Goal: Task Accomplishment & Management: Manage account settings

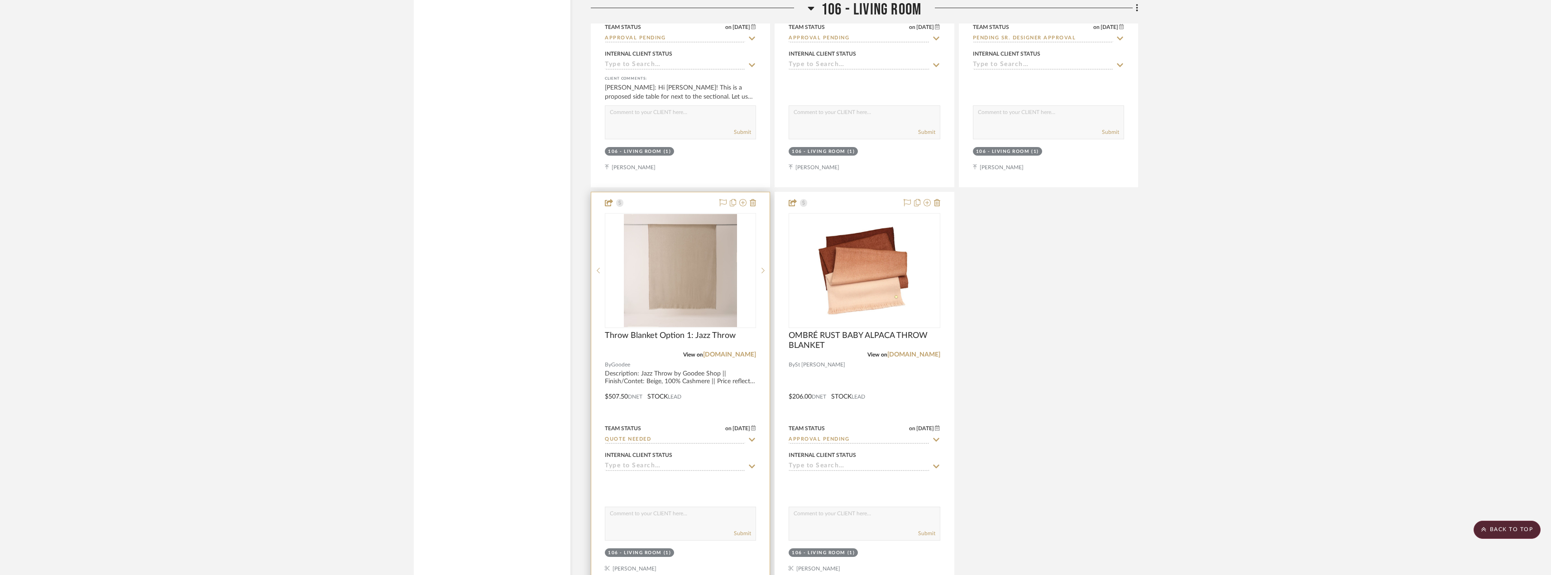
scroll to position [4572, 0]
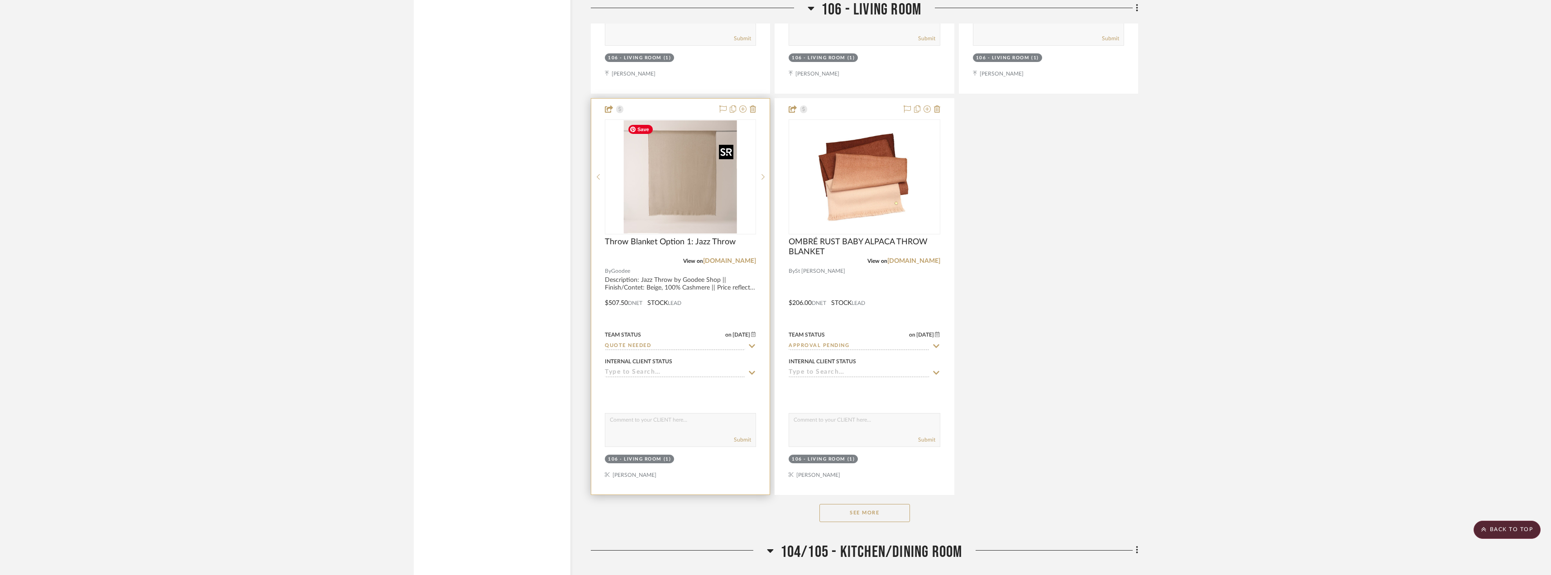
click at [0, 0] on img at bounding box center [0, 0] width 0 height 0
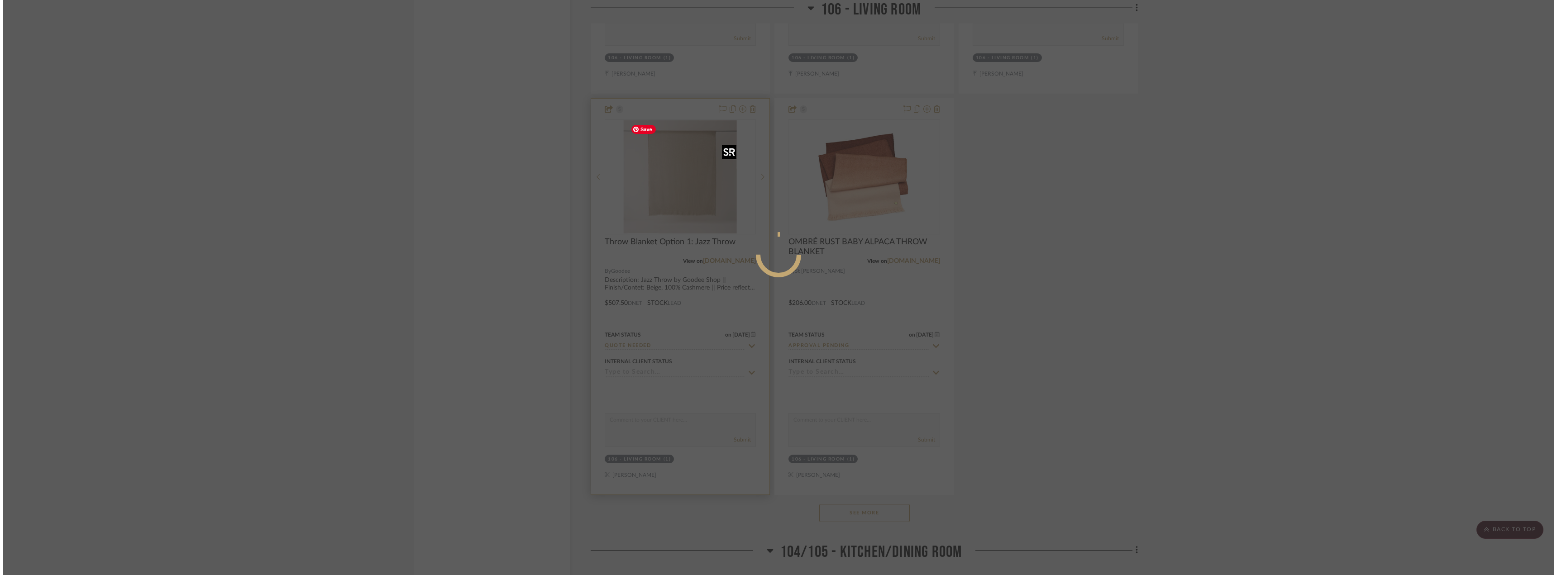
scroll to position [0, 0]
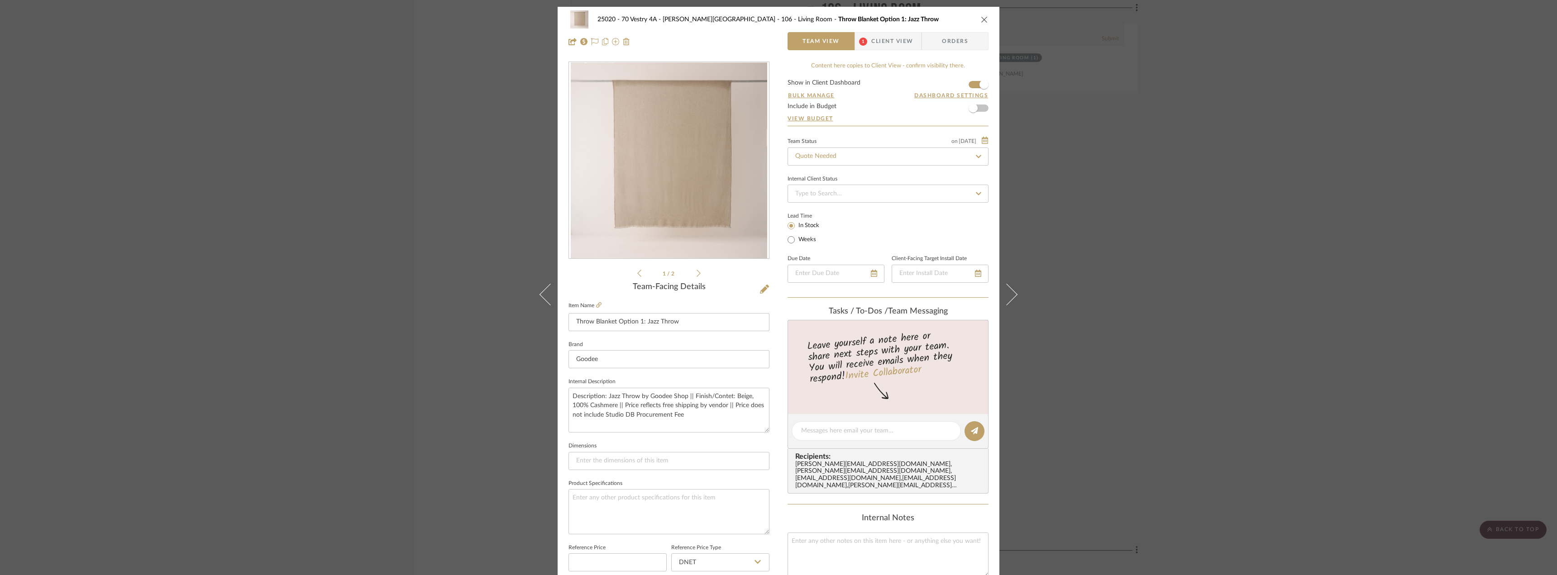
click at [891, 27] on div "25020 - 70 Vestry 4A - [PERSON_NAME] 106 - Living Room Throw Blanket Option 1: …" at bounding box center [779, 19] width 420 height 18
click at [890, 37] on span "Client View" at bounding box center [892, 41] width 42 height 18
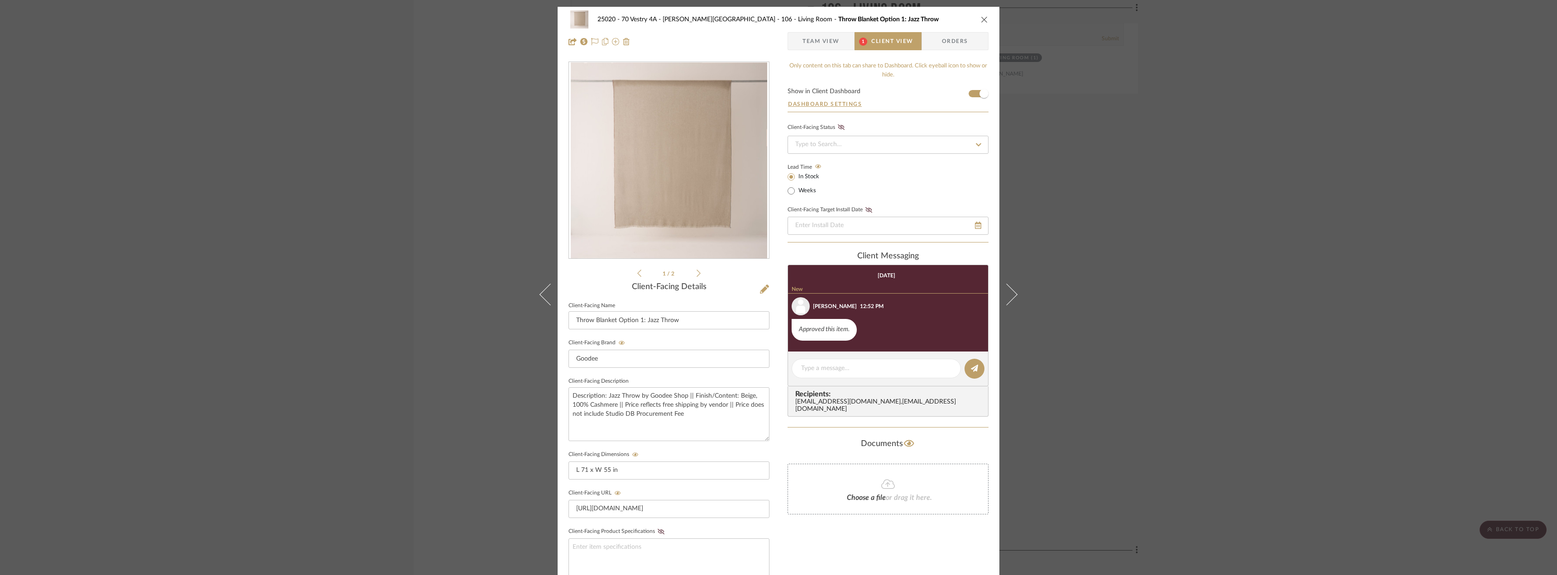
click at [817, 43] on span "Team View" at bounding box center [821, 41] width 37 height 18
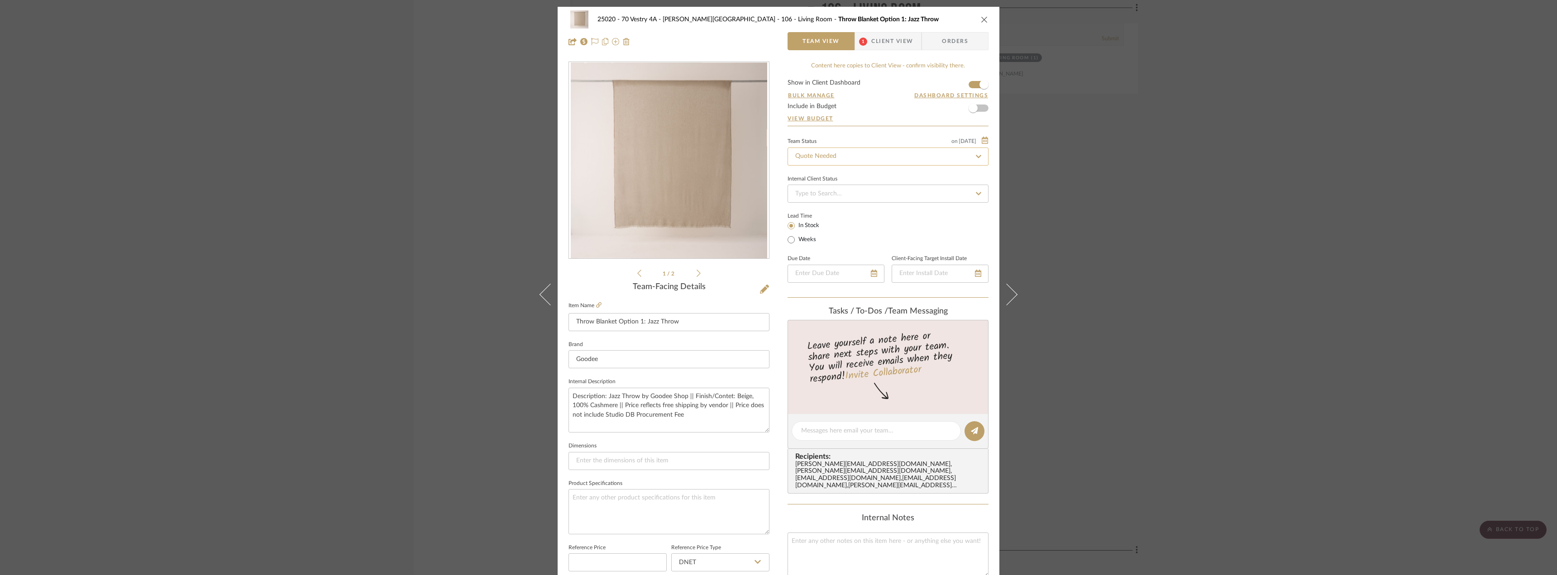
click at [848, 151] on input "Quote Needed" at bounding box center [888, 157] width 201 height 18
type input "ORDER"
click at [929, 230] on span "Order In Progress / Paid In Full w/ Freight, No Balance due" at bounding box center [875, 228] width 163 height 6
type input "[DATE]"
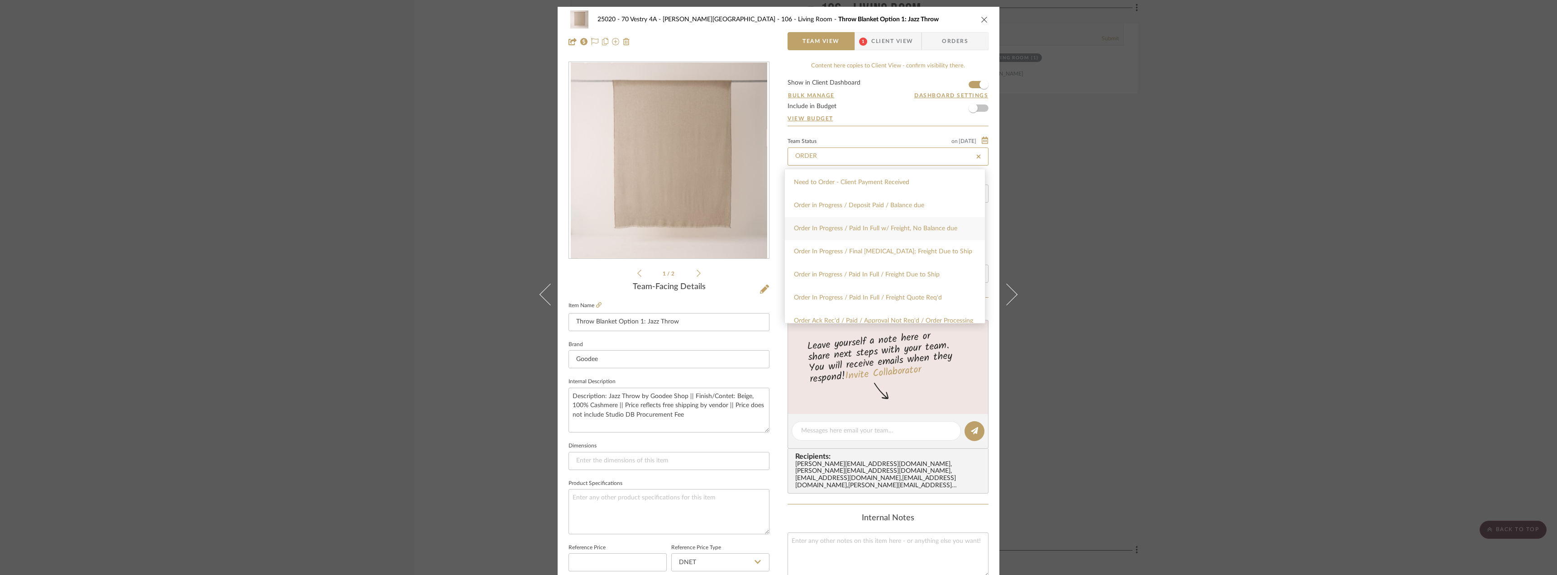
type input "Order In Progress / Paid In Full w/ Freight, No Balance due"
type input "[DATE]"
type input "Order In Progress / Paid In Full w/ Freight, No Balance due"
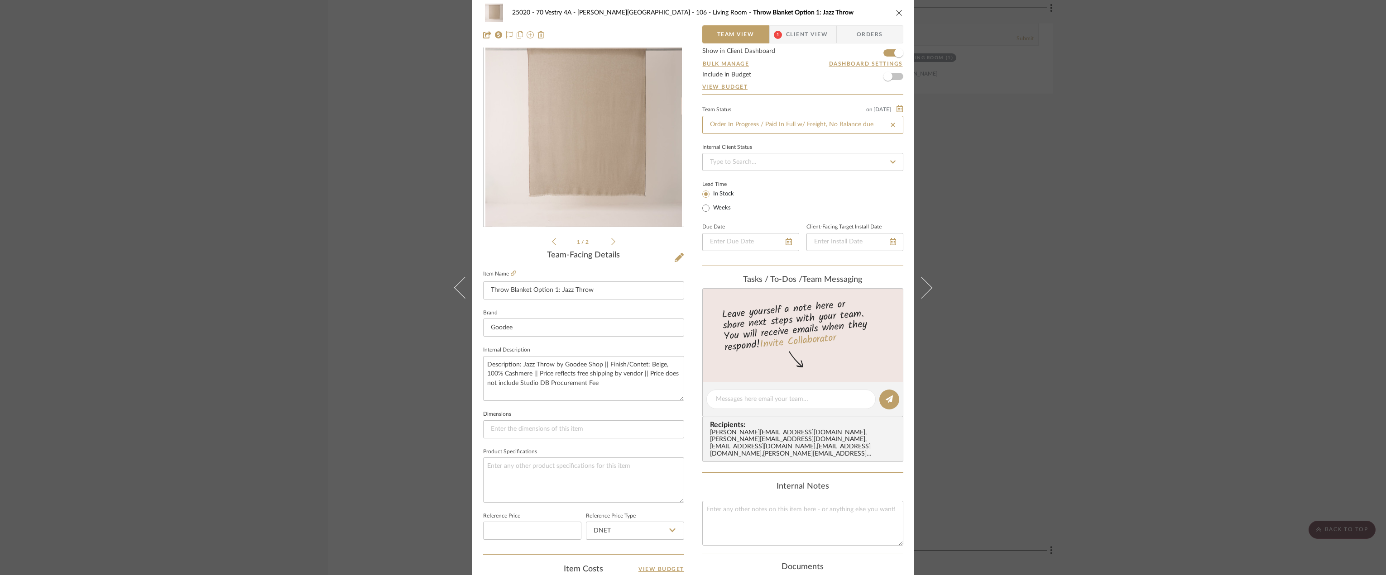
scroll to position [0, 0]
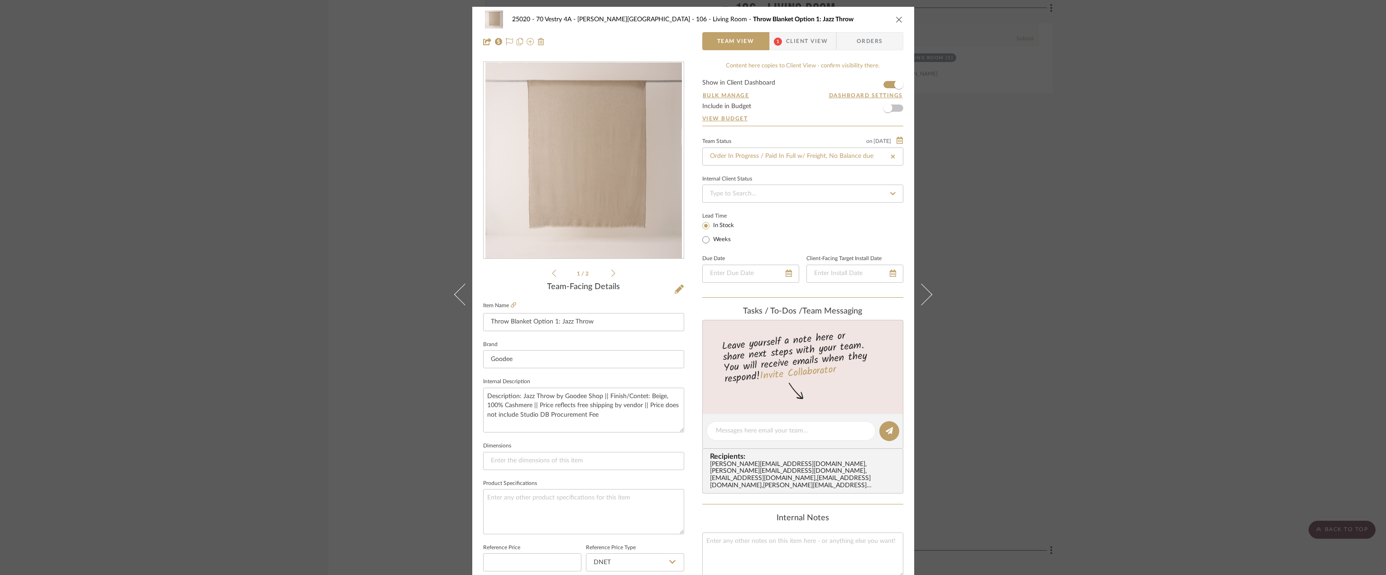
click at [1152, 214] on div "25020 - 70 Vestry 4A - [PERSON_NAME] 106 - Living Room Throw Blanket Option 1: …" at bounding box center [693, 287] width 1386 height 575
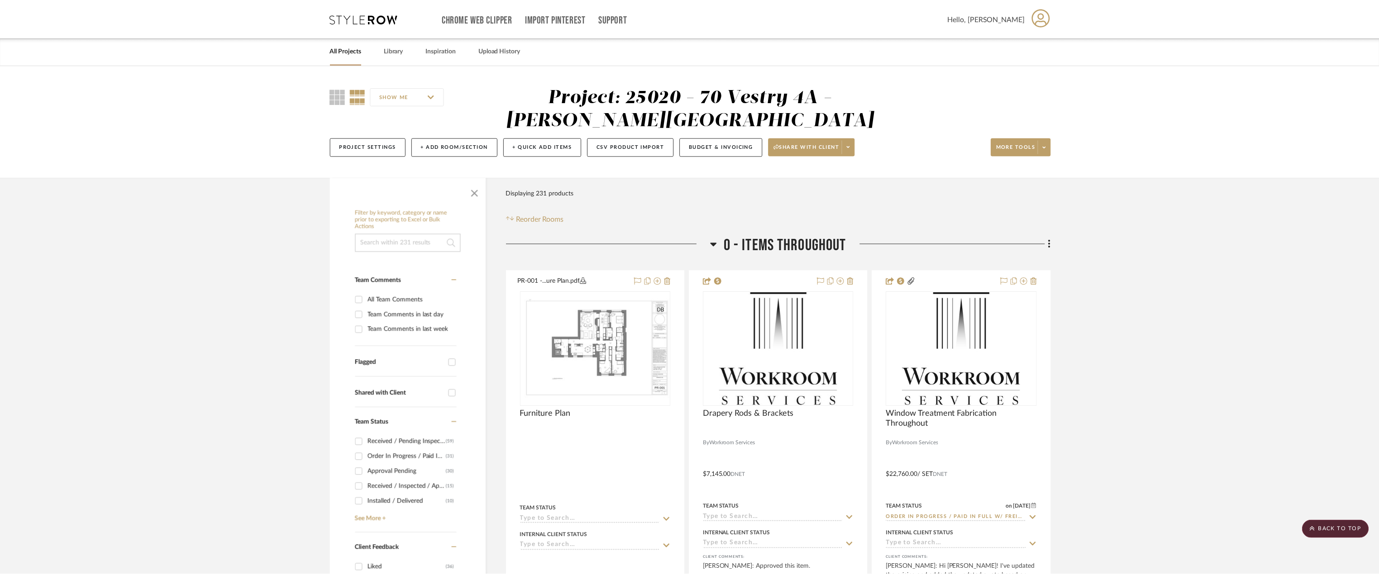
scroll to position [4572, 0]
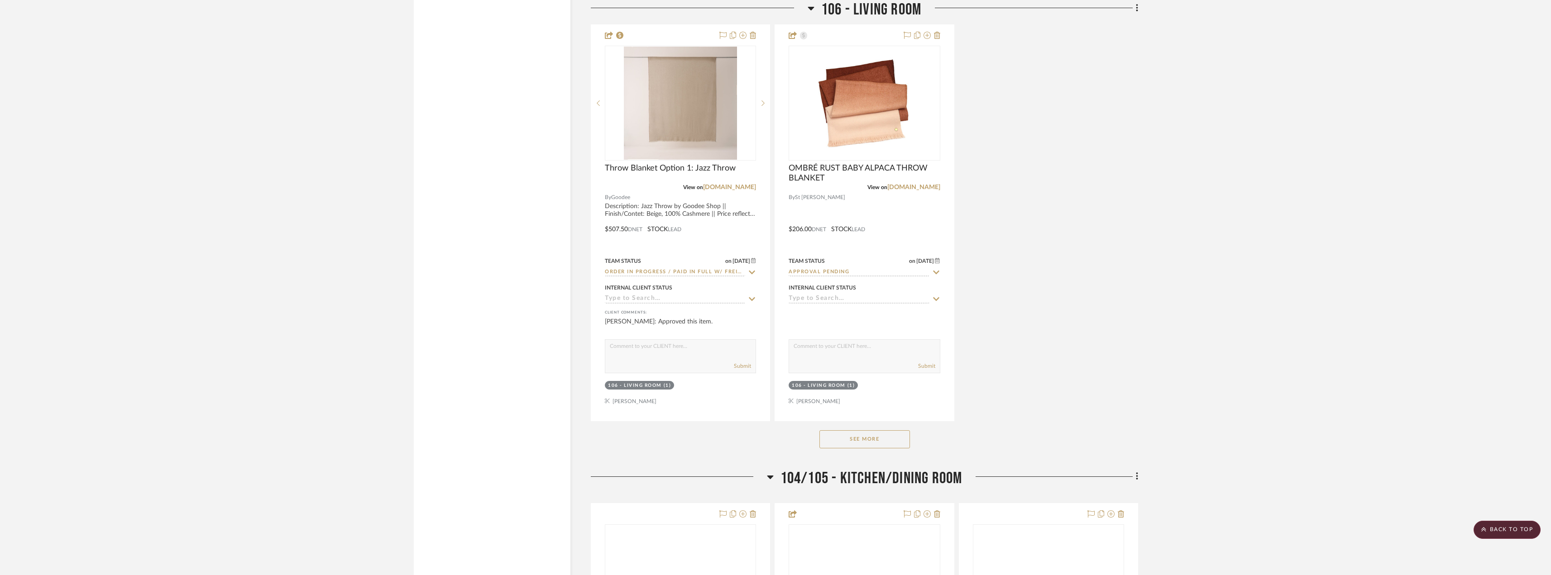
scroll to position [4708, 0]
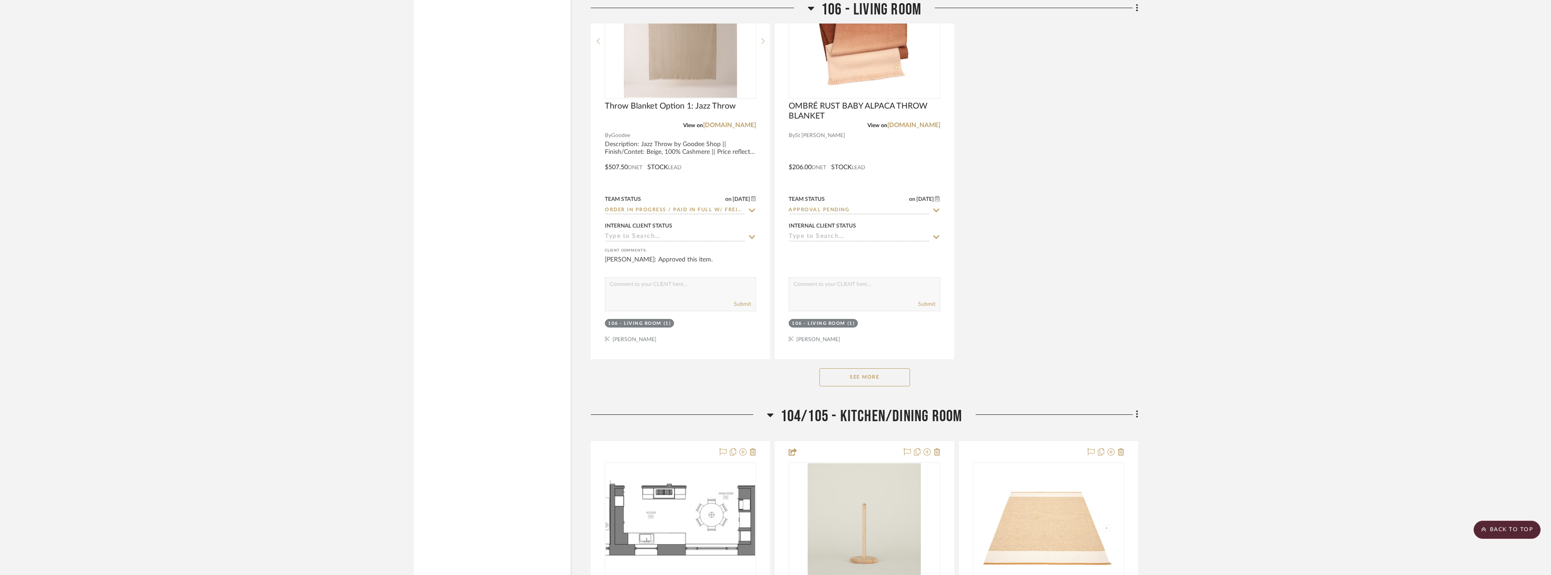
click at [880, 380] on button "See More" at bounding box center [864, 378] width 91 height 18
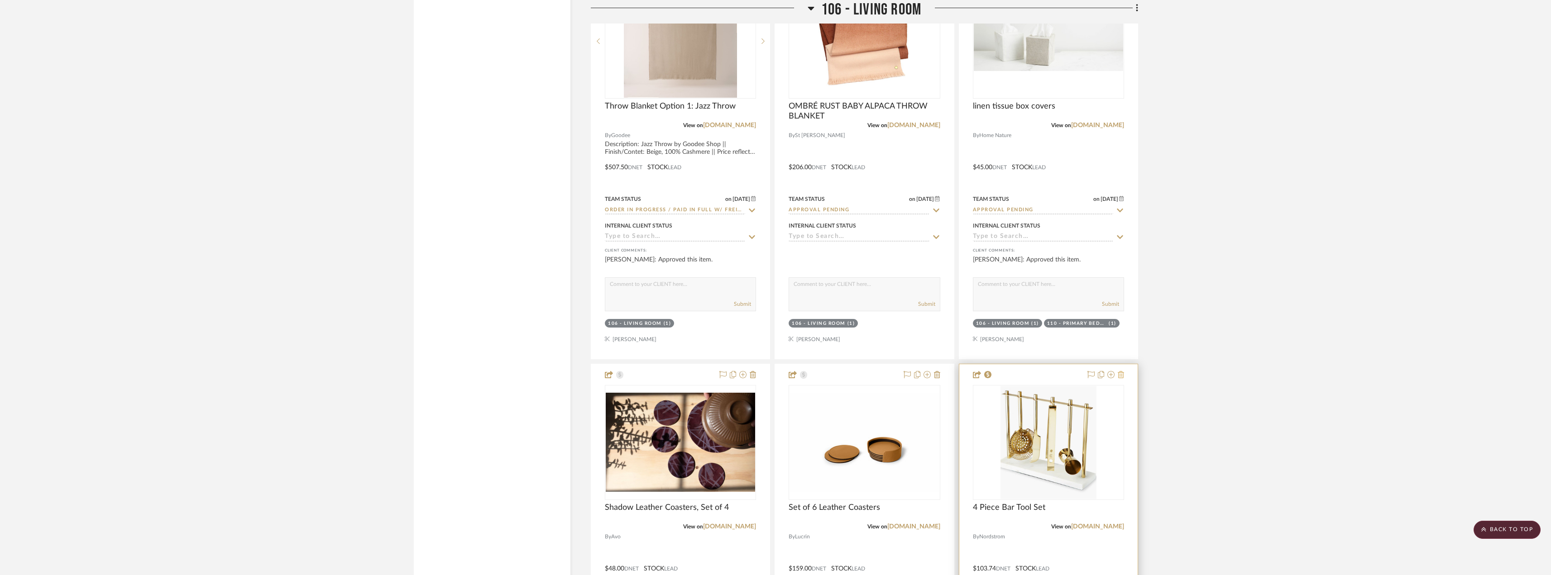
scroll to position [4572, 0]
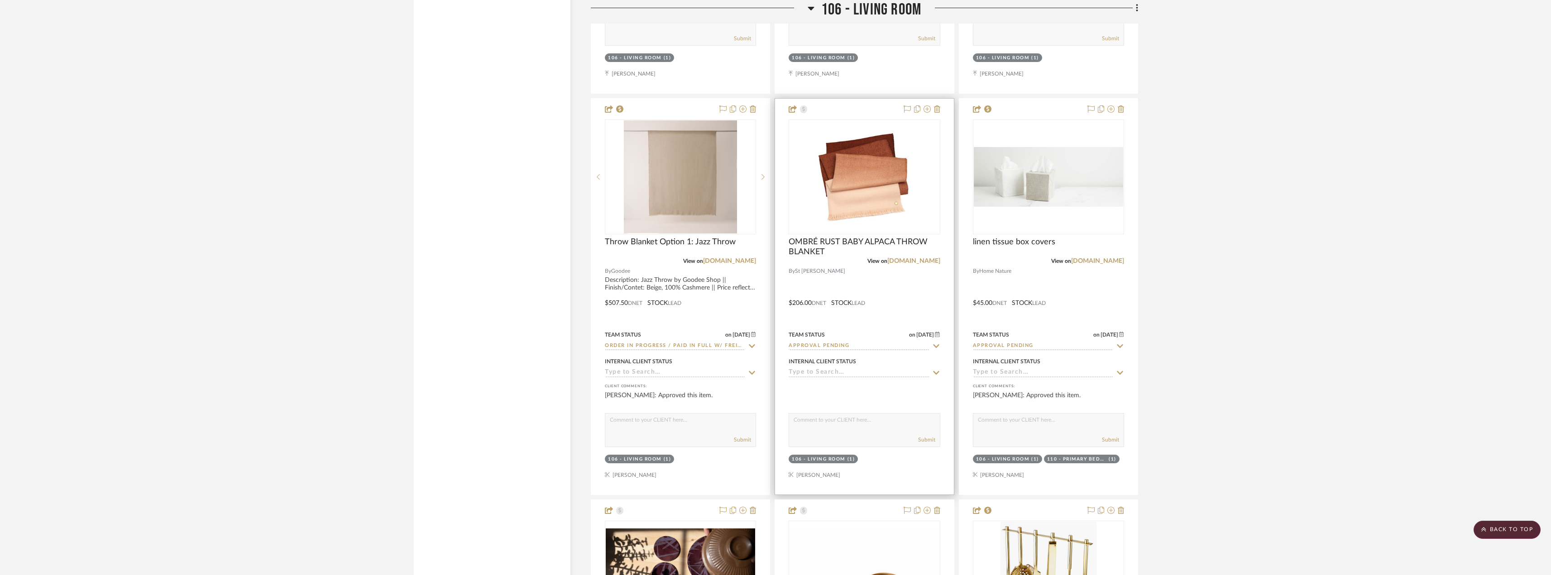
click at [853, 460] on div "(1)" at bounding box center [851, 459] width 8 height 7
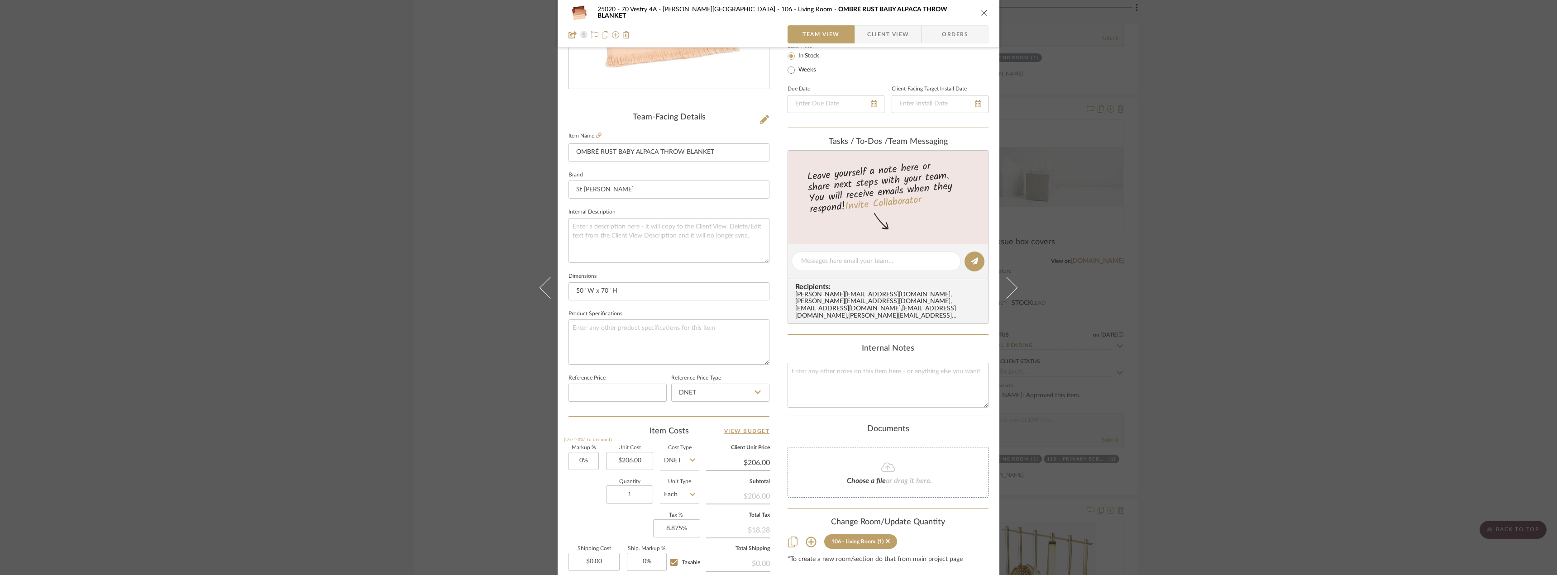
scroll to position [181, 0]
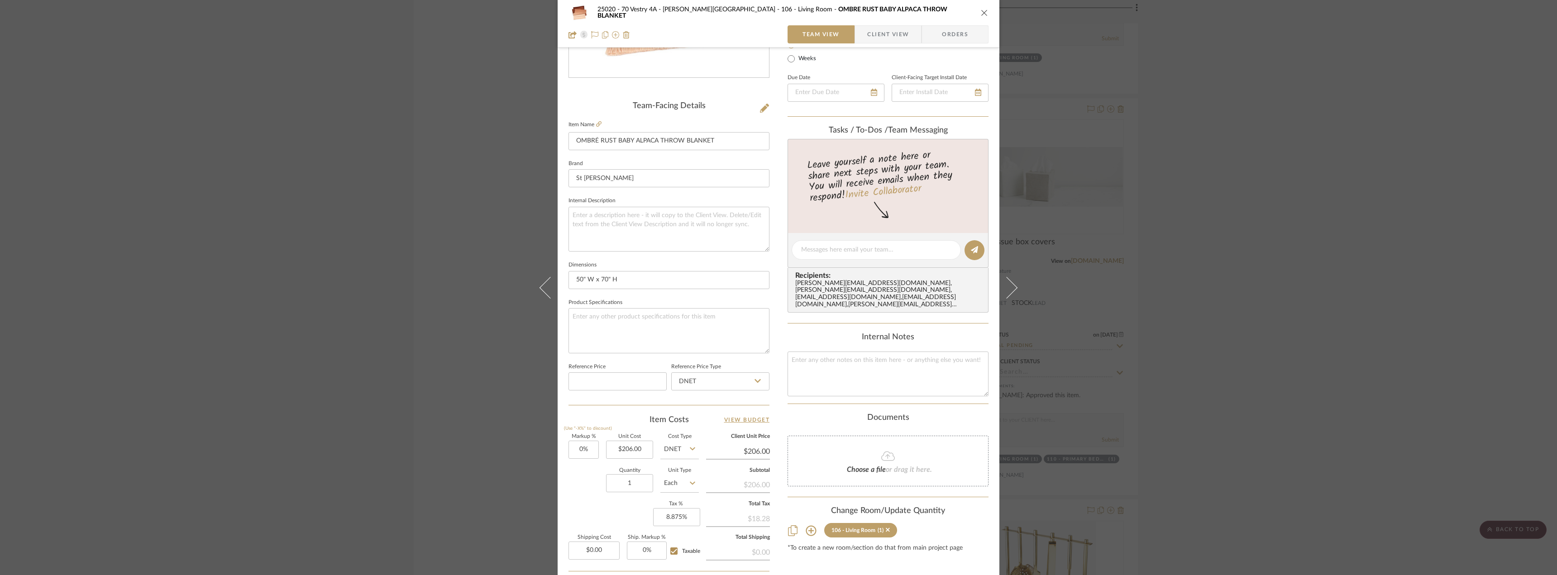
click at [889, 523] on sr-tag "106 - Living Room (1)" at bounding box center [860, 530] width 73 height 14
click at [887, 527] on icon at bounding box center [888, 530] width 4 height 6
click at [1225, 324] on div "25020 - 70 Vestry 4A - Grant-Stanleigh 106 - Living Room OMBRÉ RUST BABY ALPACA…" at bounding box center [778, 287] width 1557 height 575
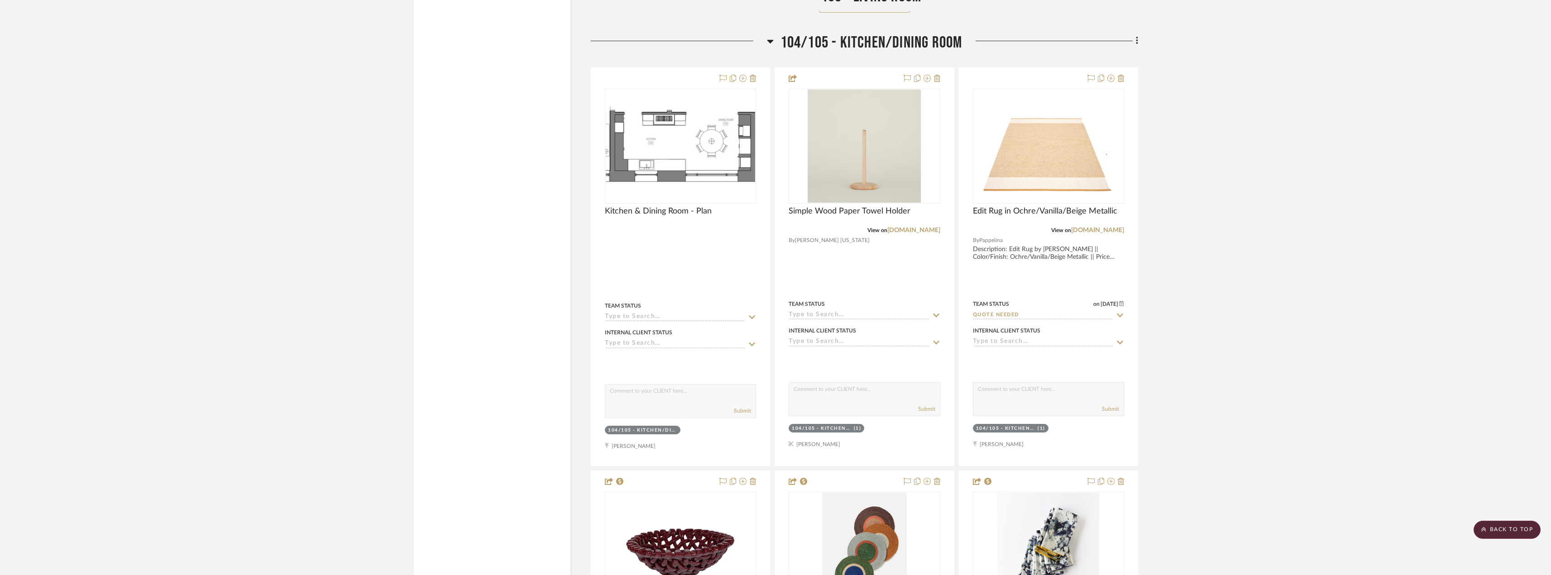
scroll to position [11091, 0]
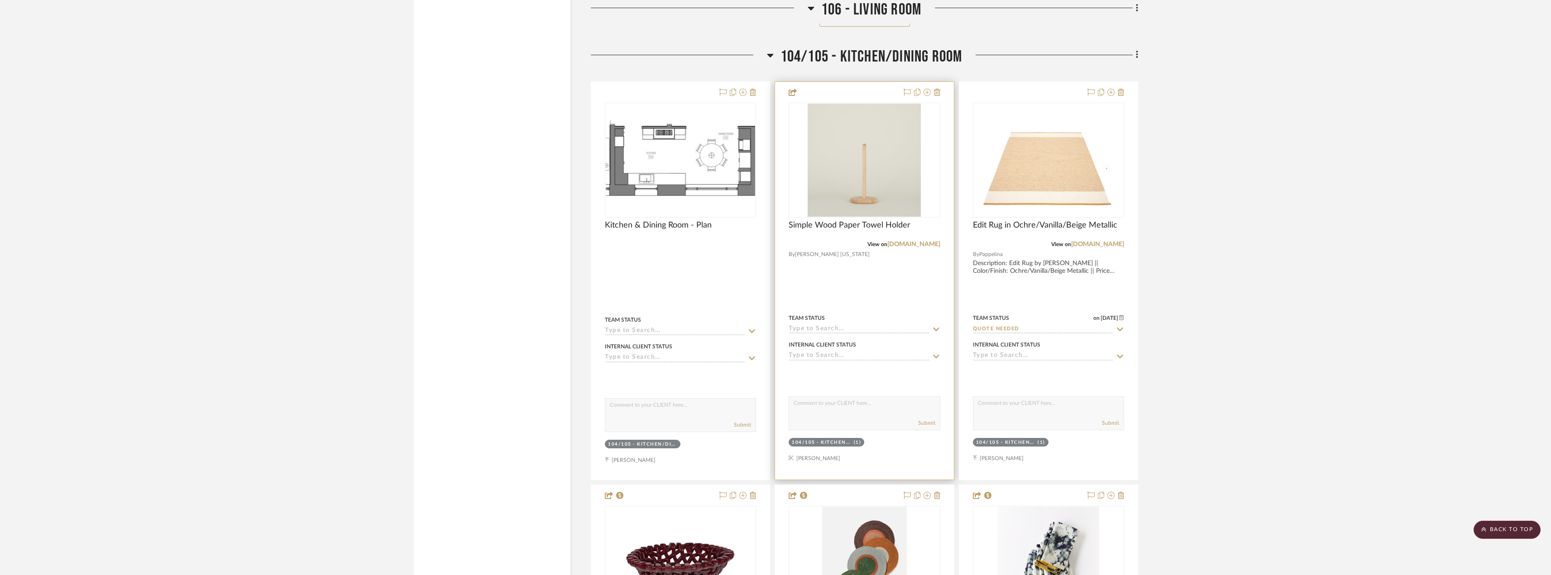
click at [829, 326] on input at bounding box center [859, 329] width 140 height 9
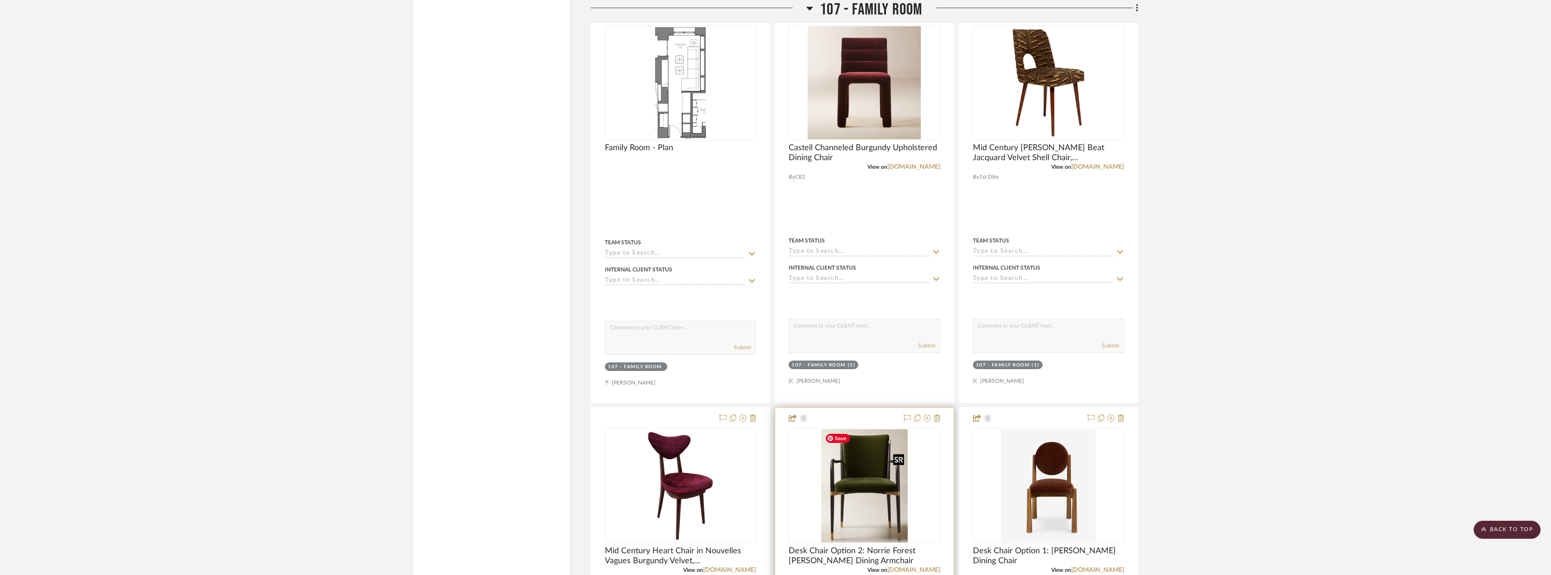
scroll to position [12404, 0]
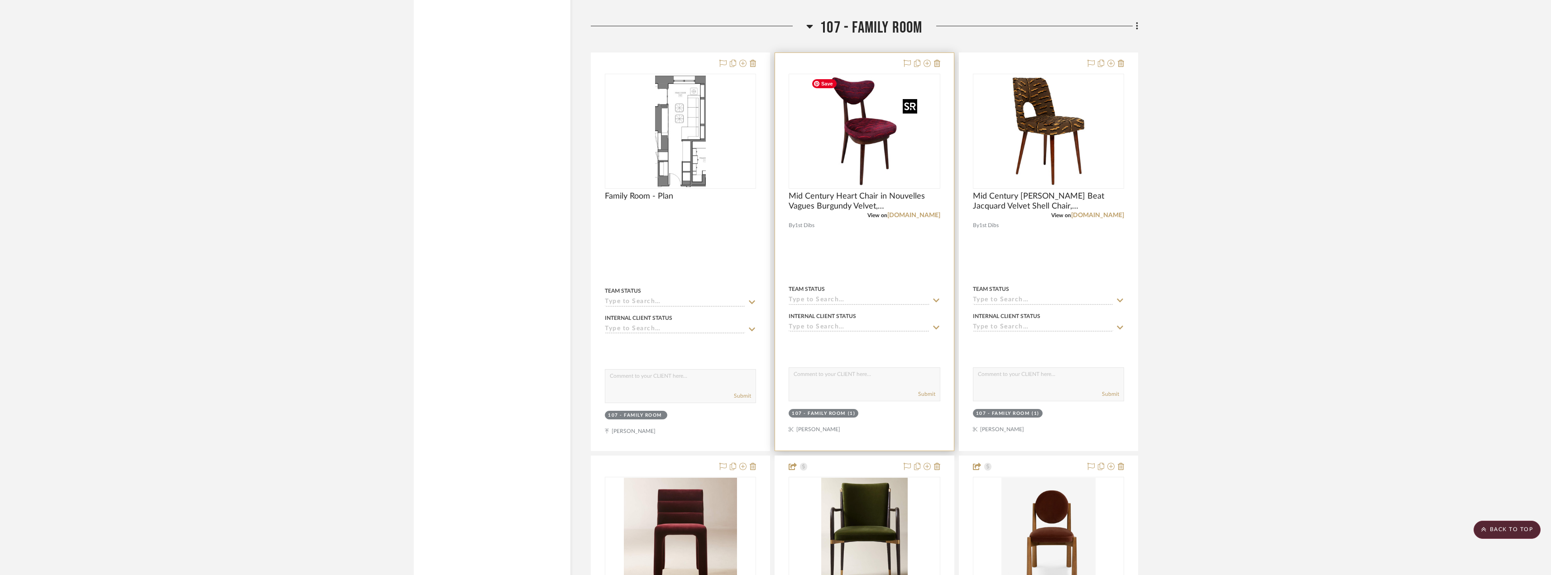
click at [858, 139] on img "0" at bounding box center [864, 131] width 113 height 113
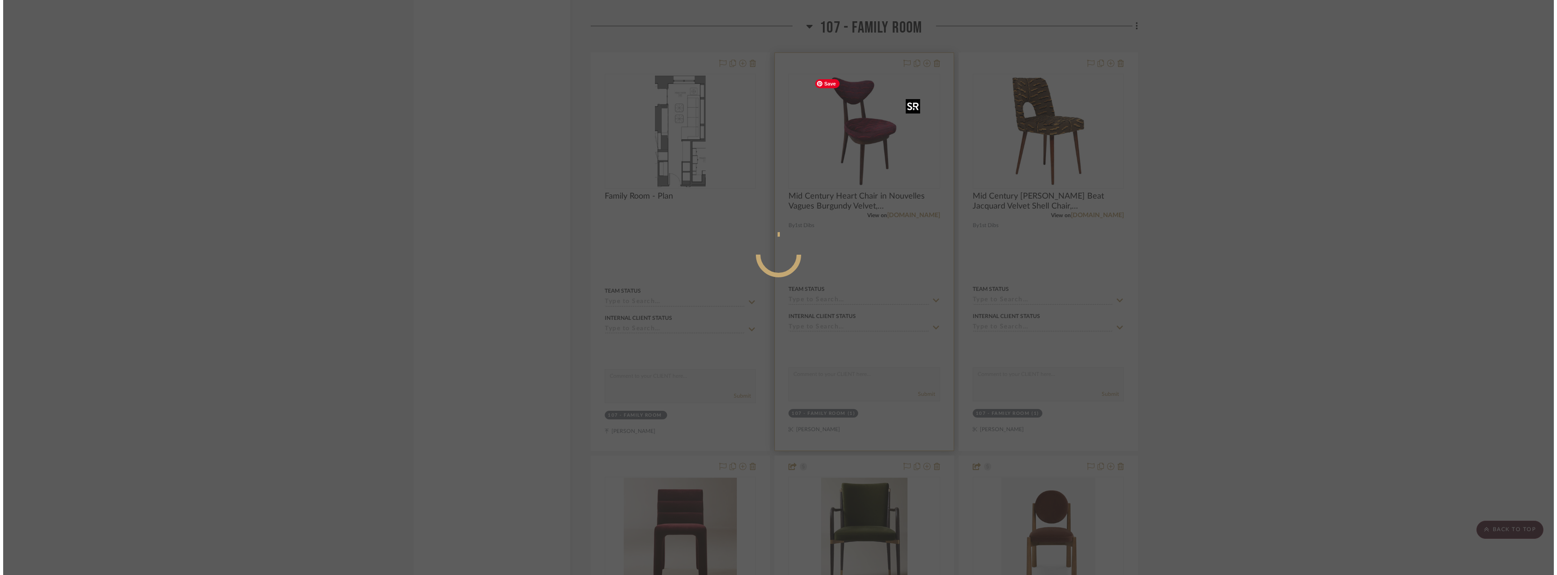
scroll to position [0, 0]
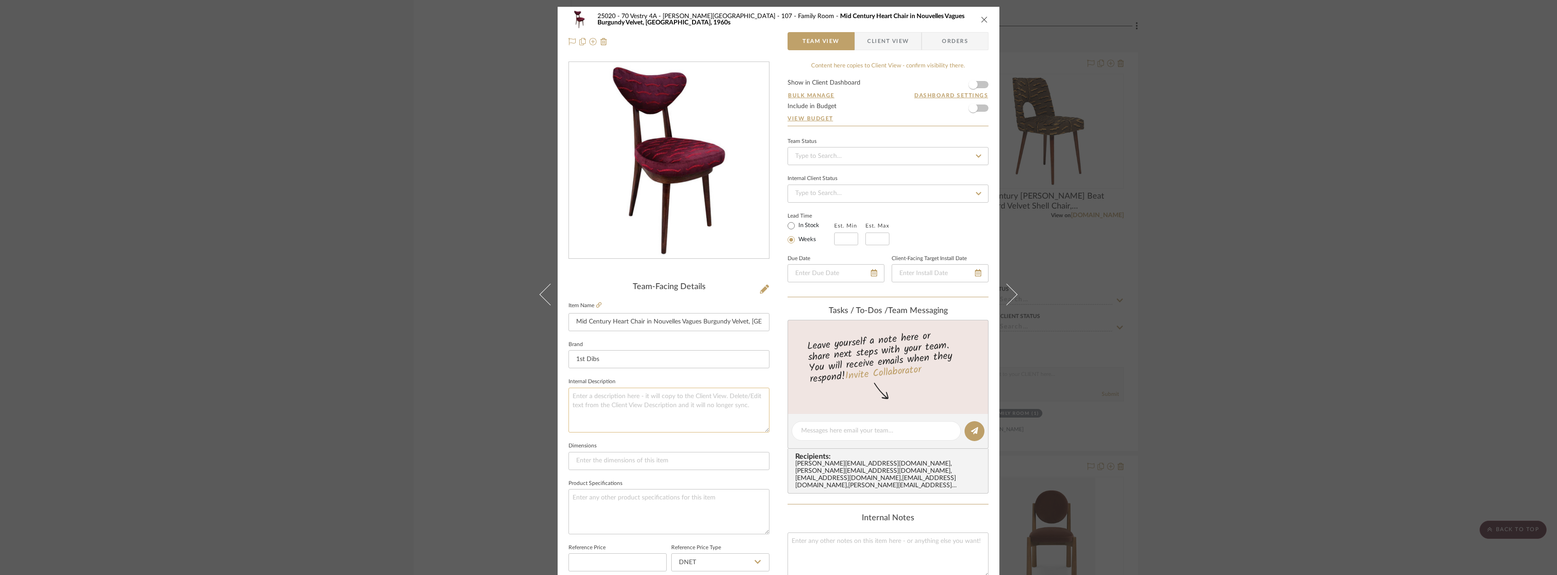
click at [698, 407] on textarea at bounding box center [669, 410] width 201 height 45
type textarea "Description: Mid-Century Heart Chair || Color/Finish: Dedar Nouvelles Vagues Co…"
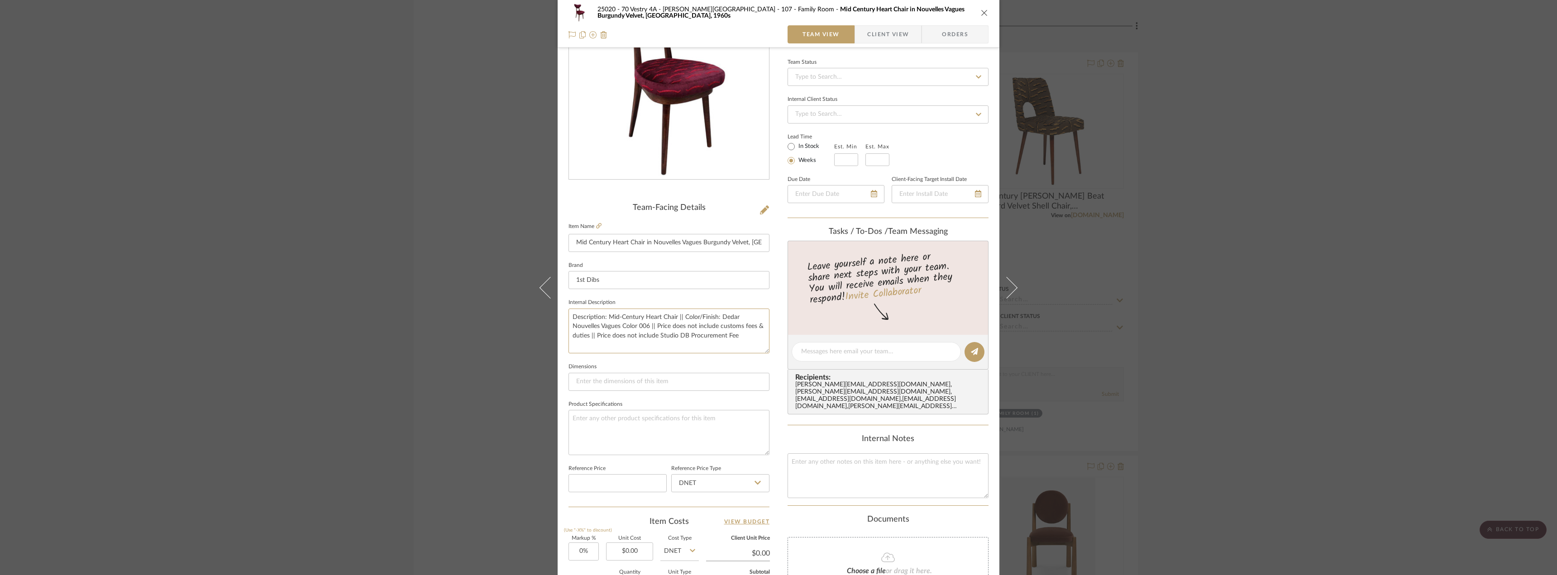
scroll to position [136, 0]
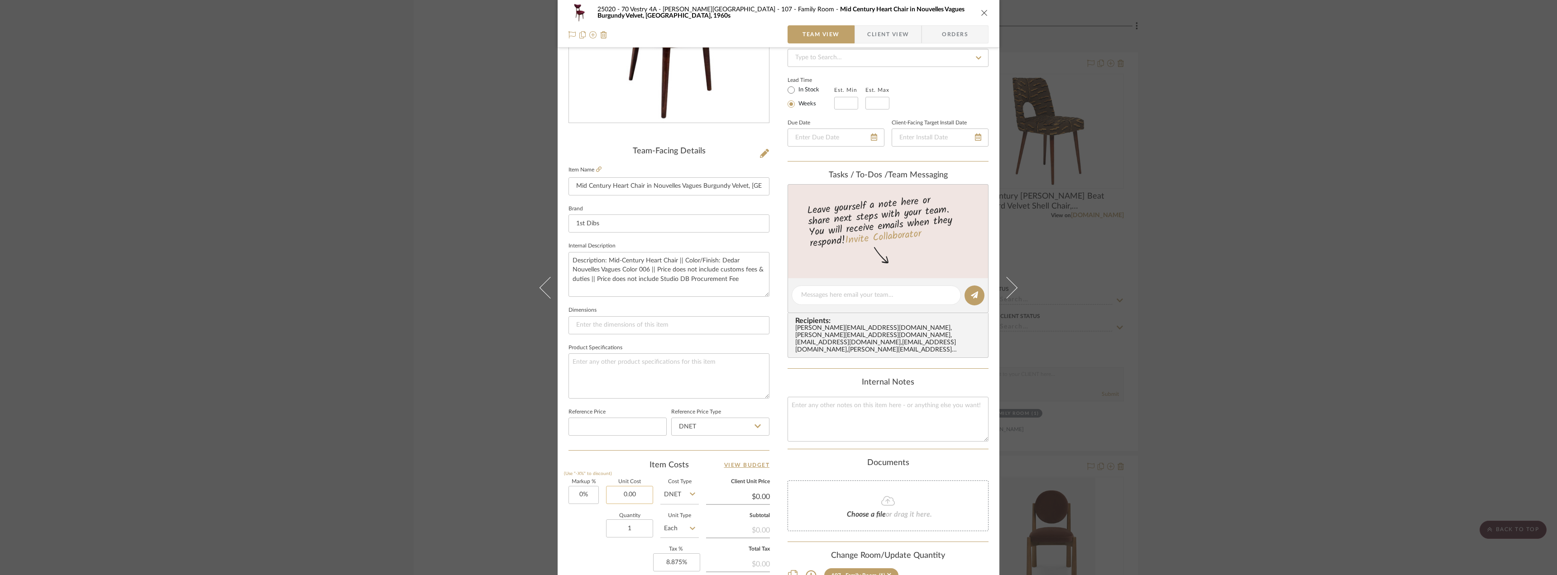
click at [617, 497] on input "0.00" at bounding box center [629, 495] width 47 height 18
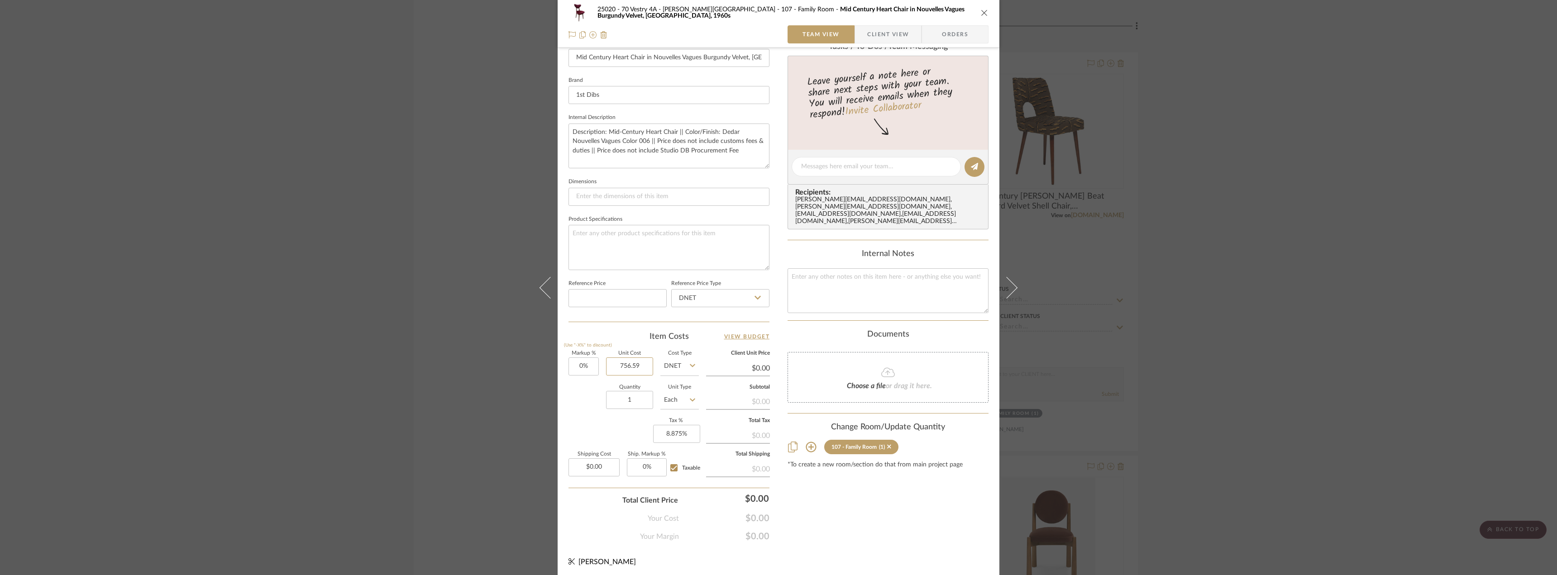
scroll to position [268, 0]
type input "$756.59"
click at [587, 474] on sr-form-field "Shipping Cost $0.00" at bounding box center [594, 465] width 51 height 32
type input "0.00"
click at [590, 463] on input "0.00" at bounding box center [594, 464] width 51 height 18
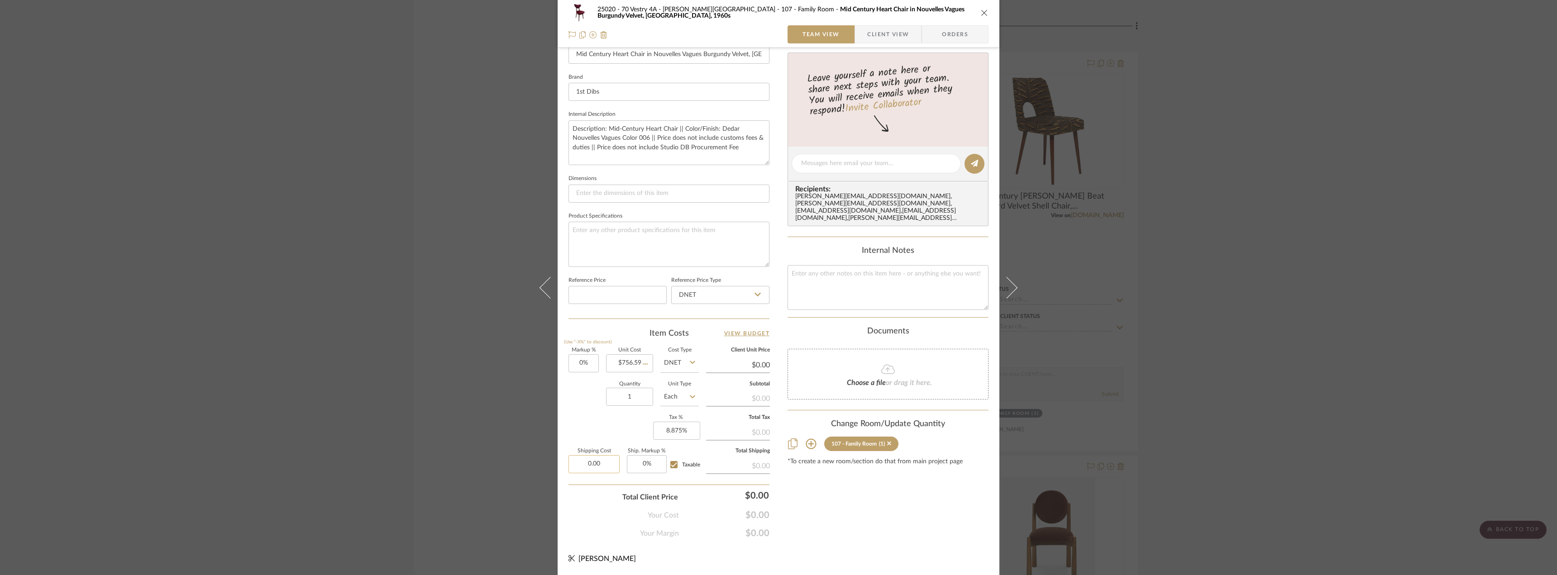
type input "$756.59"
type input "$295.54"
click at [886, 535] on div "Content here copies to Client View - confirm visibility there. Show in Client D…" at bounding box center [888, 166] width 201 height 745
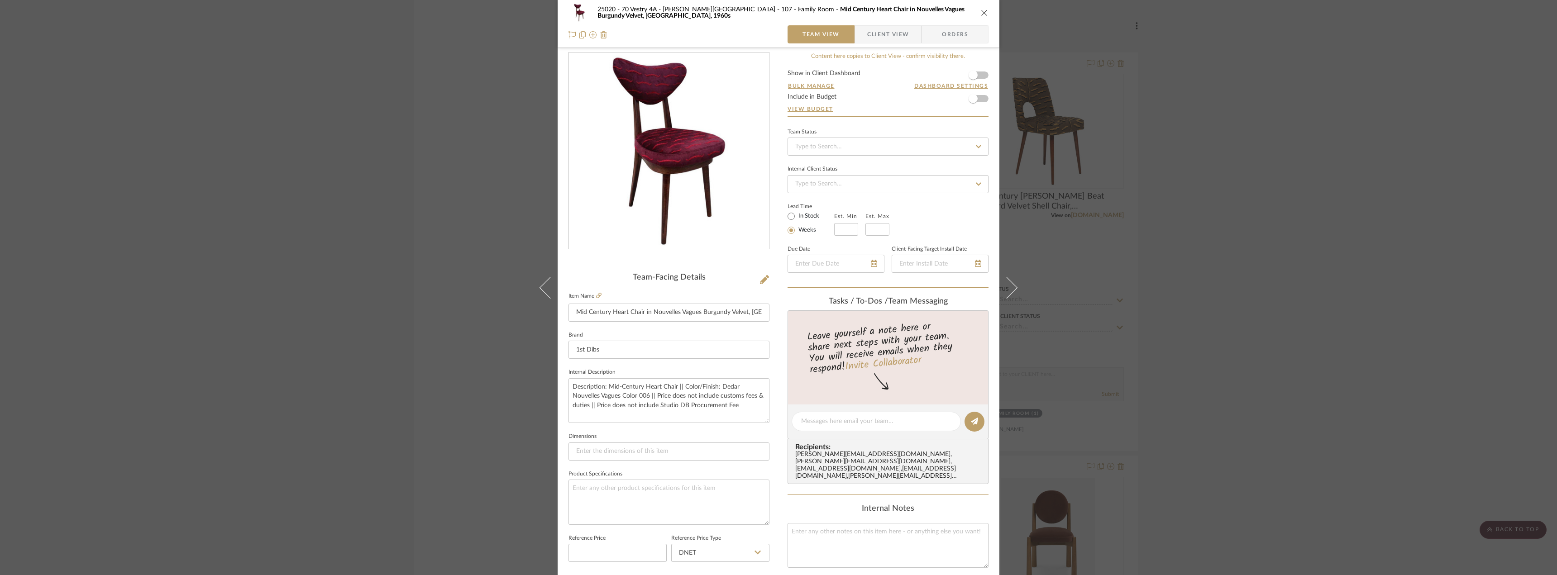
scroll to position [0, 0]
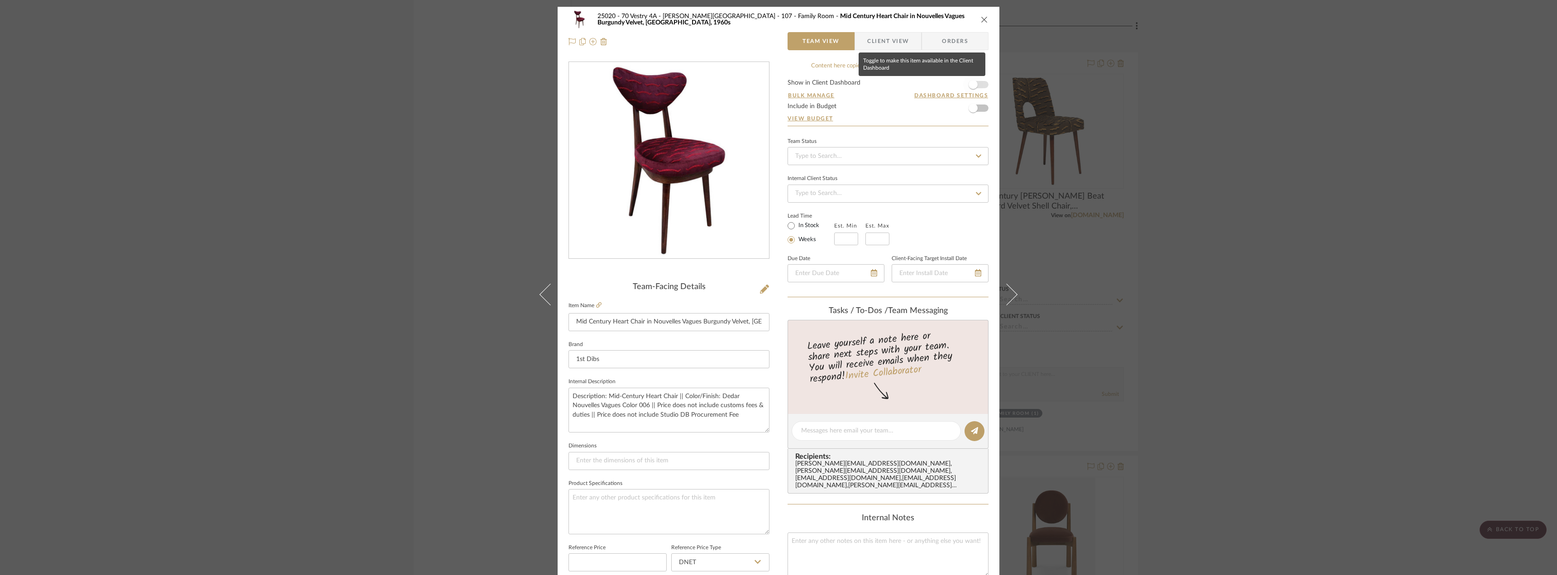
click at [975, 81] on span "button" at bounding box center [973, 85] width 20 height 20
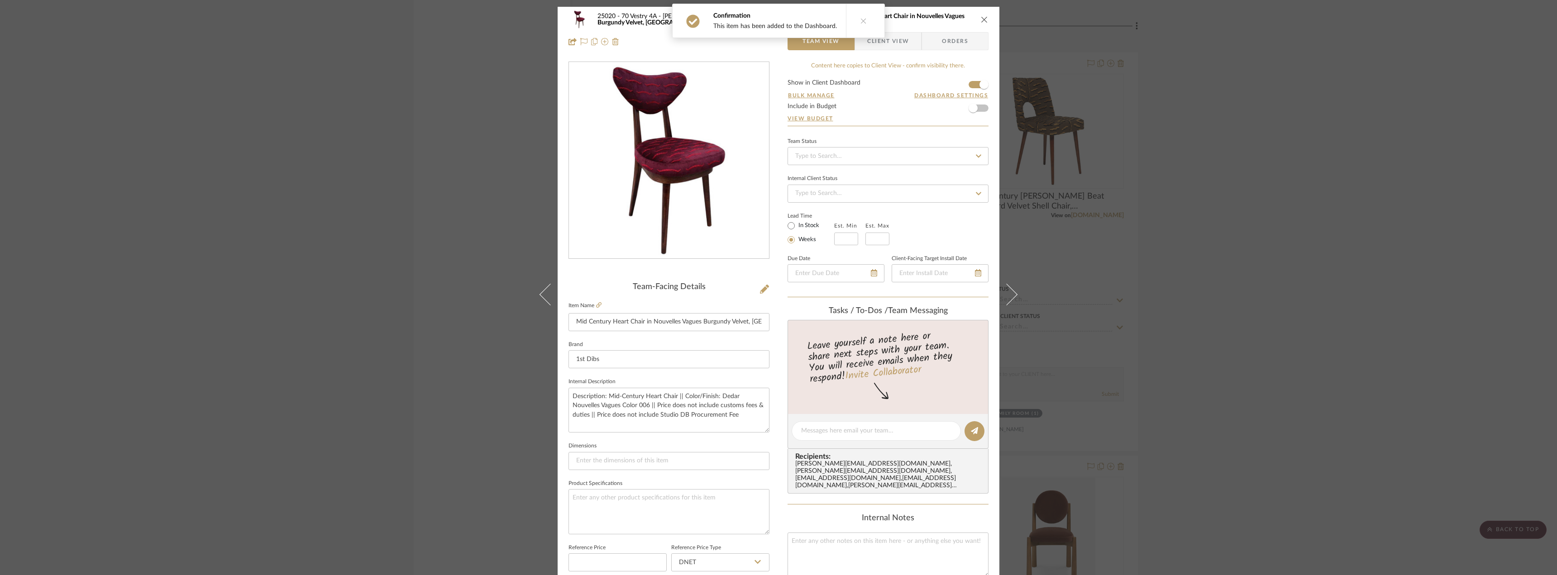
click at [892, 44] on span "Client View" at bounding box center [888, 41] width 42 height 18
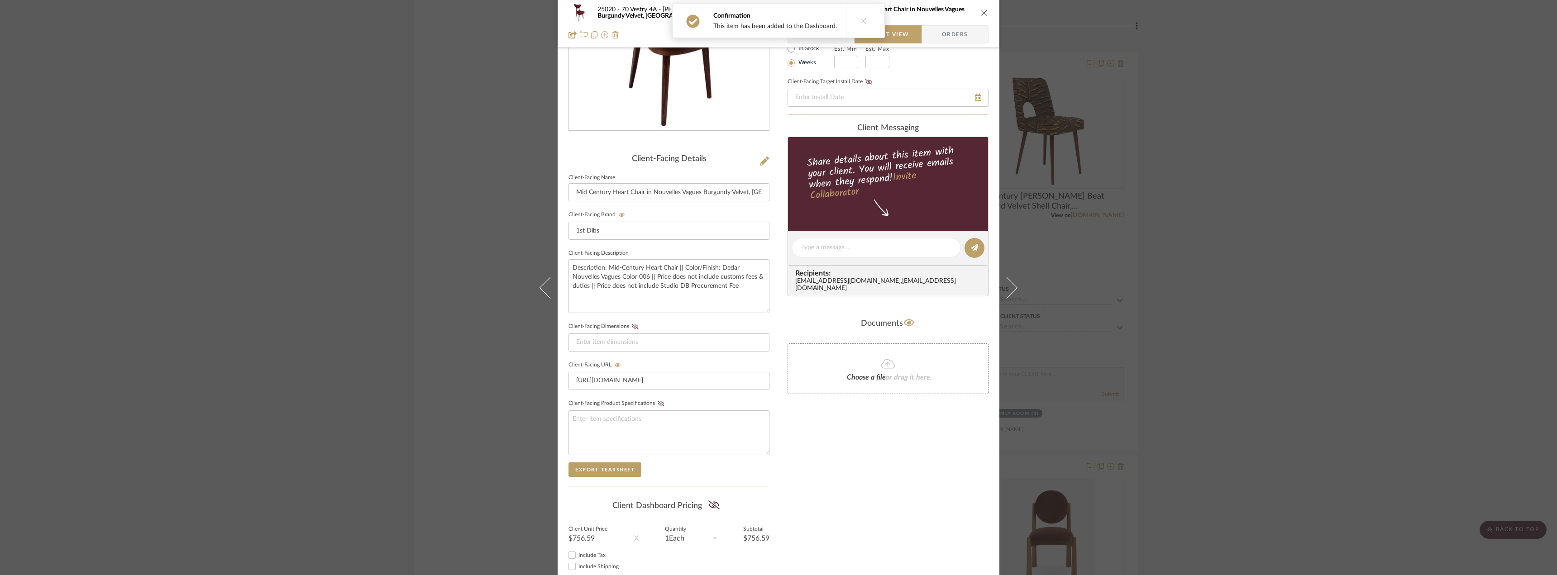
scroll to position [185, 0]
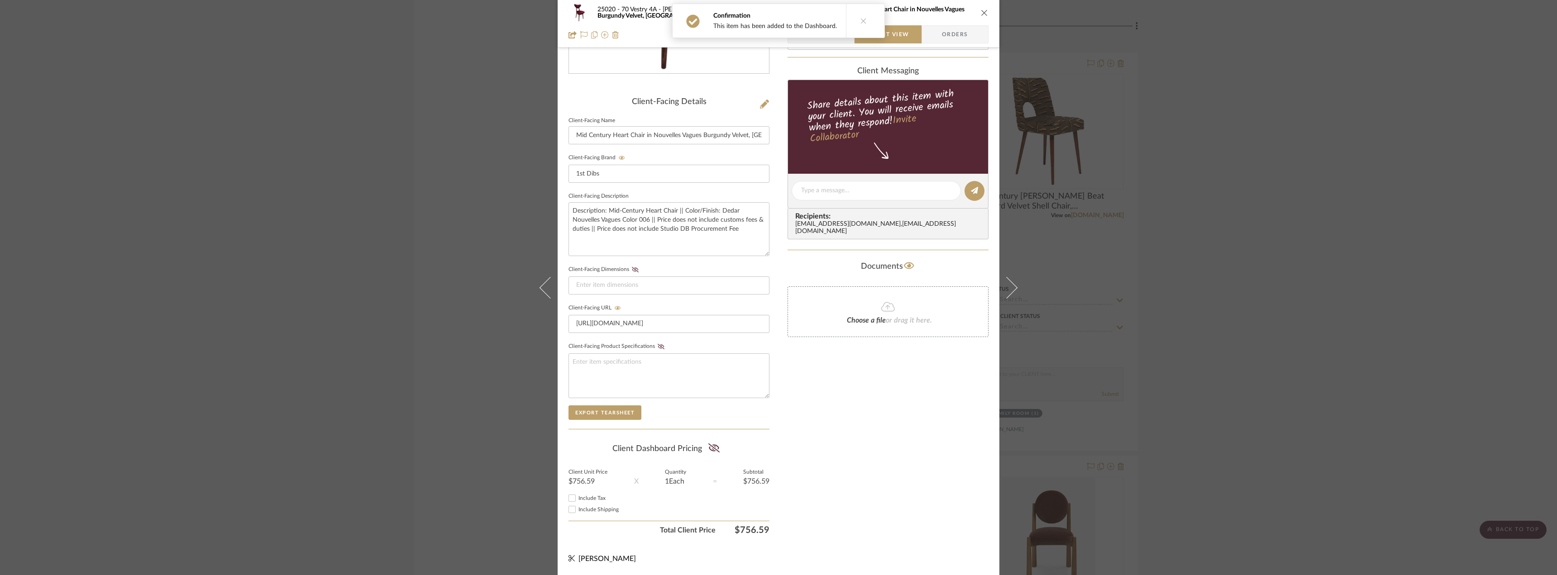
click at [708, 444] on icon at bounding box center [713, 448] width 11 height 9
click at [591, 499] on span "Include Tax" at bounding box center [592, 498] width 27 height 5
click at [578, 499] on input "Include Tax" at bounding box center [572, 498] width 11 height 11
checkbox input "true"
click at [597, 510] on span "Include Shipping" at bounding box center [599, 509] width 40 height 5
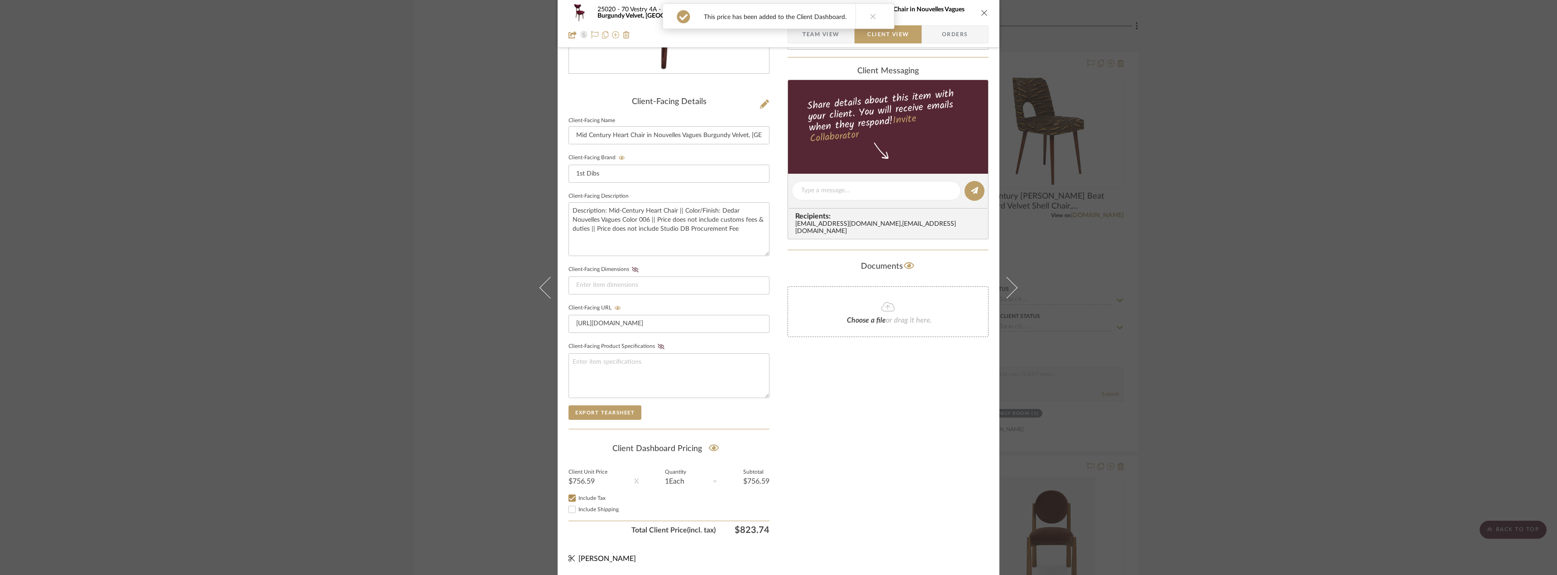
click at [578, 510] on input "Include Shipping" at bounding box center [572, 509] width 11 height 11
checkbox input "true"
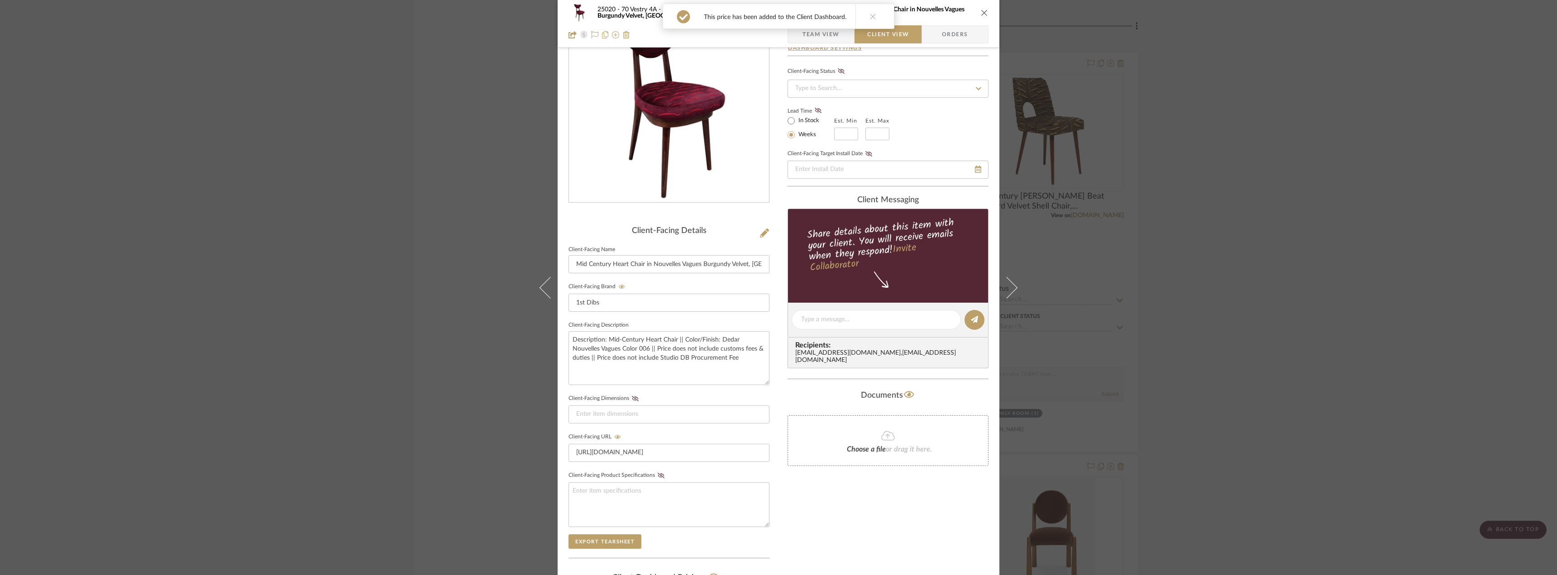
scroll to position [0, 0]
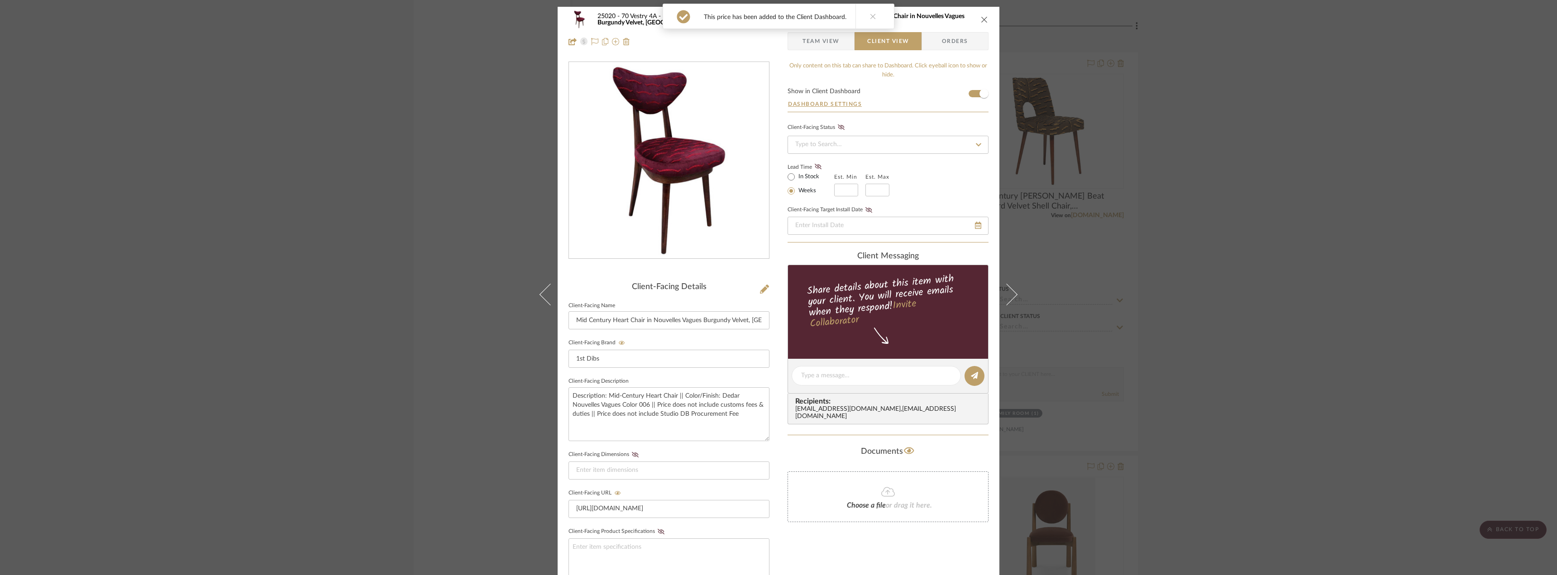
click at [834, 44] on span "Team View" at bounding box center [821, 41] width 37 height 18
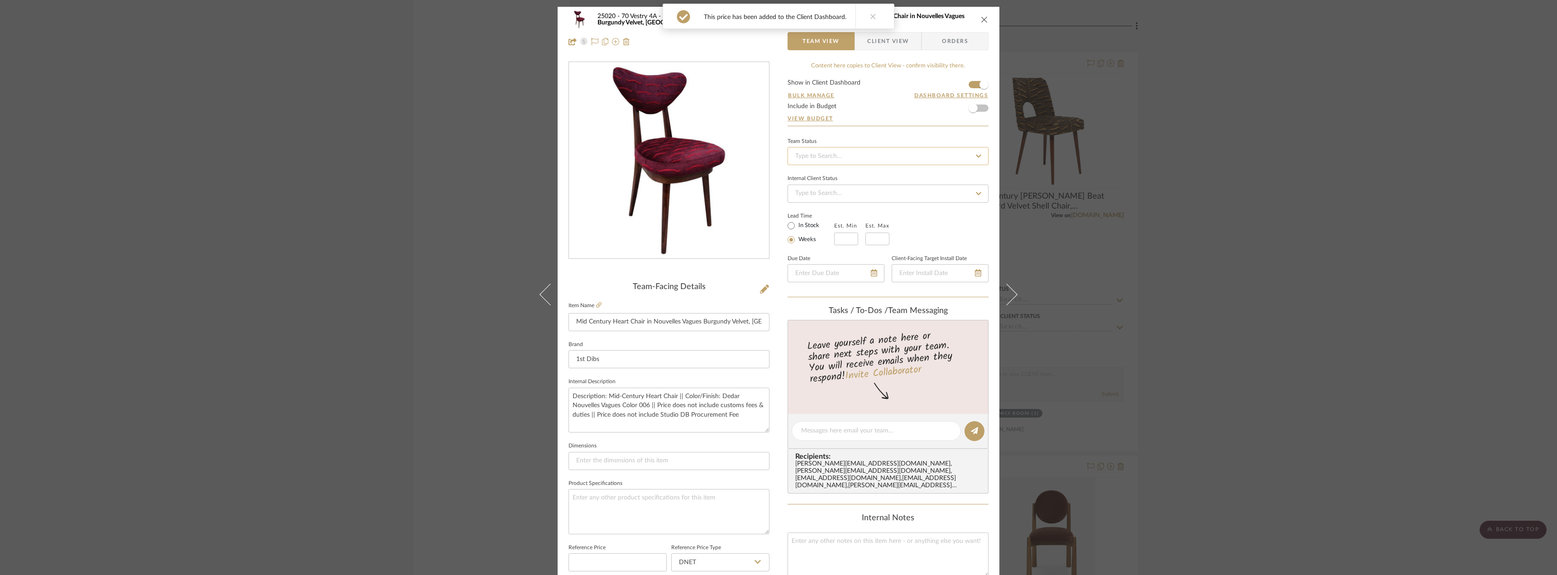
click at [828, 153] on input at bounding box center [888, 156] width 201 height 18
type input "approv"
click at [826, 223] on div "Approval Pending" at bounding box center [885, 226] width 200 height 23
type input "[DATE]"
type input "Approval Pending"
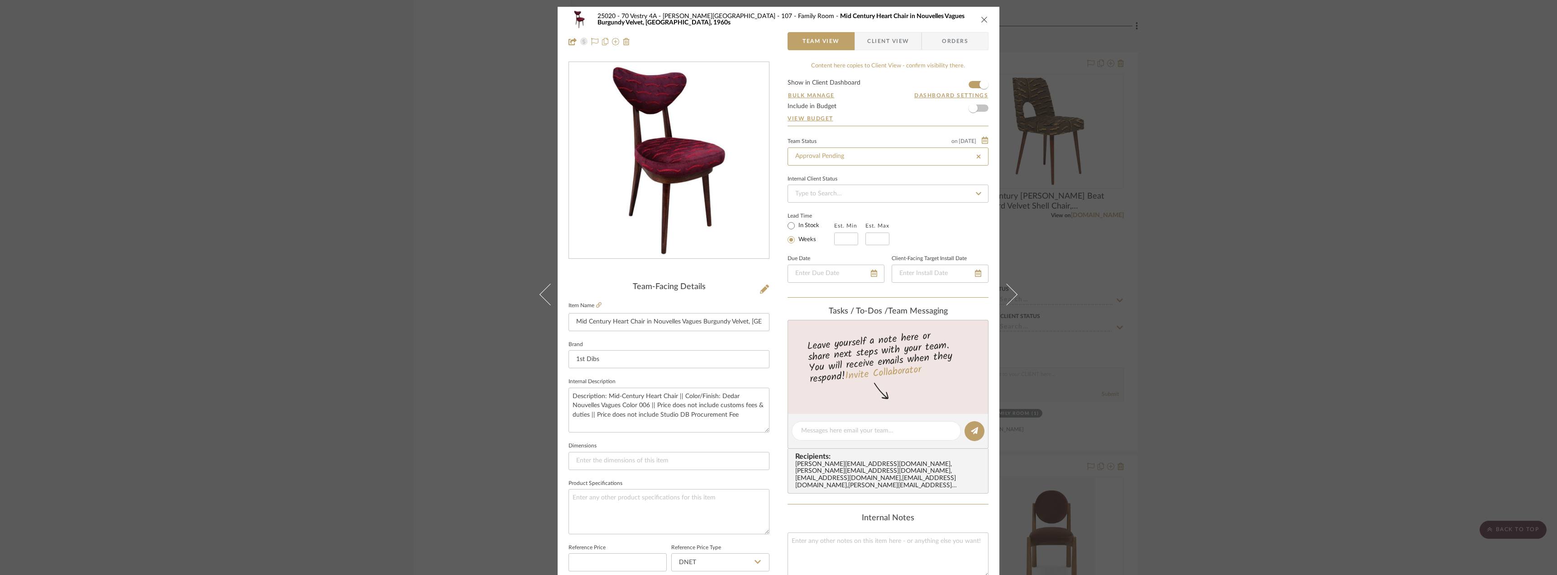
type input "[DATE]"
type input "Approval Pending"
click at [1190, 226] on div "25020 - 70 Vestry 4A - Grant-Stanleigh 107 - Family Room Mid Century Heart Chai…" at bounding box center [778, 287] width 1557 height 575
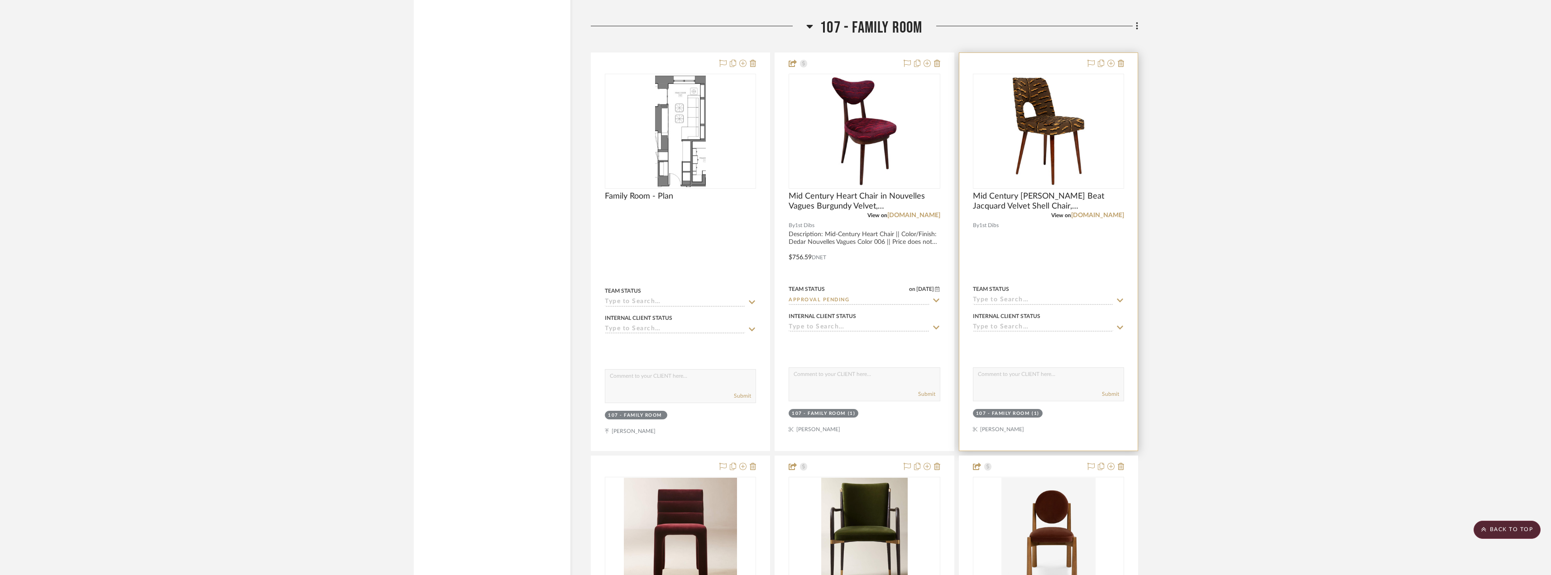
scroll to position [12359, 0]
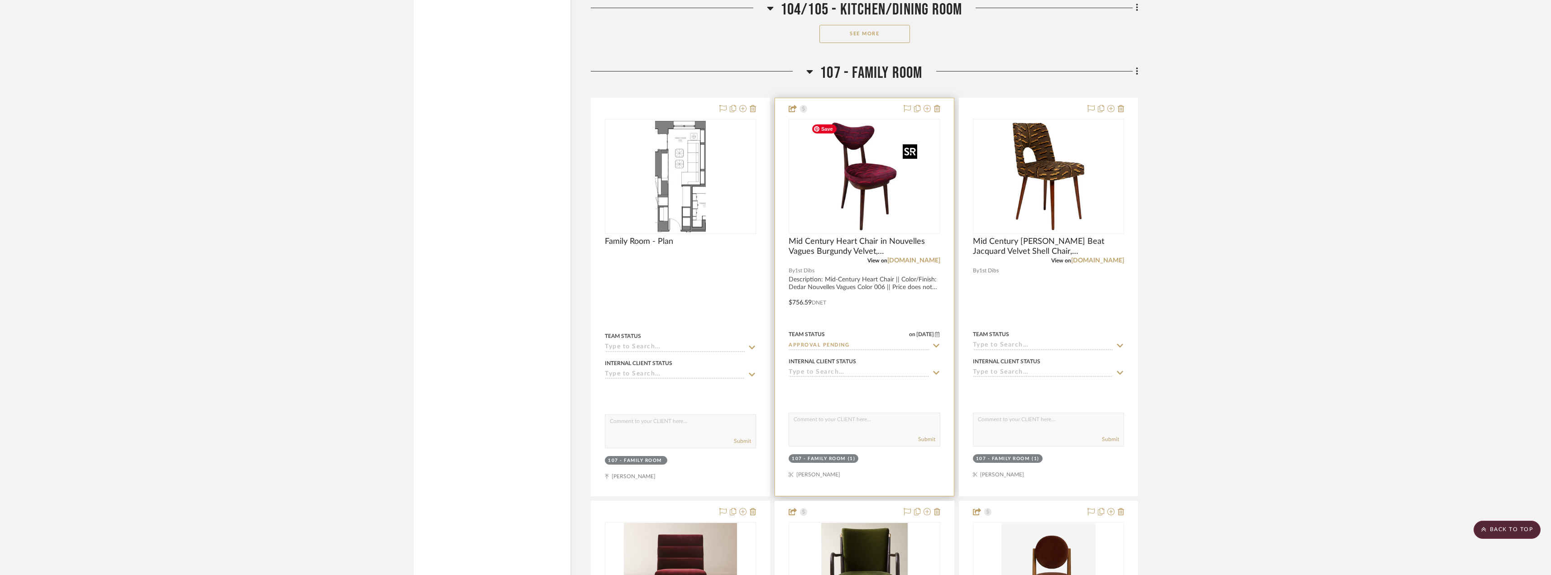
click at [862, 190] on img "0" at bounding box center [864, 176] width 113 height 113
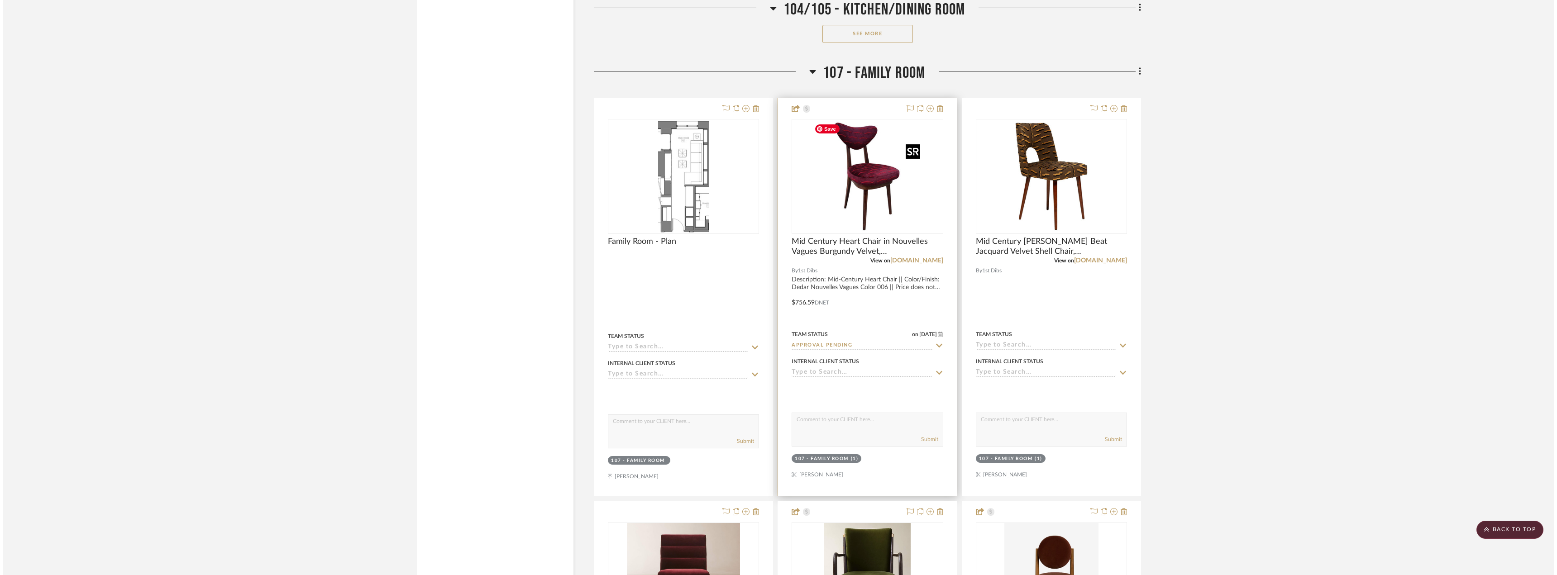
scroll to position [0, 0]
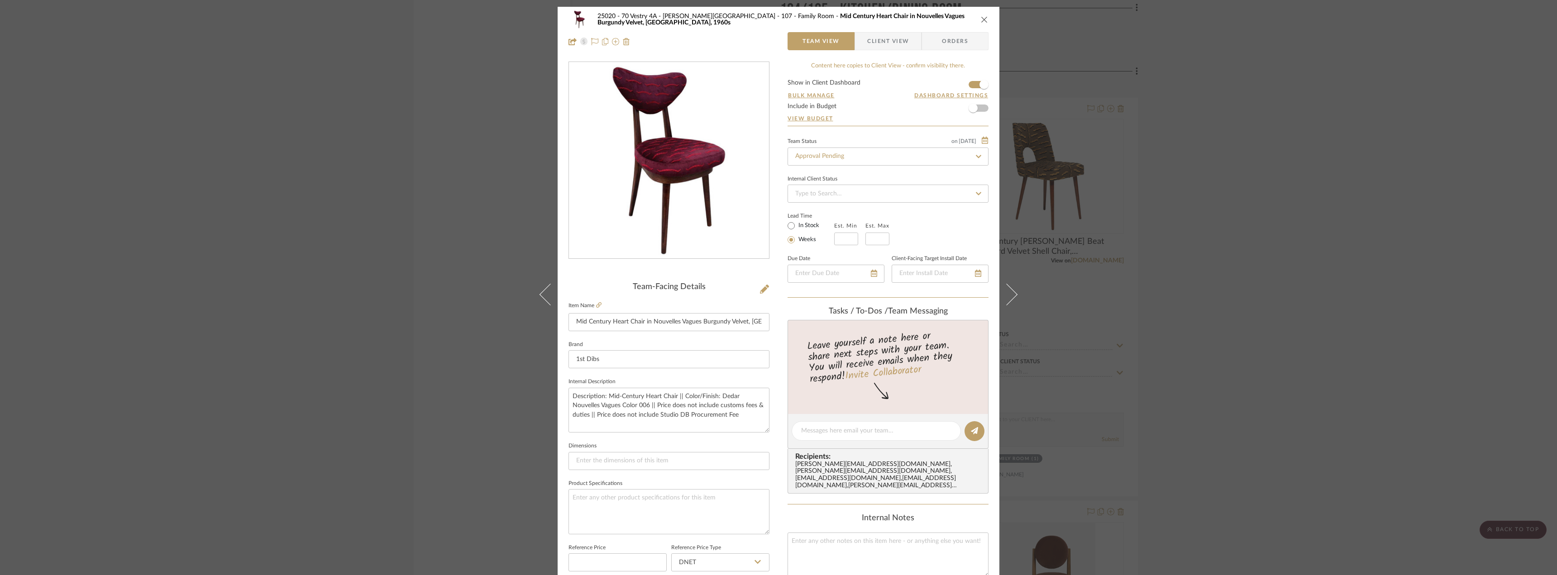
click at [863, 50] on div "25020 - 70 Vestry 4A - Grant-Stanleigh 107 - Family Room Mid Century Heart Chai…" at bounding box center [779, 31] width 442 height 48
click at [861, 43] on span "button" at bounding box center [861, 41] width 12 height 18
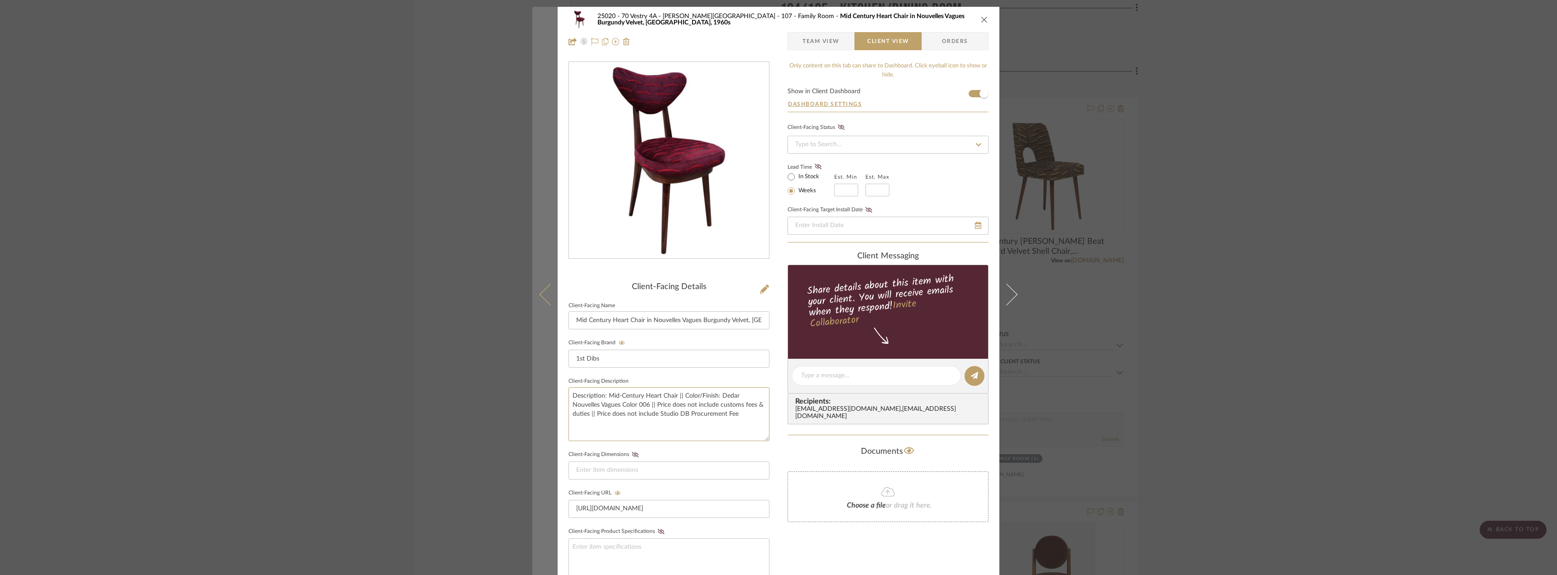
drag, startPoint x: 716, startPoint y: 414, endPoint x: 550, endPoint y: 384, distance: 168.8
click at [550, 384] on mat-dialog-content "25020 - 70 Vestry 4A - Grant-Stanleigh 107 - Family Room Mid Century Heart Chai…" at bounding box center [778, 384] width 493 height 754
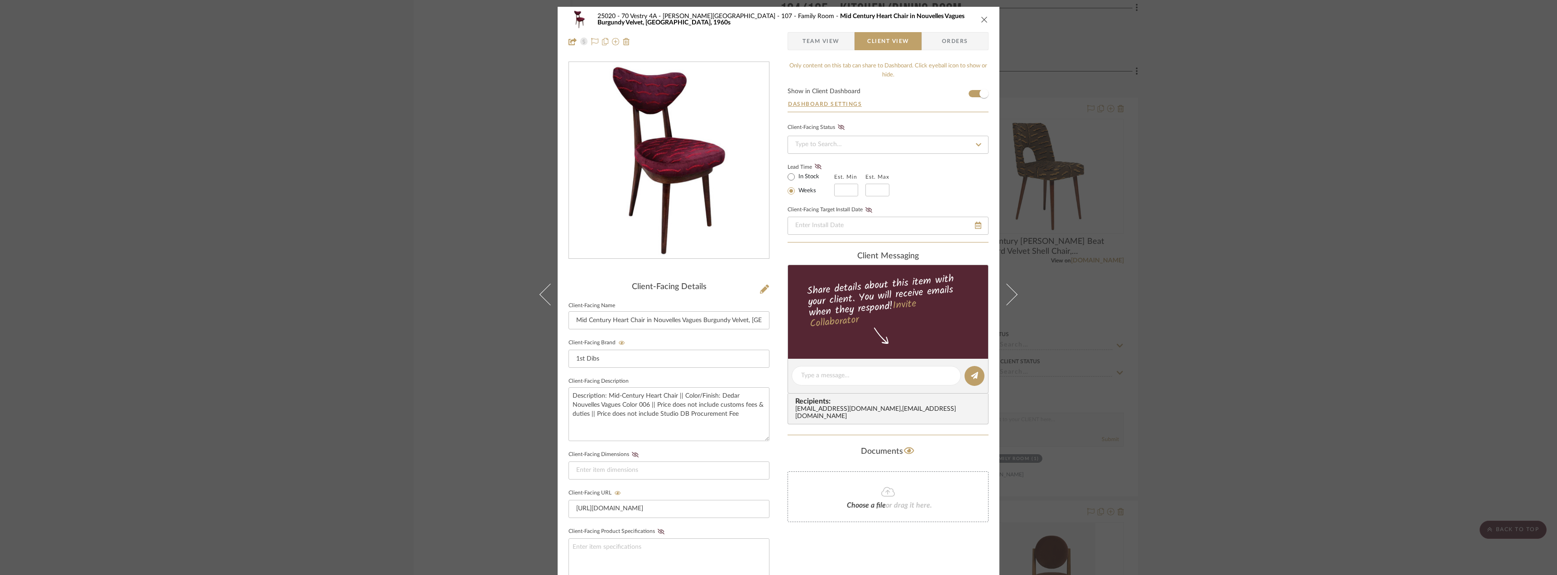
click at [1385, 340] on div "25020 - 70 Vestry 4A - Grant-Stanleigh 107 - Family Room Mid Century Heart Chai…" at bounding box center [778, 287] width 1557 height 575
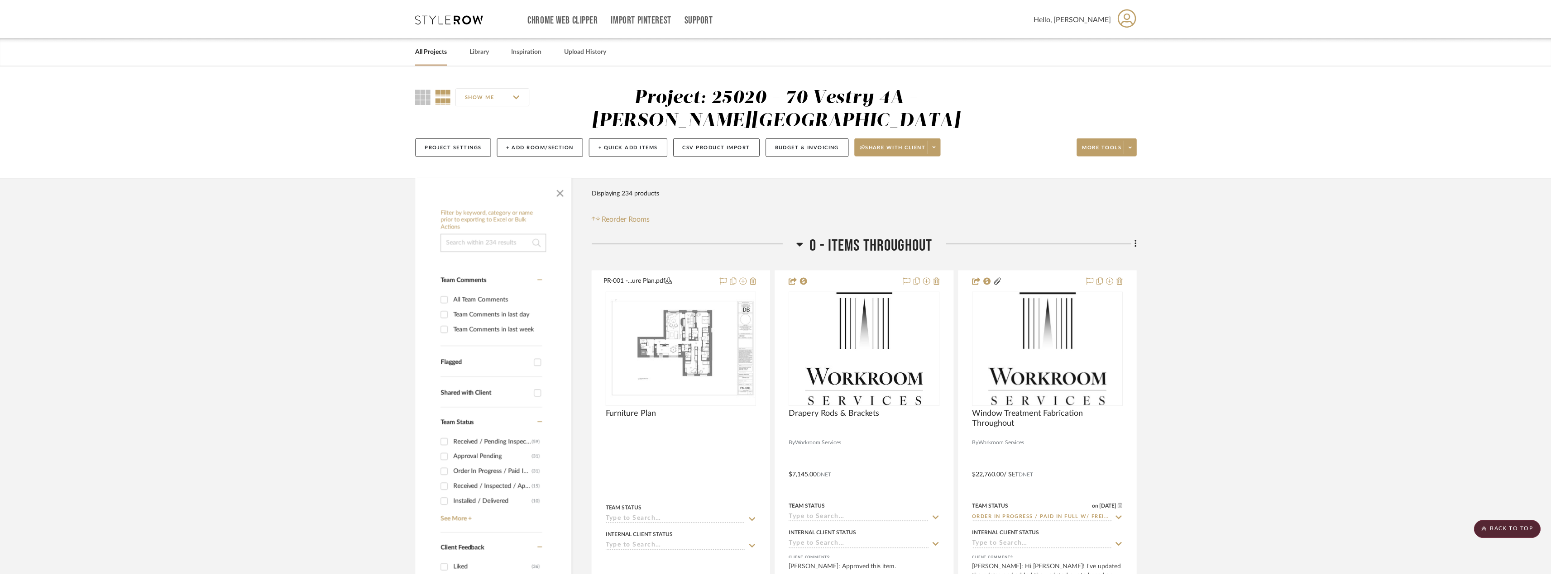
scroll to position [12359, 0]
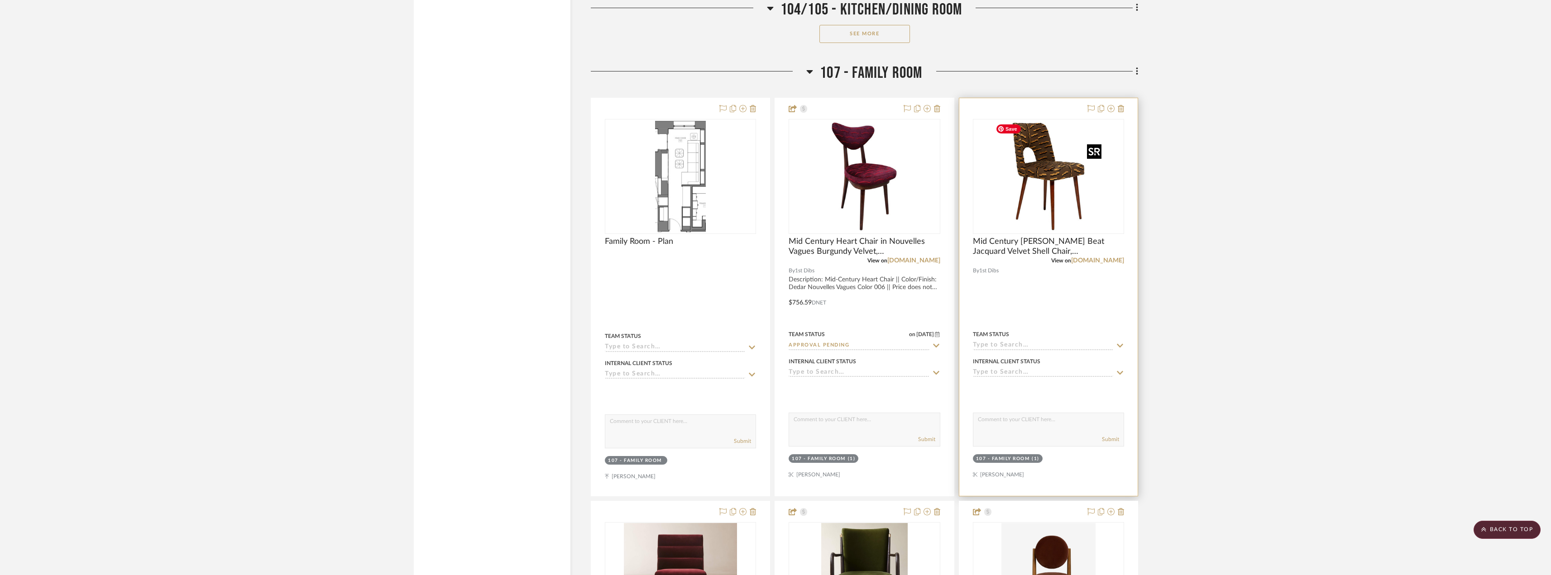
click at [1078, 216] on img "0" at bounding box center [1048, 176] width 113 height 113
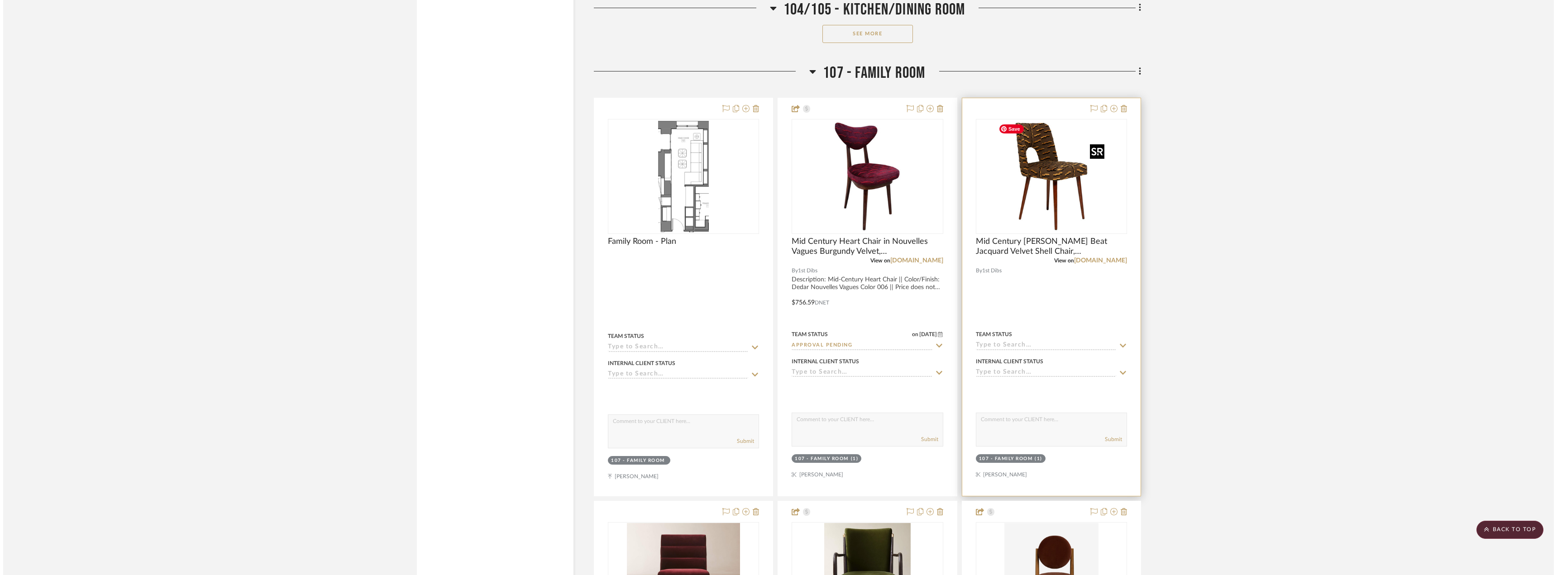
scroll to position [0, 0]
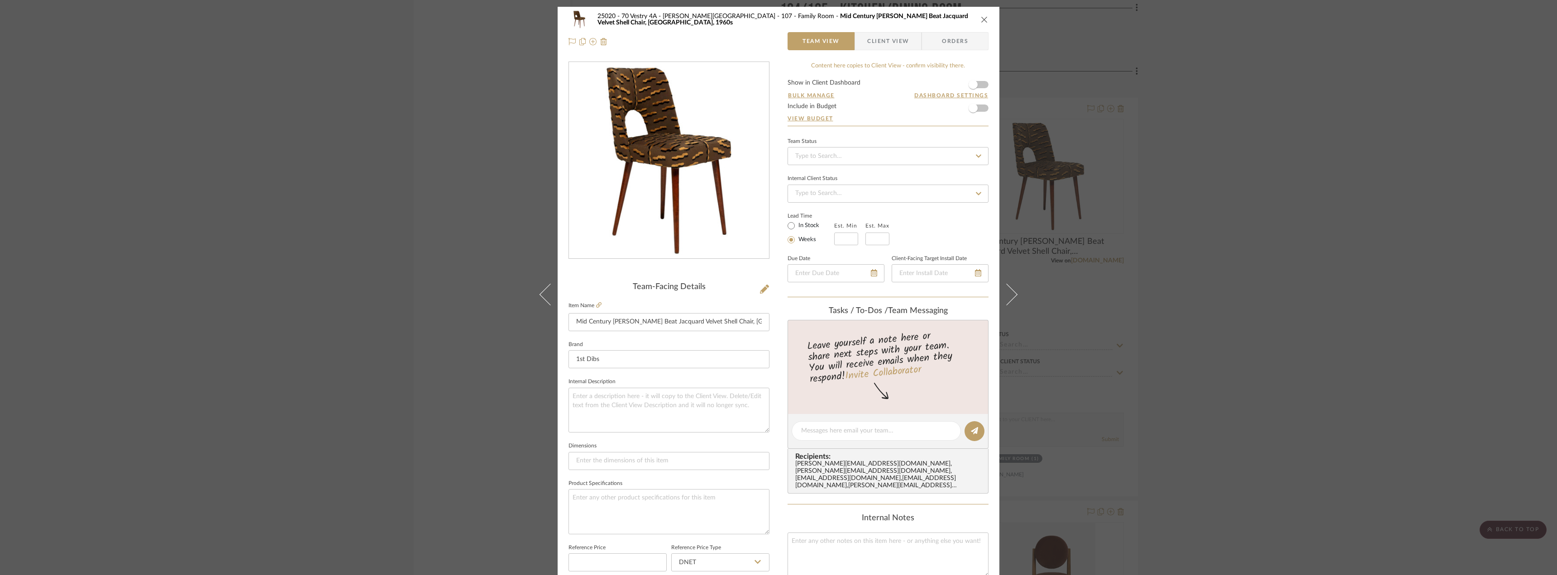
click at [867, 36] on span "Client View" at bounding box center [888, 41] width 42 height 18
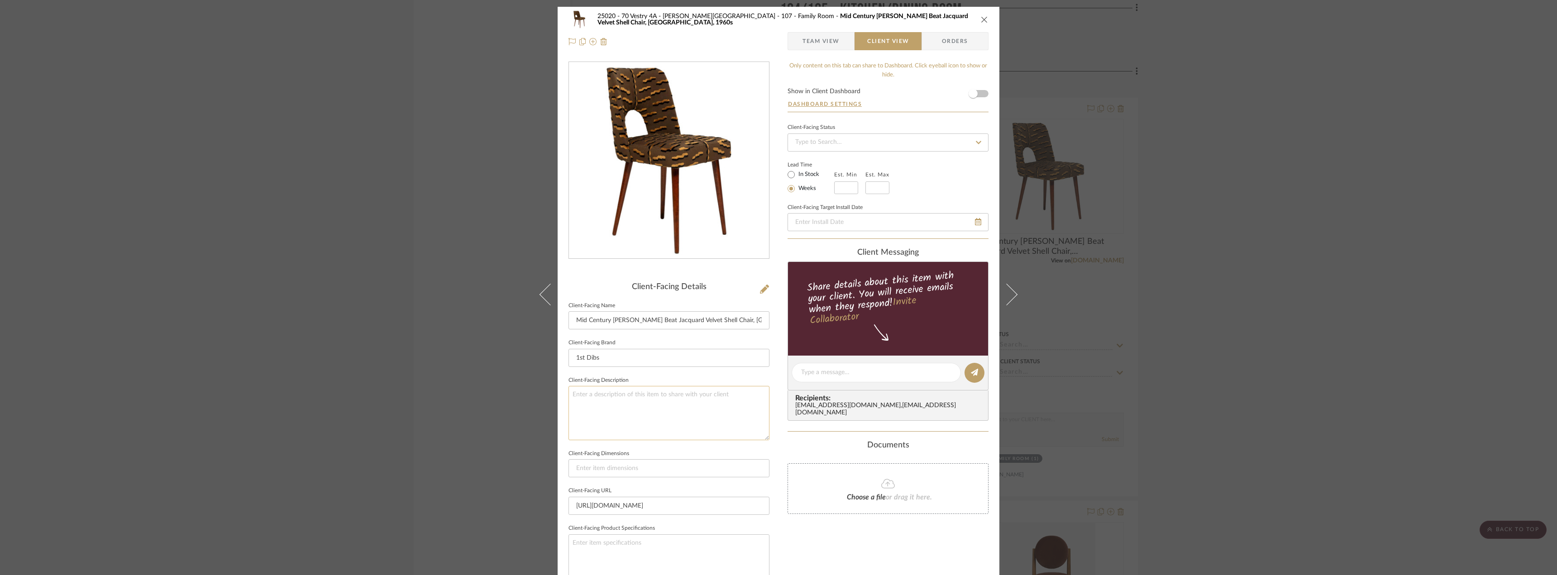
click at [707, 408] on textarea at bounding box center [669, 413] width 201 height 54
paste textarea "Description: Mid-Century Heart Chair || Color/Finish: Dedar Nouvelles Vagues Co…"
click at [708, 402] on textarea "Description: Mid-Century Heart Chair || Color/Finish: Dedar Nouvelles Vagues Co…" at bounding box center [669, 413] width 201 height 54
type textarea "Description: Mid-Century Heart Chair || Color/Finish: Dedar Nouvelles Vagues Co…"
click at [633, 384] on fieldset "Client-Facing Description Description: Mid-Century Heart Chair || Color/Finish:…" at bounding box center [669, 407] width 201 height 66
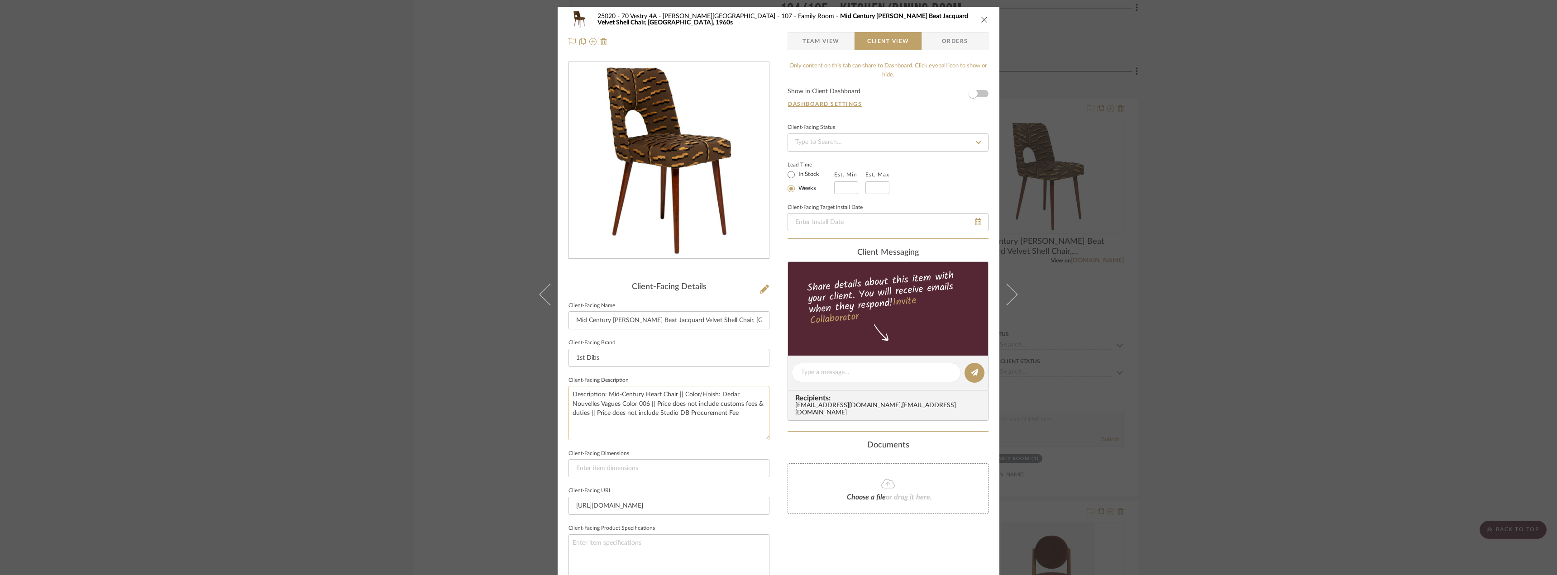
drag, startPoint x: 676, startPoint y: 395, endPoint x: 647, endPoint y: 394, distance: 28.5
click at [646, 393] on textarea "Description: Mid-Century Heart Chair || Color/Finish: Dedar Nouvelles Vagues Co…" at bounding box center [669, 413] width 201 height 54
drag, startPoint x: 619, startPoint y: 405, endPoint x: 720, endPoint y: 394, distance: 101.5
click at [720, 394] on textarea "Description: Mid-Century Chair || Color/Finish: Dedar Nouvelles Vagues Color 00…" at bounding box center [669, 413] width 201 height 54
click at [710, 432] on textarea "Description: Mid-Century Chair || Color/Finish: Dedar Tiger Beat Jacquard || Pr…" at bounding box center [669, 413] width 201 height 54
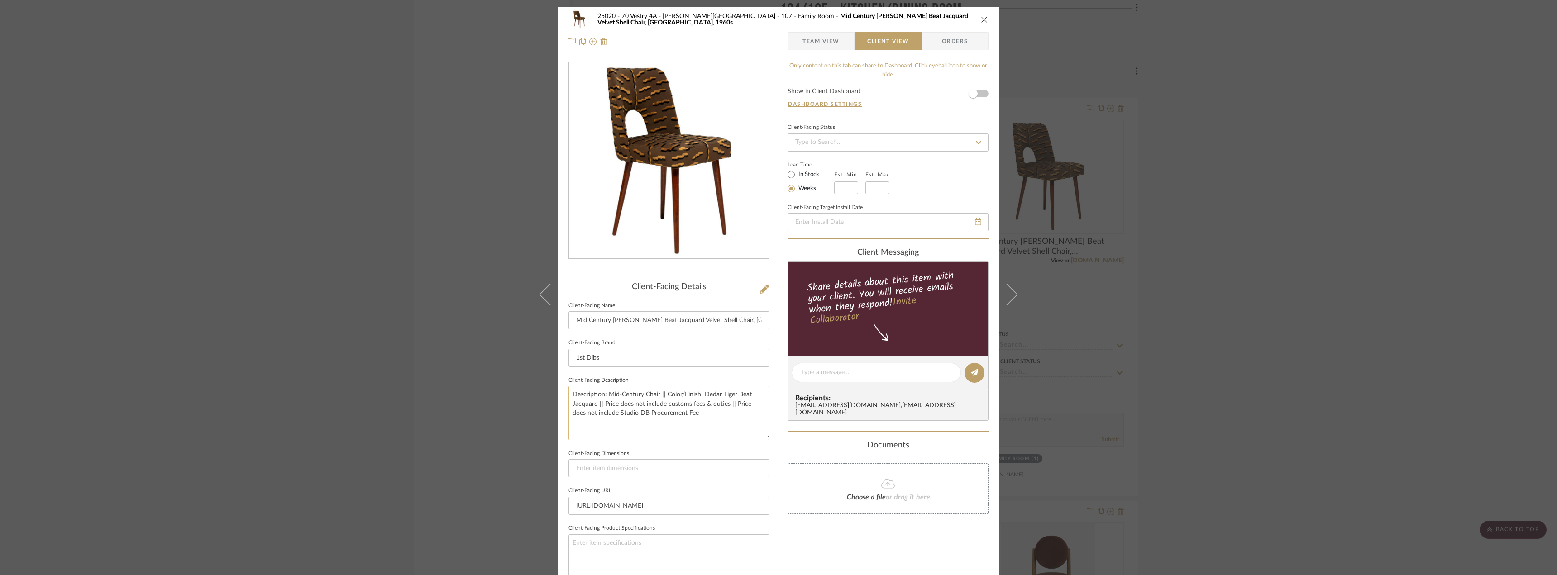
scroll to position [136, 0]
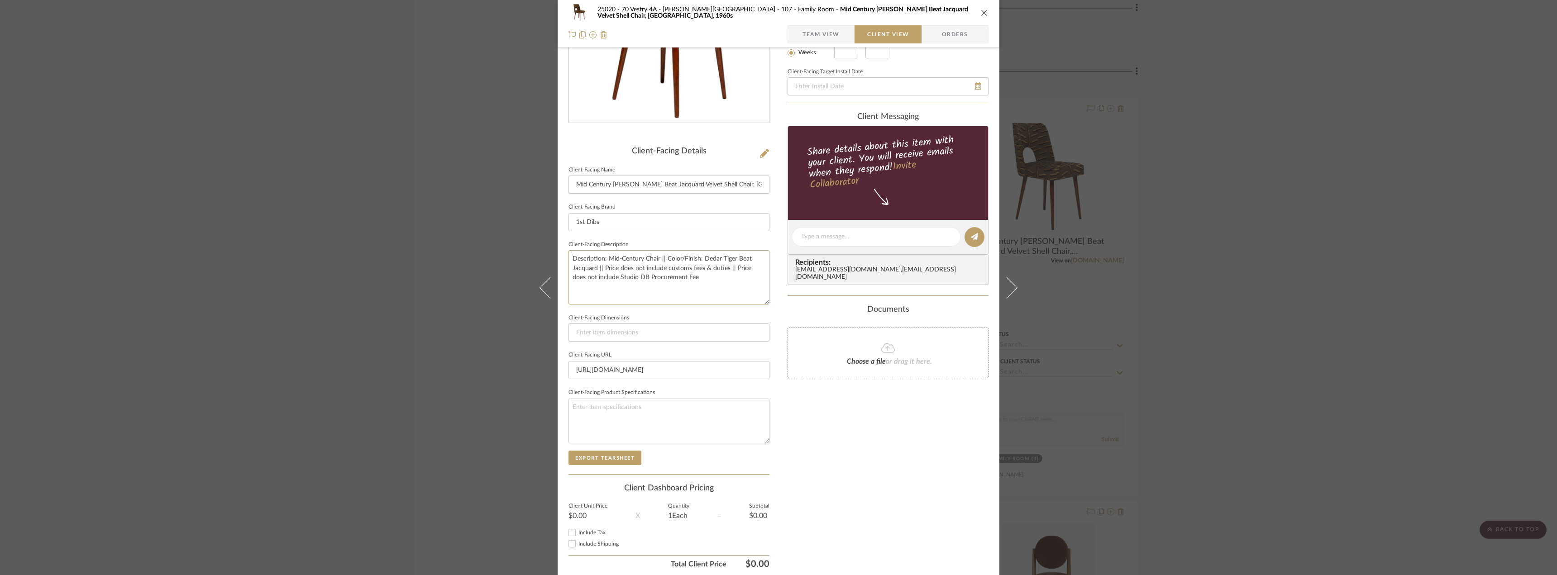
type textarea "Description: Mid-Century Chair || Color/Finish: Dedar Tiger Beat Jacquard || Pr…"
click at [831, 30] on span "Team View" at bounding box center [821, 34] width 37 height 18
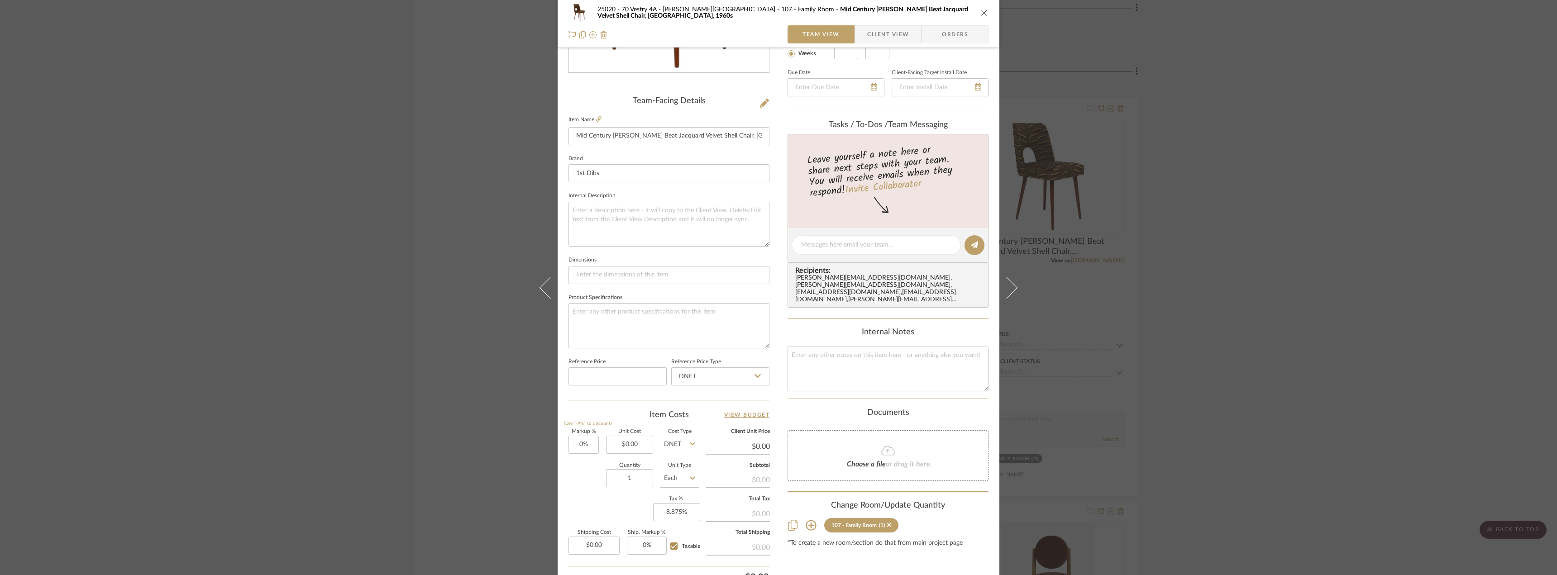
scroll to position [226, 0]
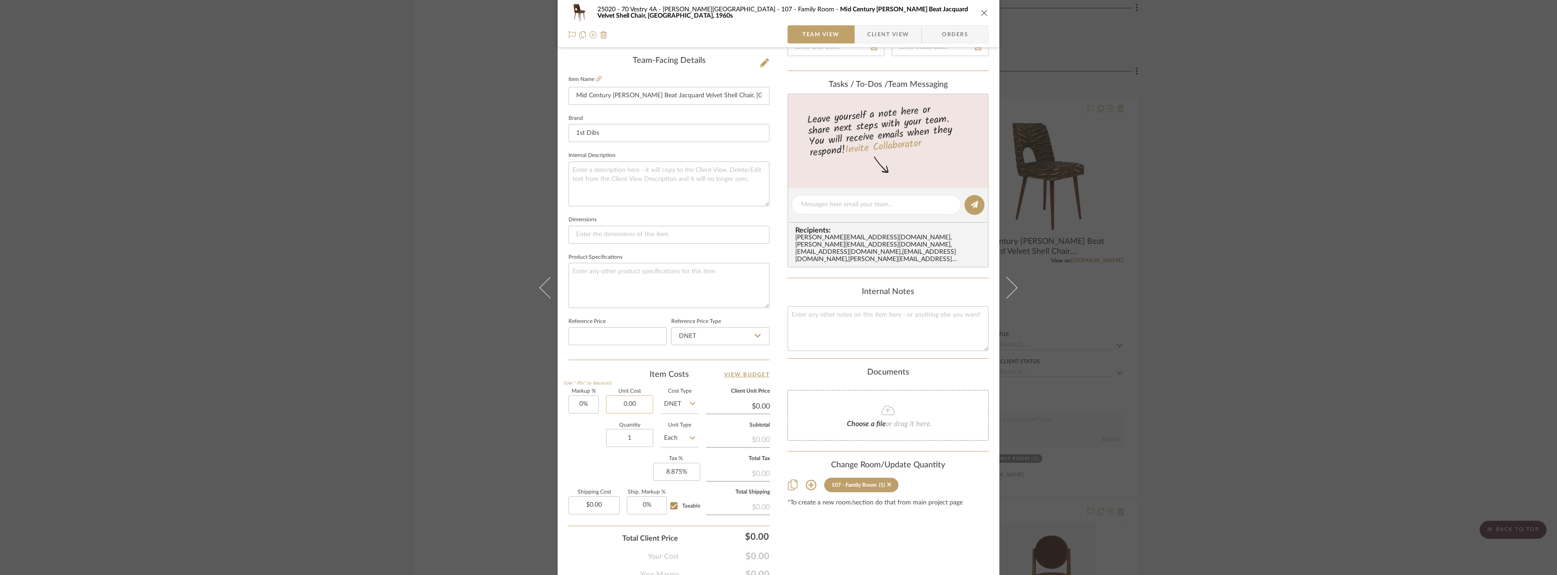
click at [619, 403] on input "0.00" at bounding box center [629, 405] width 47 height 18
type input "$662.01"
type input "0.00"
click at [601, 502] on input "0.00" at bounding box center [594, 506] width 51 height 18
type input "$662.01"
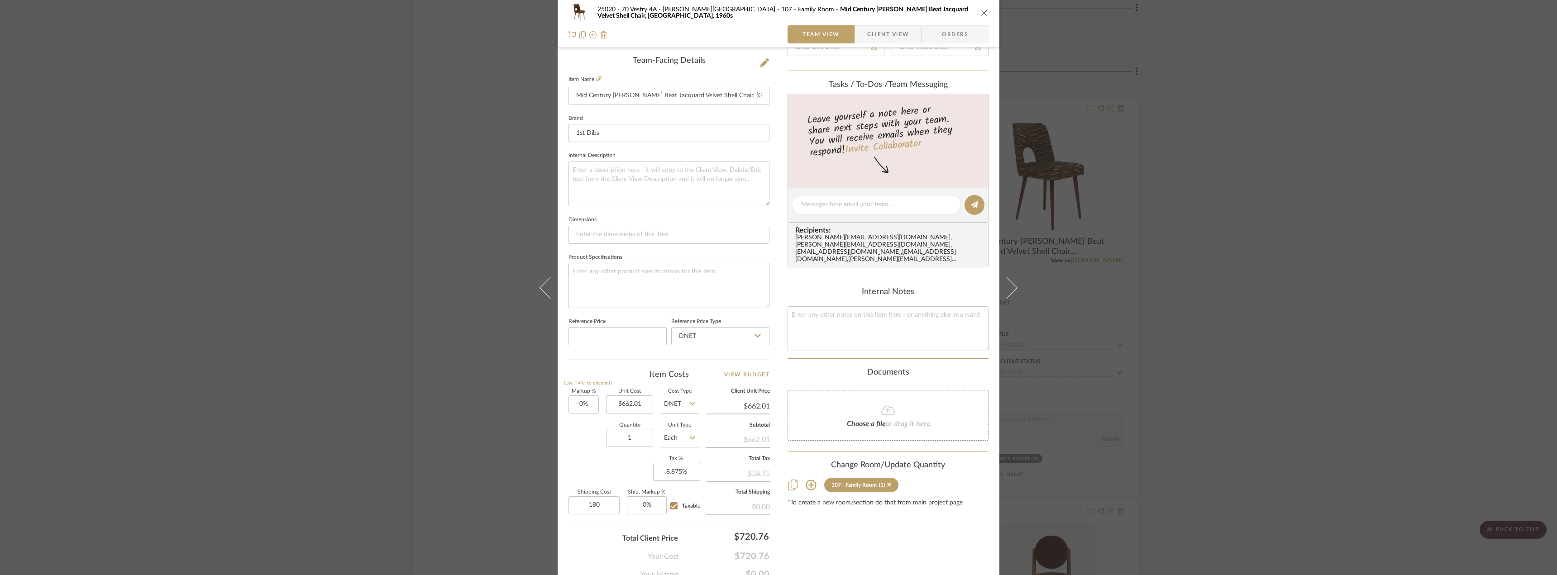
type input "$180.00"
click at [867, 546] on div "Content here copies to Client View - confirm visibility there. Show in Client D…" at bounding box center [888, 207] width 201 height 745
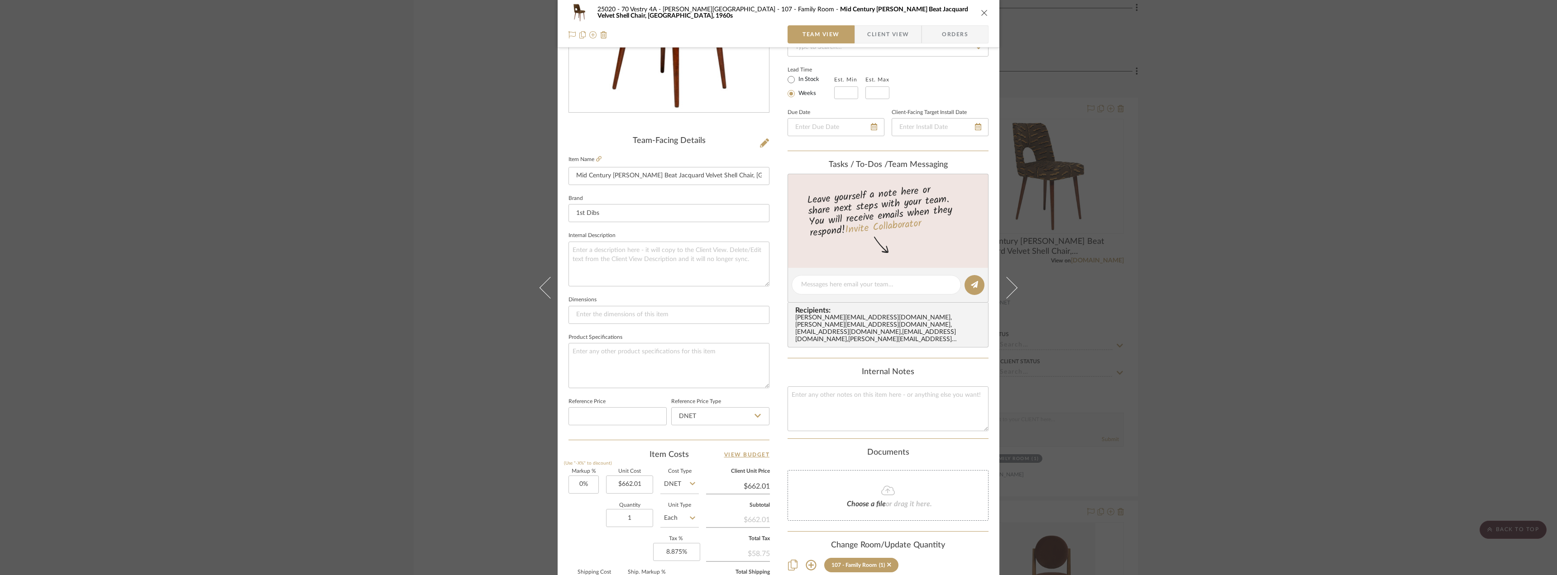
scroll to position [0, 0]
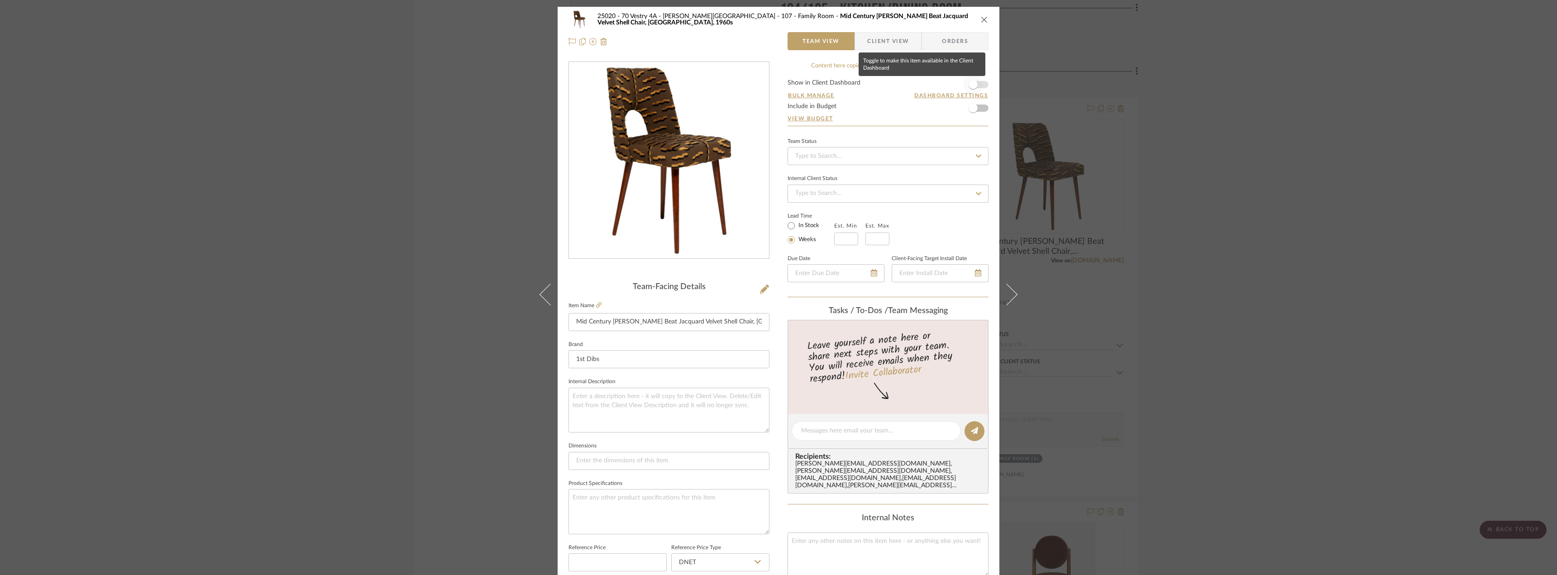
click at [971, 84] on span "button" at bounding box center [973, 84] width 9 height 9
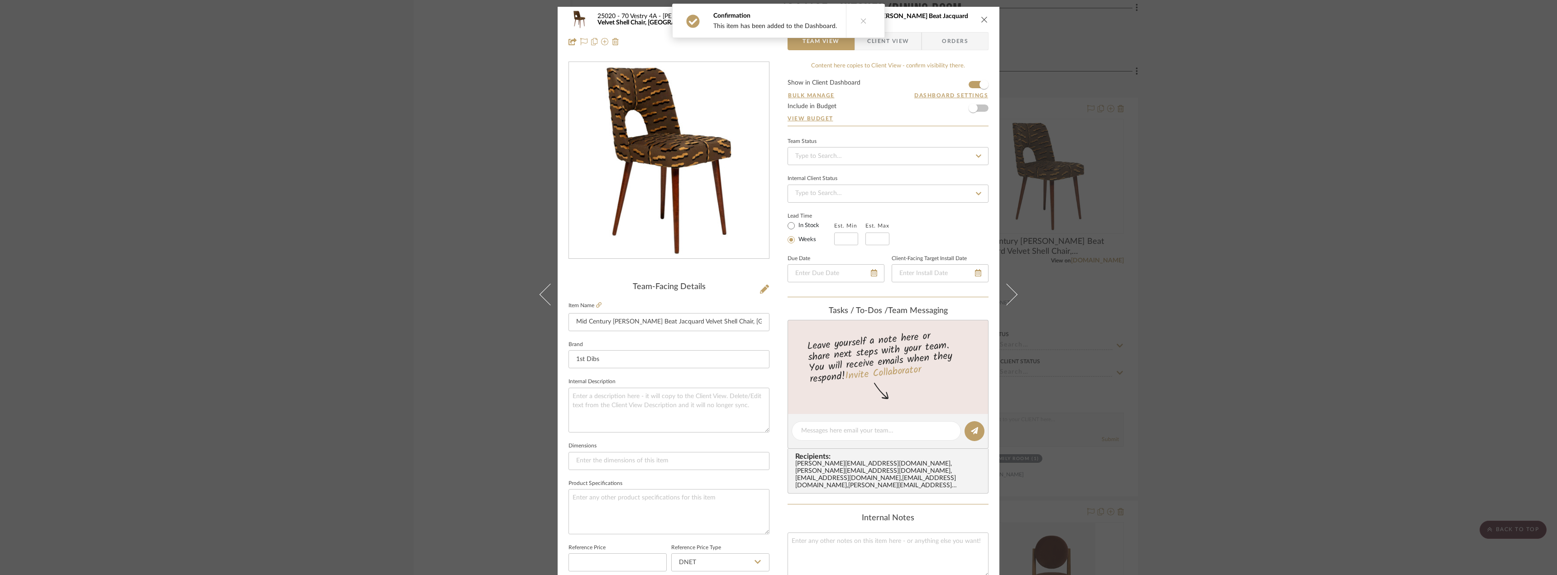
click at [871, 33] on button at bounding box center [863, 21] width 35 height 34
click at [881, 45] on span "Client View" at bounding box center [888, 41] width 42 height 18
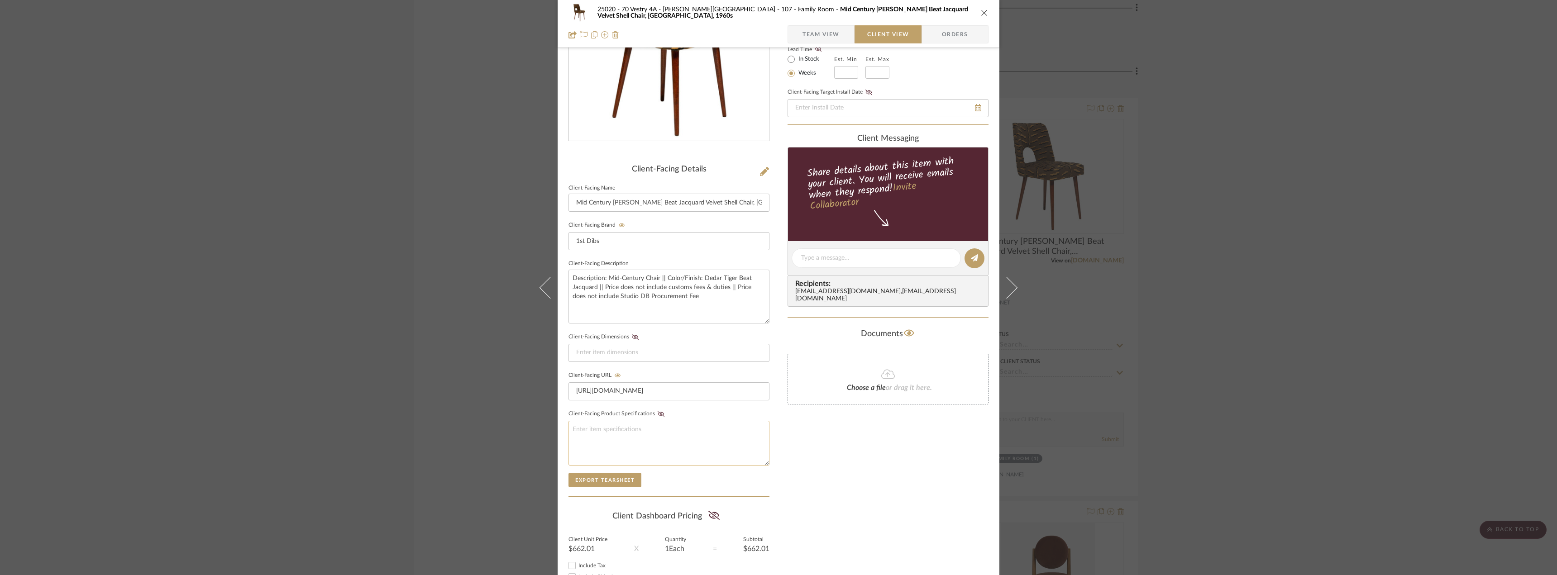
scroll to position [185, 0]
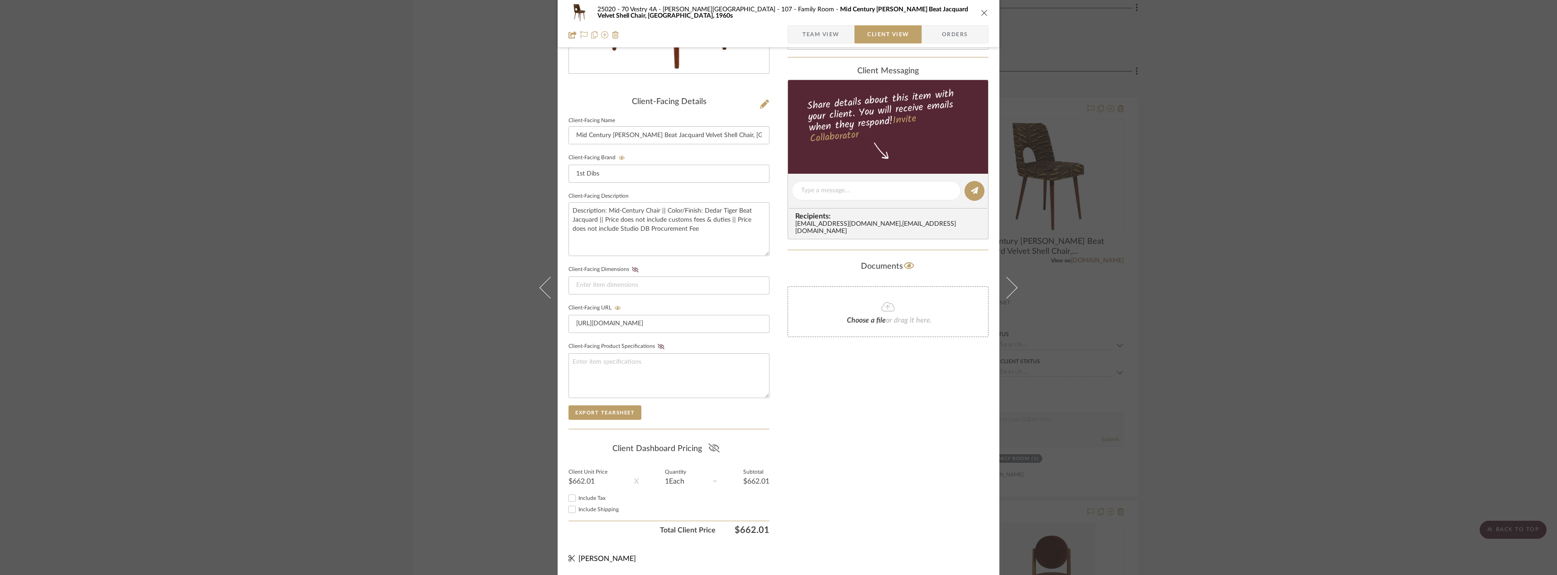
click at [716, 445] on icon at bounding box center [713, 448] width 11 height 9
click at [589, 502] on div "Include Tax" at bounding box center [669, 498] width 201 height 11
click at [590, 502] on label "Include Tax" at bounding box center [674, 498] width 191 height 7
click at [578, 502] on input "Include Tax" at bounding box center [572, 498] width 11 height 11
checkbox input "true"
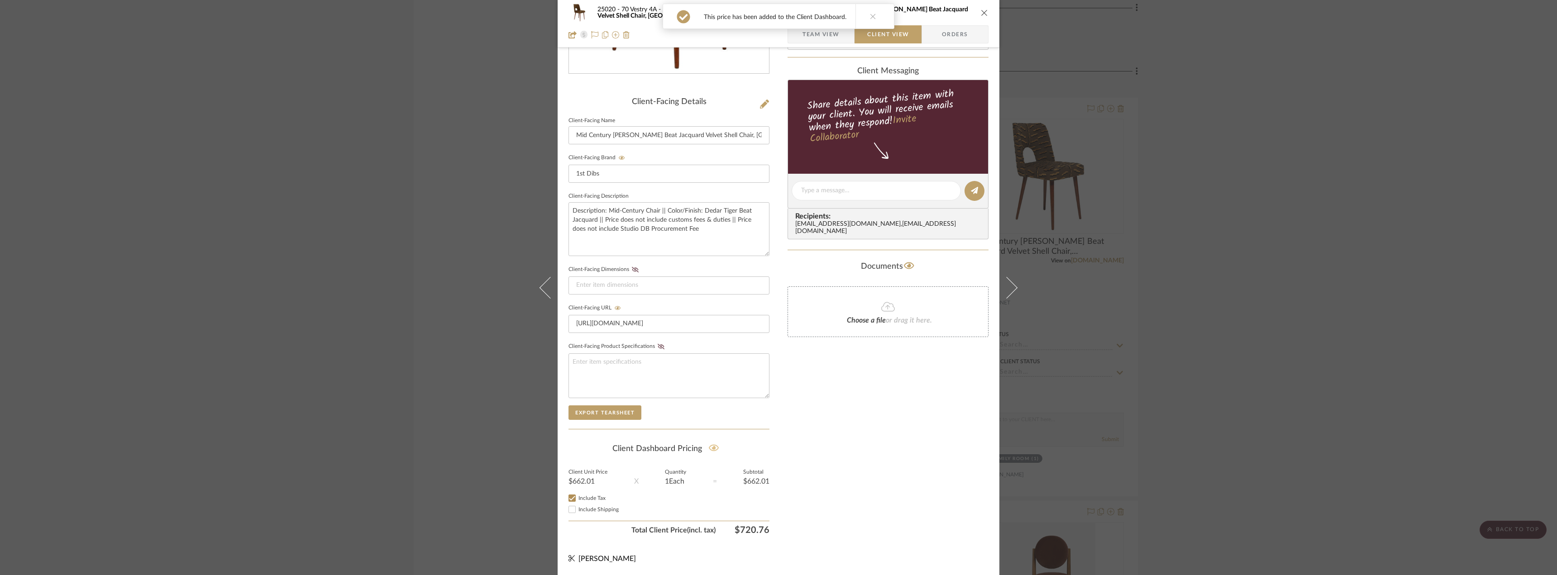
click at [589, 506] on div "Include Shipping" at bounding box center [669, 509] width 201 height 11
click at [591, 505] on div "Include Shipping" at bounding box center [669, 509] width 201 height 11
click at [591, 508] on span "Include Shipping" at bounding box center [599, 509] width 40 height 5
click at [578, 508] on input "Include Shipping" at bounding box center [572, 509] width 11 height 11
checkbox input "true"
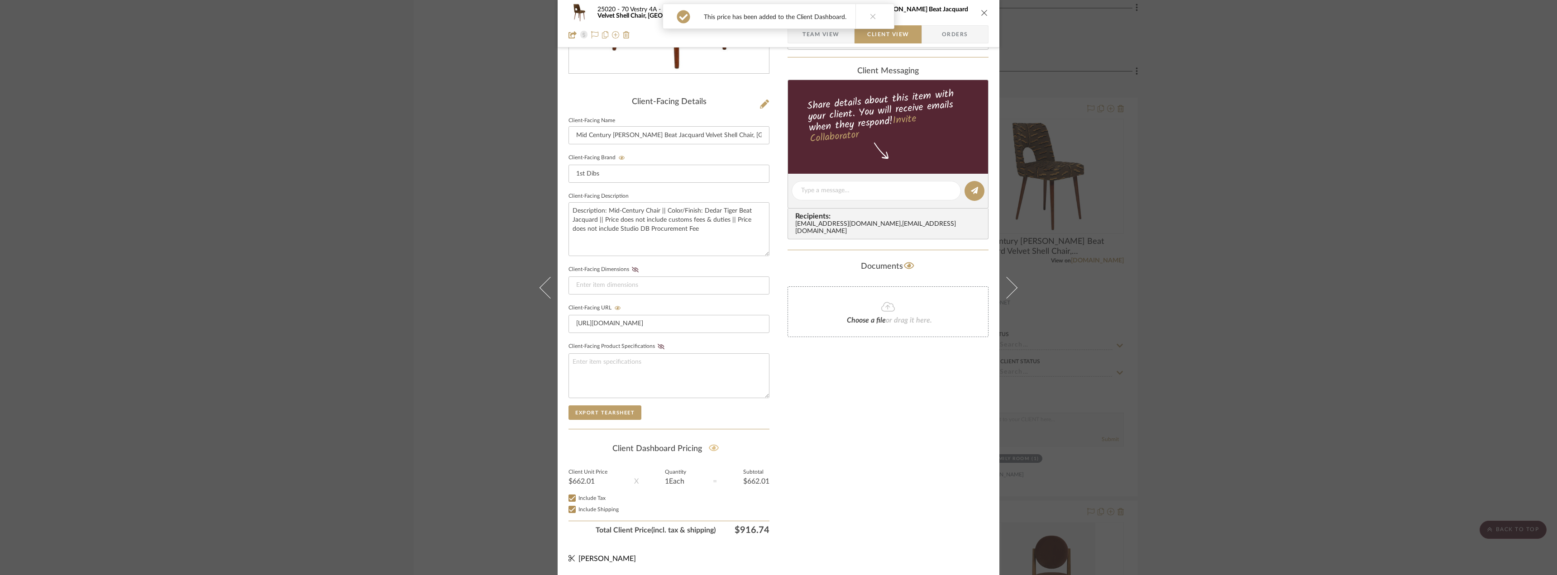
click at [885, 453] on div "Only content on this tab can share to Dashboard. Click eyeball icon to show or …" at bounding box center [888, 207] width 201 height 663
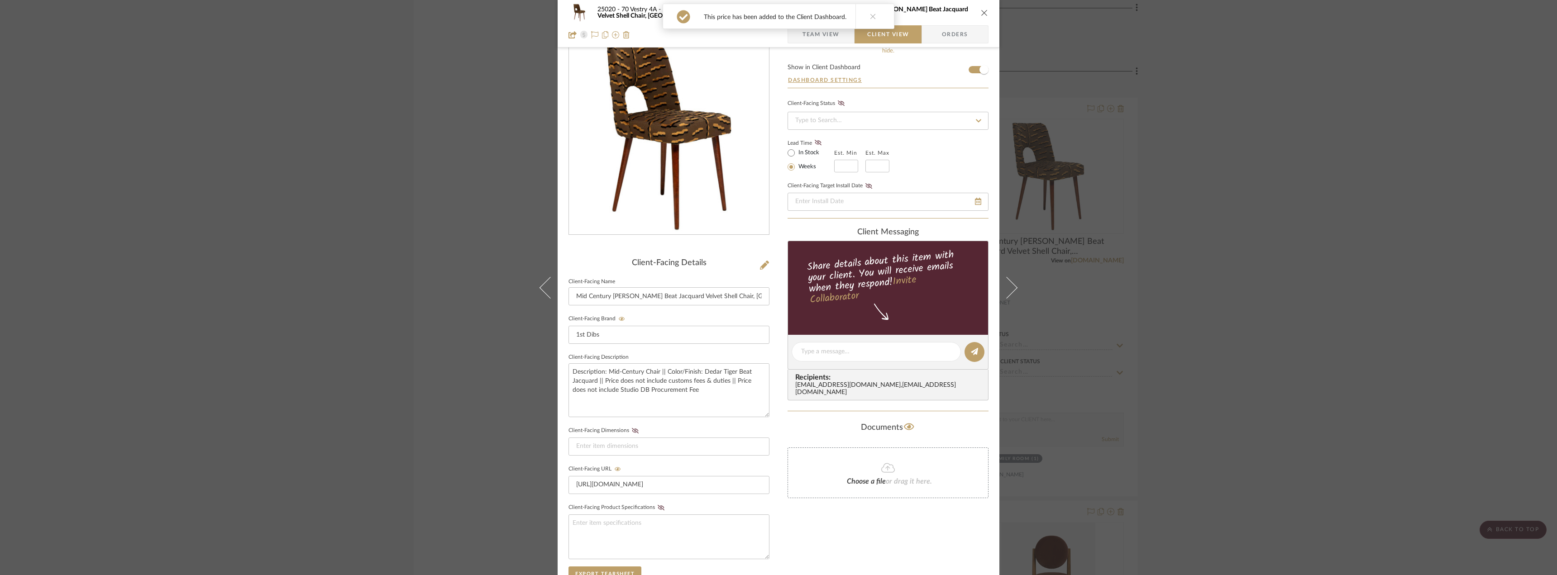
scroll to position [0, 0]
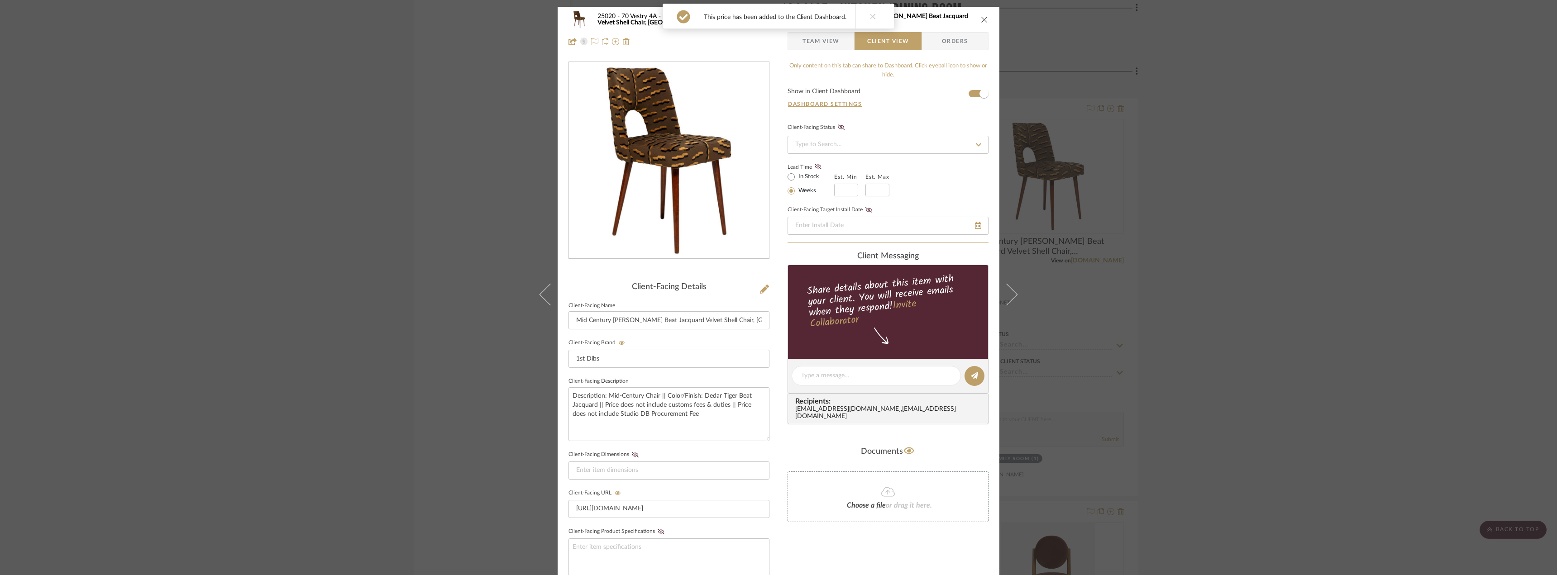
click at [876, 14] on button at bounding box center [873, 16] width 35 height 24
click at [1258, 146] on div "25020 - 70 Vestry 4A - Grant-Stanleigh 107 - Family Room Mid Century Brown Tige…" at bounding box center [778, 287] width 1557 height 575
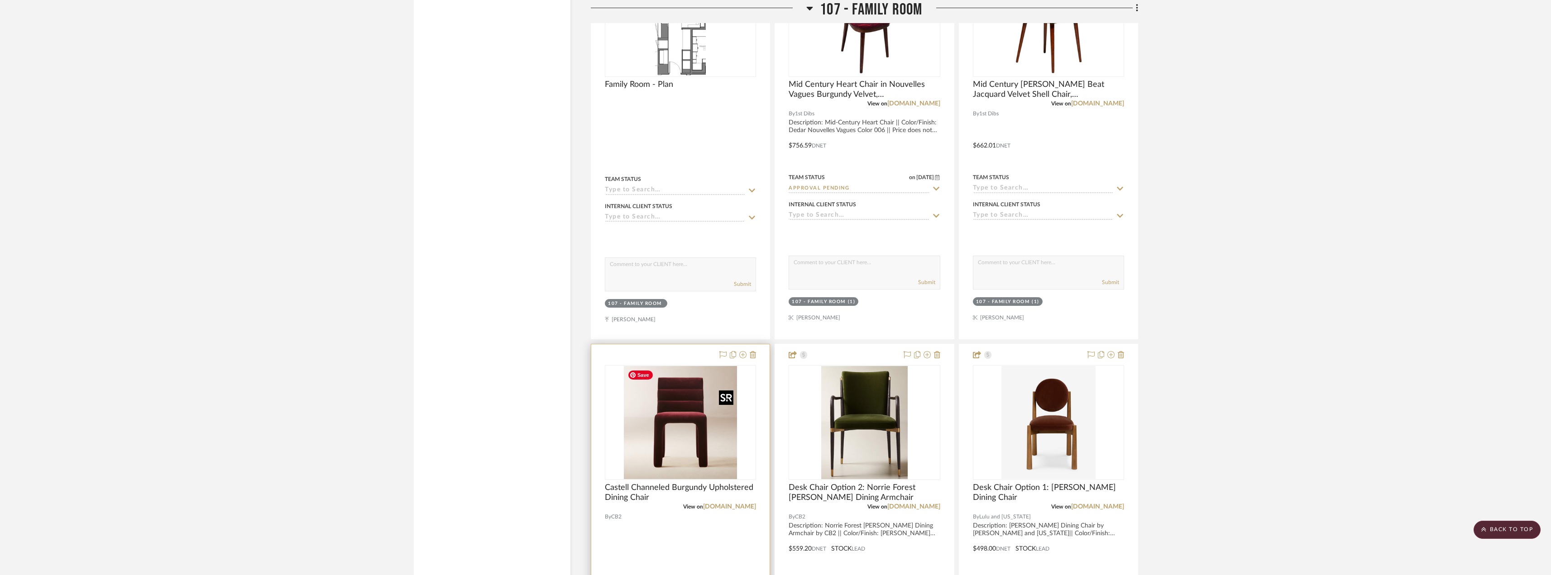
scroll to position [12540, 0]
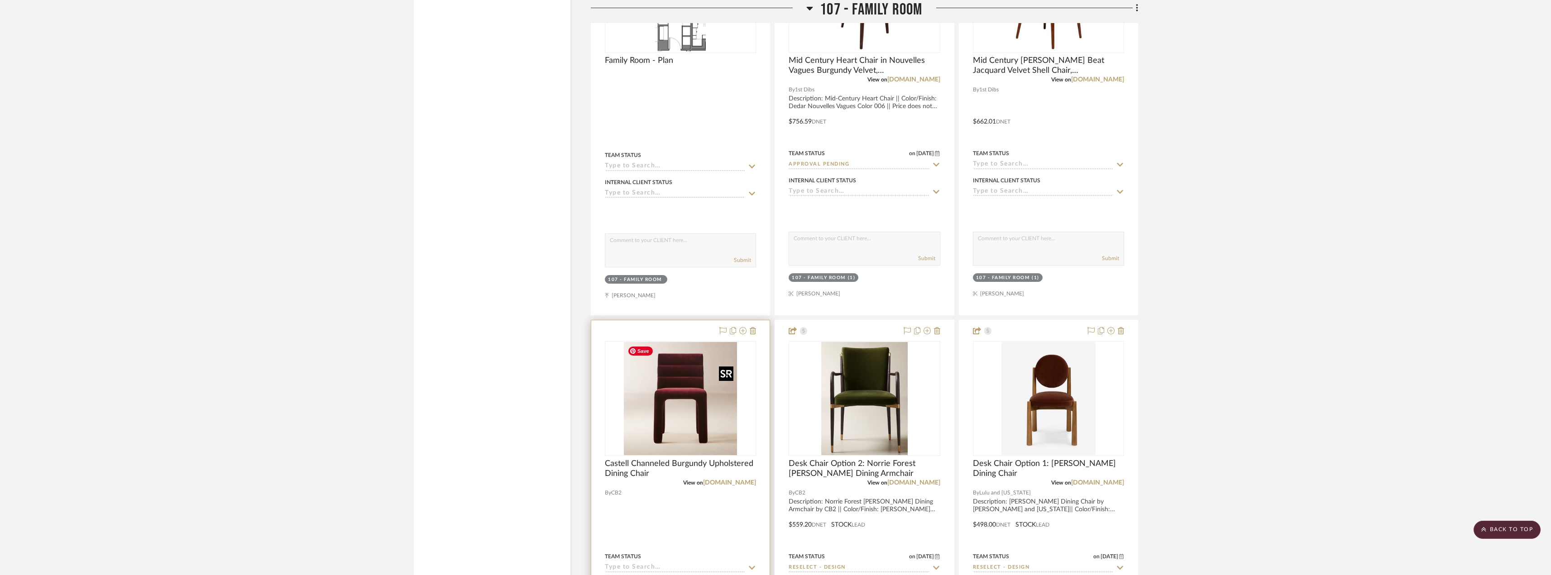
click at [709, 403] on img "0" at bounding box center [680, 398] width 113 height 113
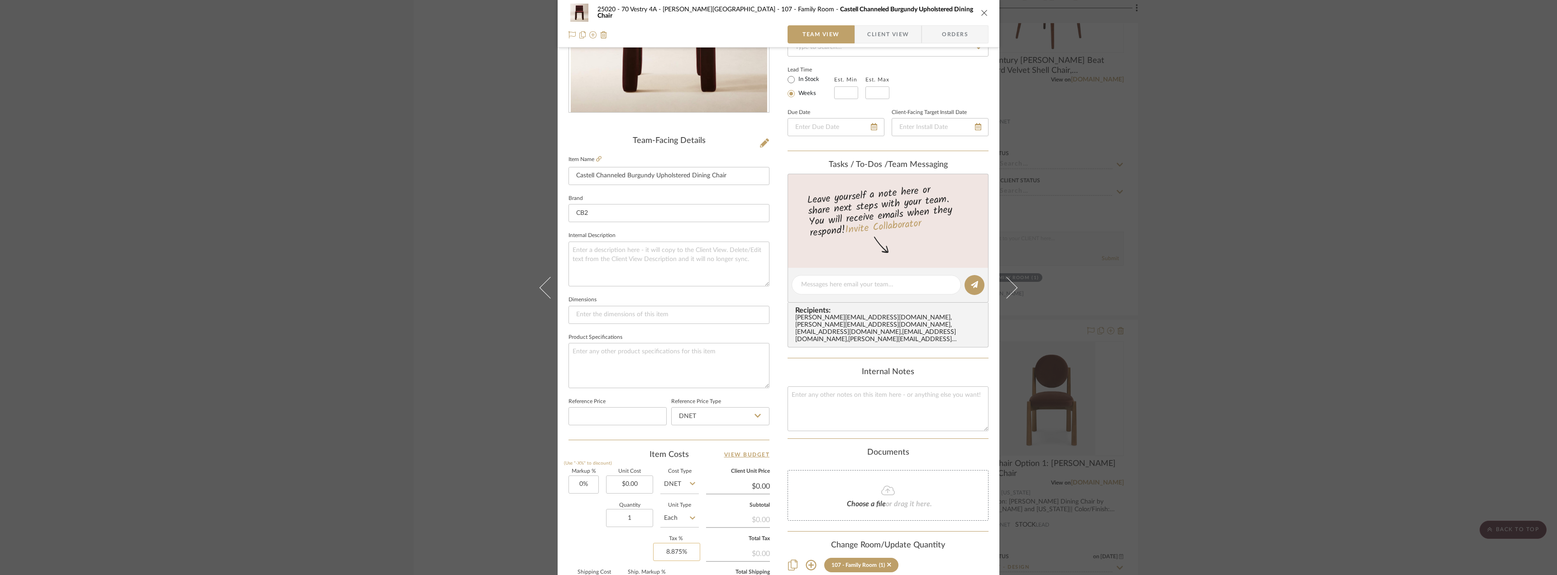
scroll to position [268, 0]
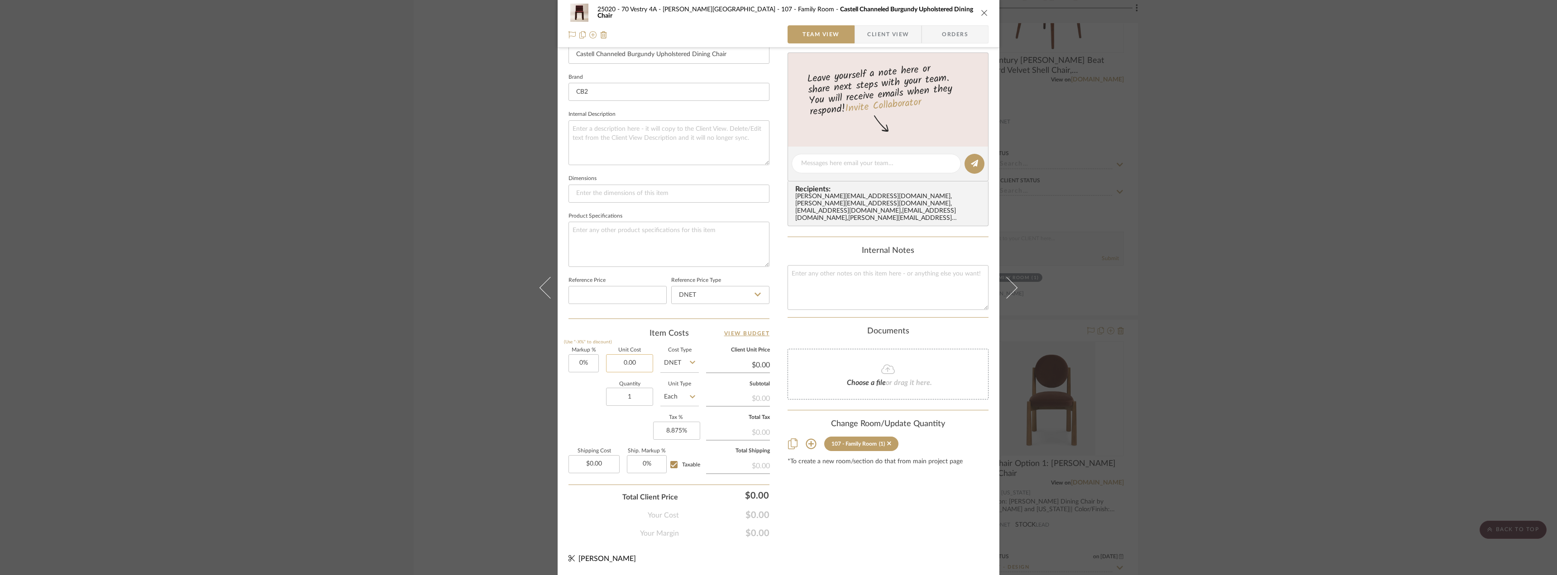
click at [635, 364] on input "0.00" at bounding box center [629, 363] width 47 height 18
type input "$339.15"
type input "0.00"
click at [586, 468] on input "0.00" at bounding box center [594, 464] width 51 height 18
type input "$339.15"
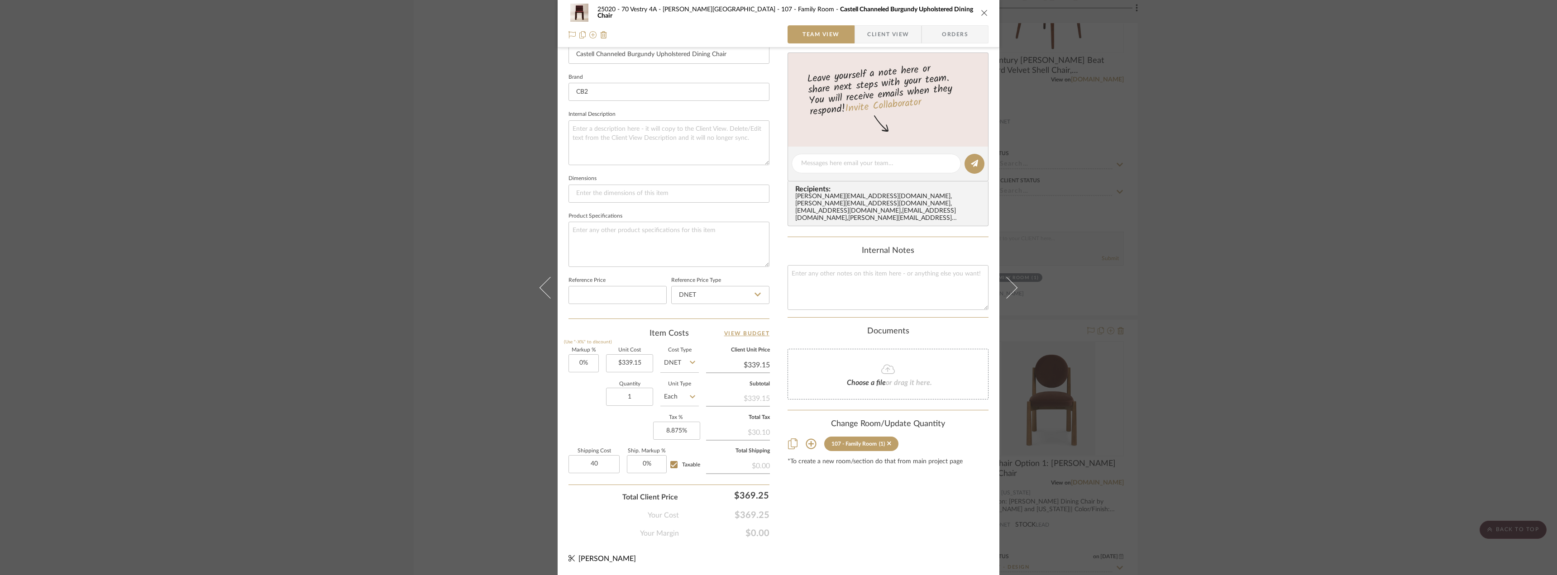
type input "$40.00"
click at [896, 513] on div "Content here copies to Client View - confirm visibility there. Show in Client D…" at bounding box center [888, 166] width 201 height 745
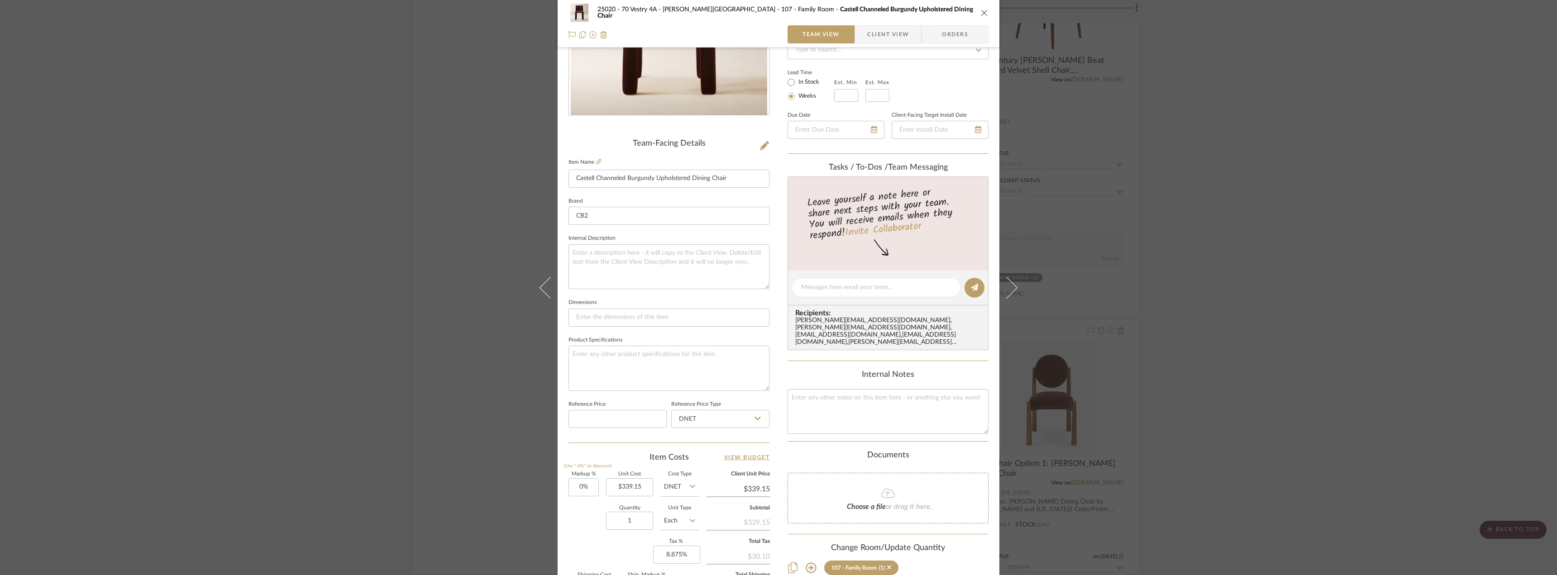
scroll to position [0, 0]
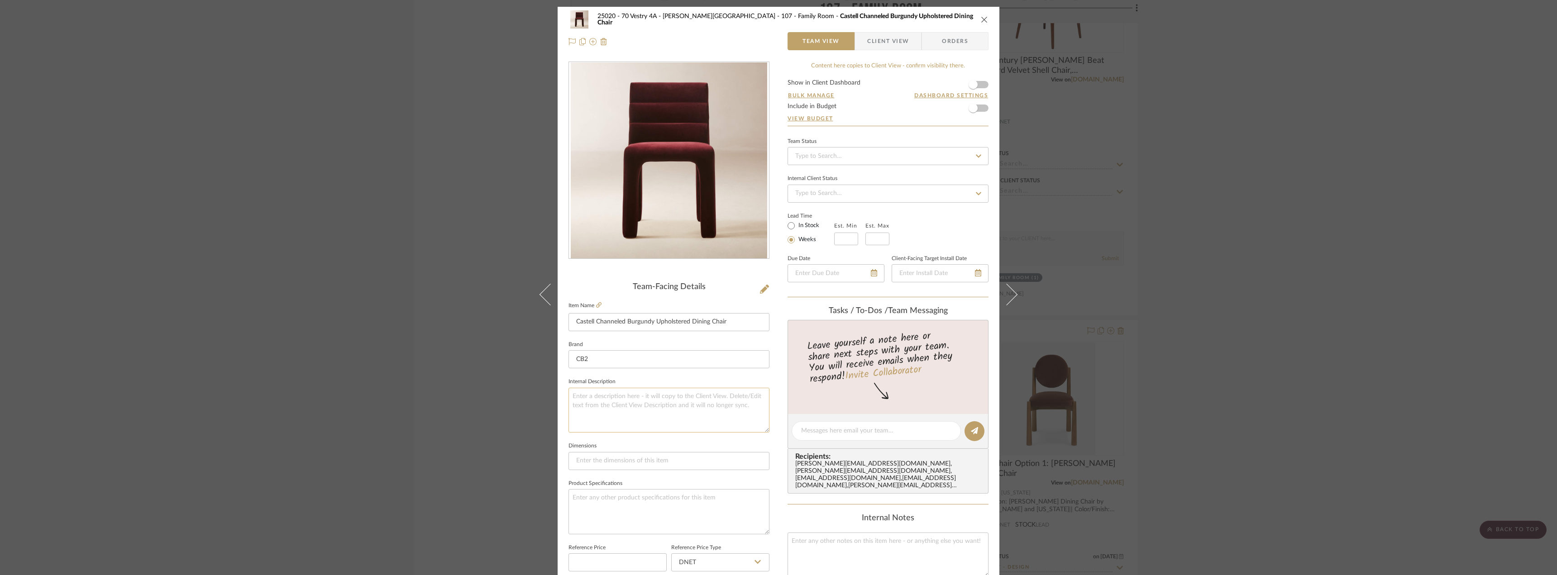
click at [680, 397] on textarea at bounding box center [669, 410] width 201 height 45
paste textarea "Description: Mid-Century Heart Chair || Color/Finish: Dedar Nouvelles Vagues Co…"
drag, startPoint x: 685, startPoint y: 422, endPoint x: 682, endPoint y: 416, distance: 6.7
click at [685, 421] on textarea "Description: Mid-Century Heart Chair || Color/Finish: Dedar Nouvelles Vagues Co…" at bounding box center [669, 410] width 201 height 45
type textarea "Description: Mid-Century Heart Chair || Color/Finish: Dedar Nouvelles Vagues Co…"
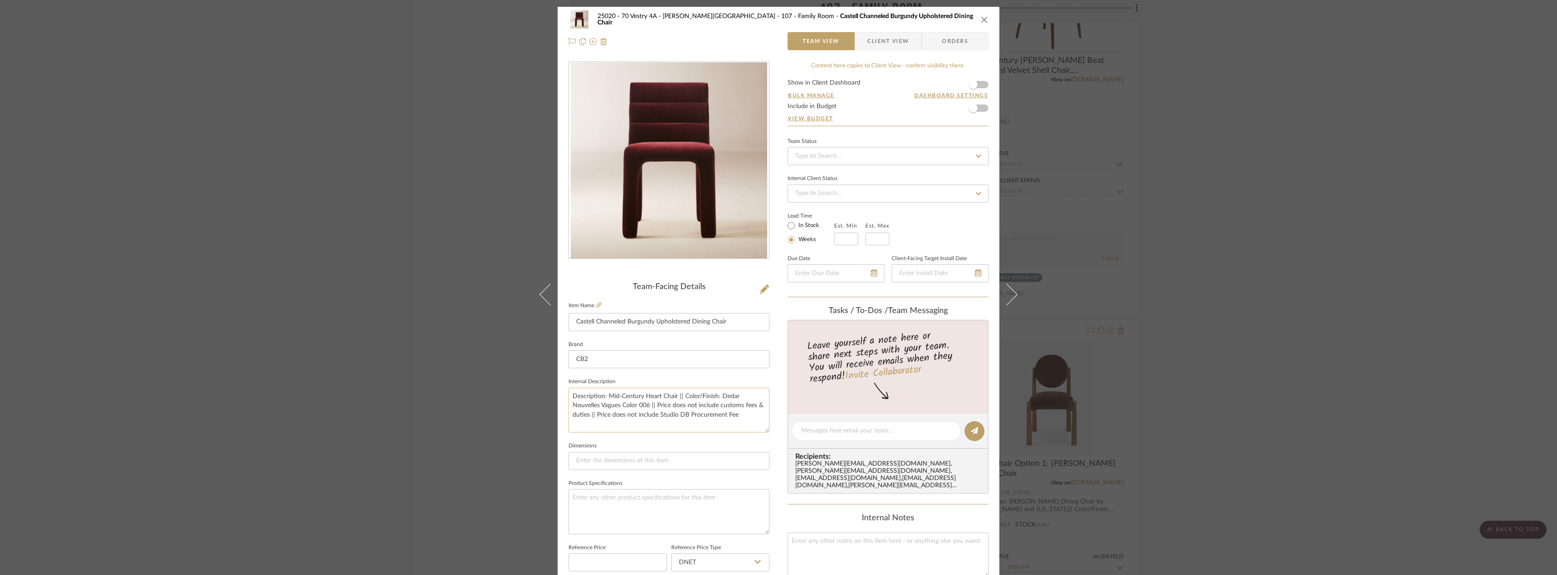
click at [622, 391] on textarea "Description: Mid-Century Heart Chair || Color/Finish: Dedar Nouvelles Vagues Co…" at bounding box center [669, 410] width 201 height 45
drag, startPoint x: 675, startPoint y: 396, endPoint x: 607, endPoint y: 398, distance: 68.4
click at [607, 398] on textarea "Description: Mid-Century Heart Chair || Color/Finish: Dedar Nouvelles Vagues Co…" at bounding box center [669, 410] width 201 height 45
paste textarea "Castell Channeled Burgundy Upholstered Dining Chair"
click at [605, 408] on textarea "Description: Castell Channeled Burgundy Upholstered Dining Chair || Color/Finis…" at bounding box center [669, 410] width 201 height 45
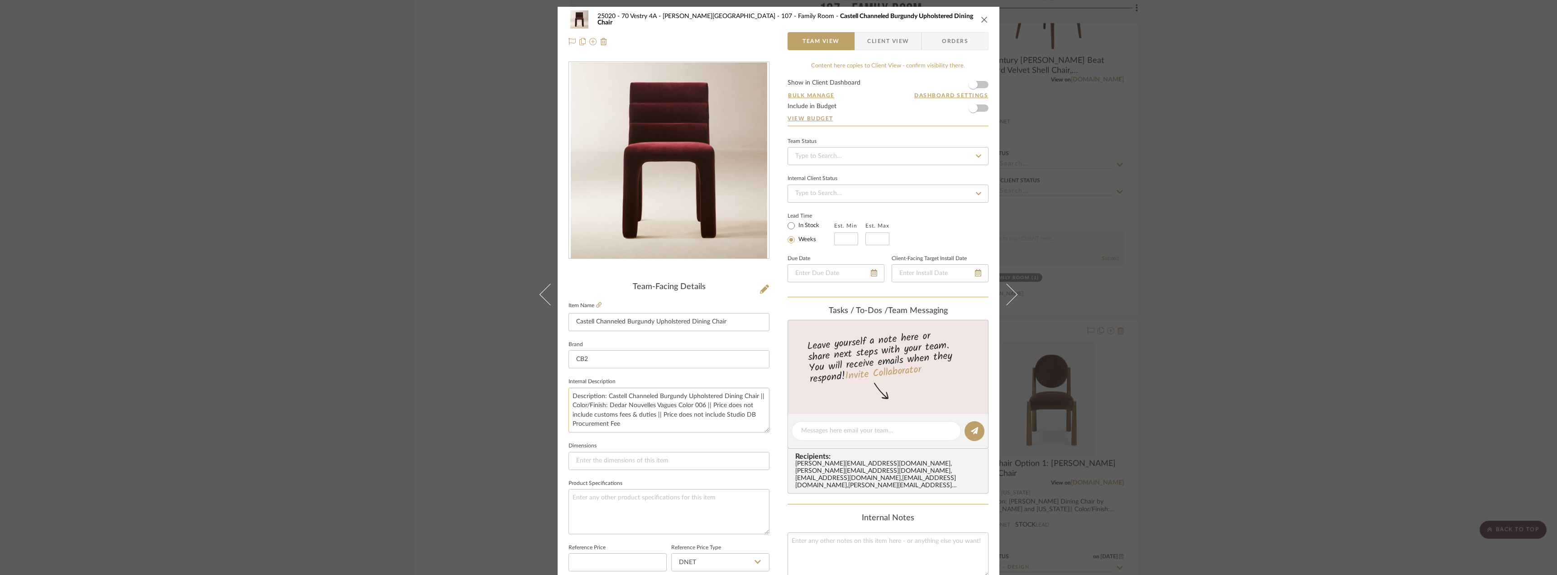
drag, startPoint x: 703, startPoint y: 407, endPoint x: 612, endPoint y: 407, distance: 91.4
click at [608, 407] on textarea "Description: Castell Channeled Burgundy Upholstered Dining Chair || Color/Finis…" at bounding box center [669, 410] width 201 height 45
click at [630, 416] on textarea "Description: Castell Channeled Burgundy Upholstered Dining Chair || Color/Finis…" at bounding box center [669, 410] width 201 height 45
drag, startPoint x: 594, startPoint y: 416, endPoint x: 655, endPoint y: 406, distance: 61.5
click at [654, 406] on textarea "Description: Castell Channeled Burgundy Upholstered Dining Chair || Color/Finis…" at bounding box center [669, 410] width 201 height 45
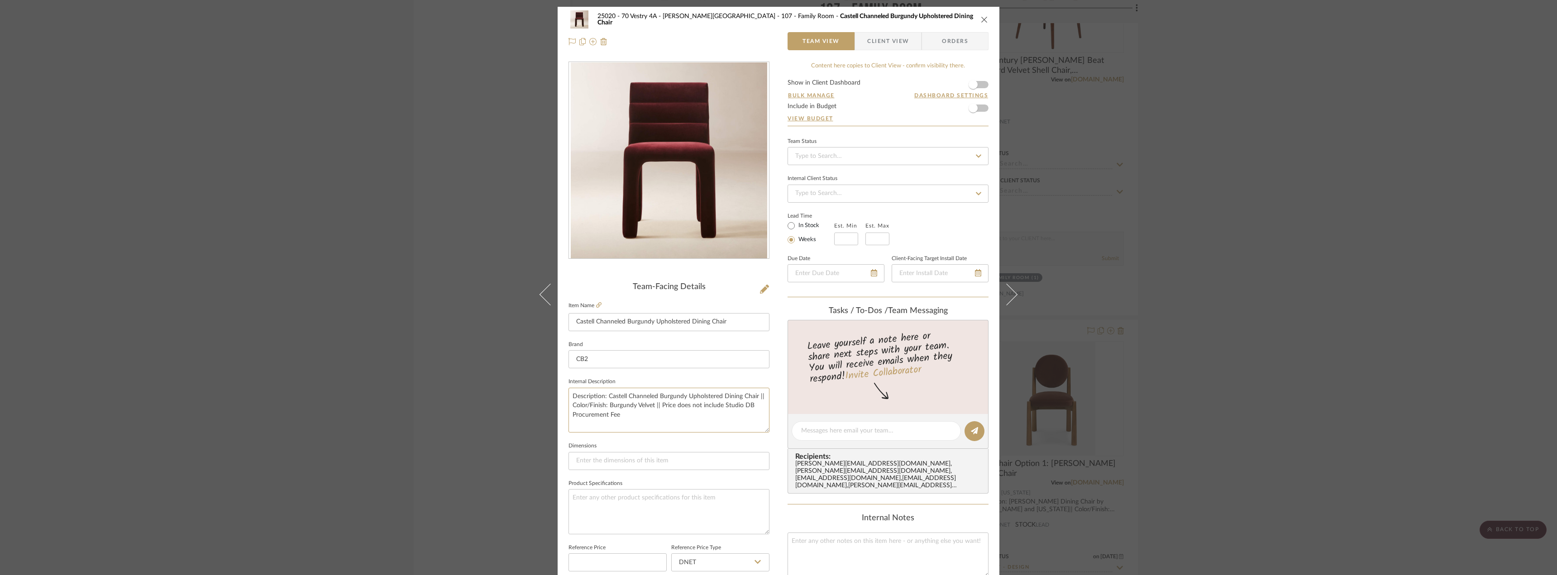
type textarea "Description: Castell Channeled Burgundy Upholstered Dining Chair || Color/Finis…"
click at [673, 435] on sr-form-field "Internal Description Description: Castell Channeled Burgundy Upholstered Dining…" at bounding box center [669, 408] width 201 height 64
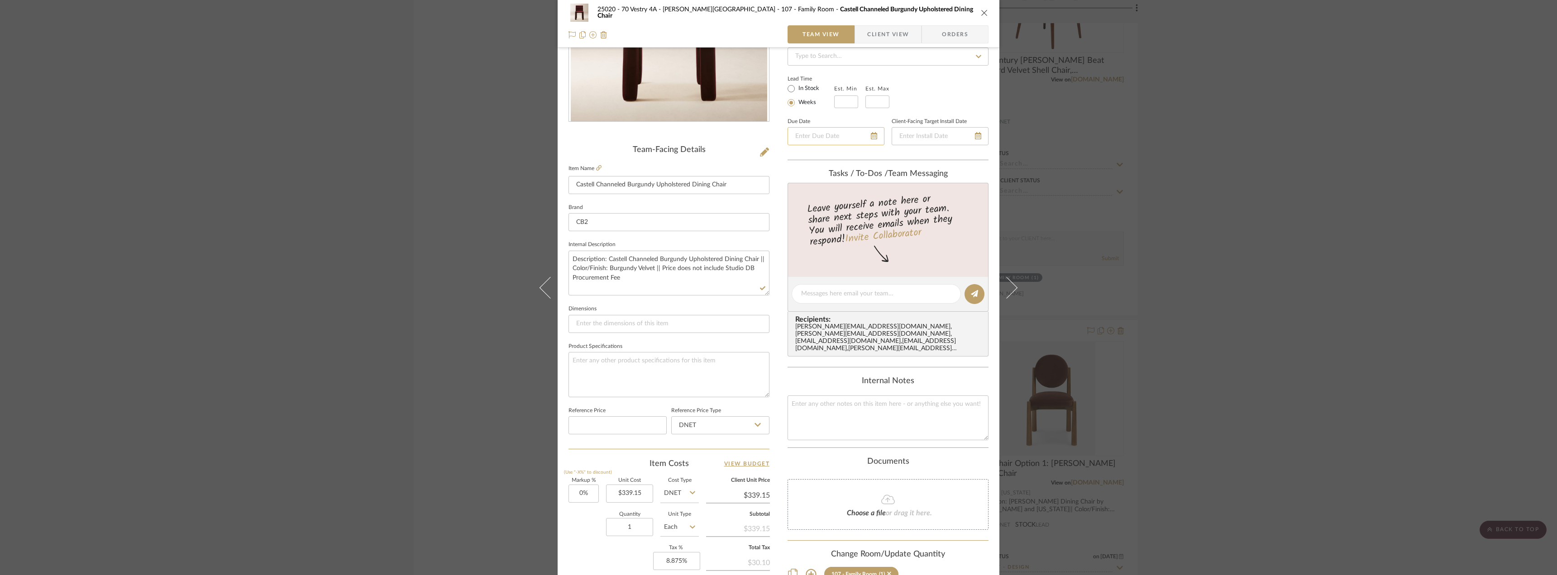
scroll to position [91, 0]
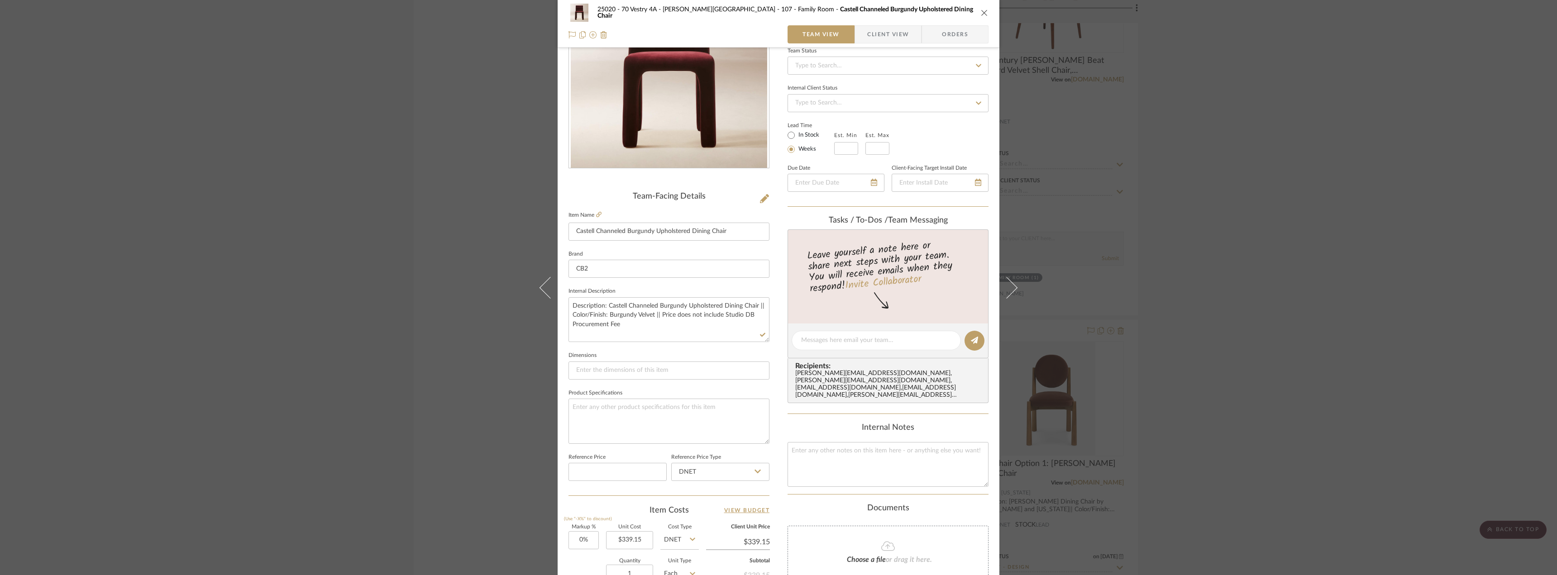
click at [802, 137] on label "In Stock" at bounding box center [808, 135] width 23 height 8
click at [797, 137] on input "In Stock" at bounding box center [791, 135] width 11 height 11
radio input "true"
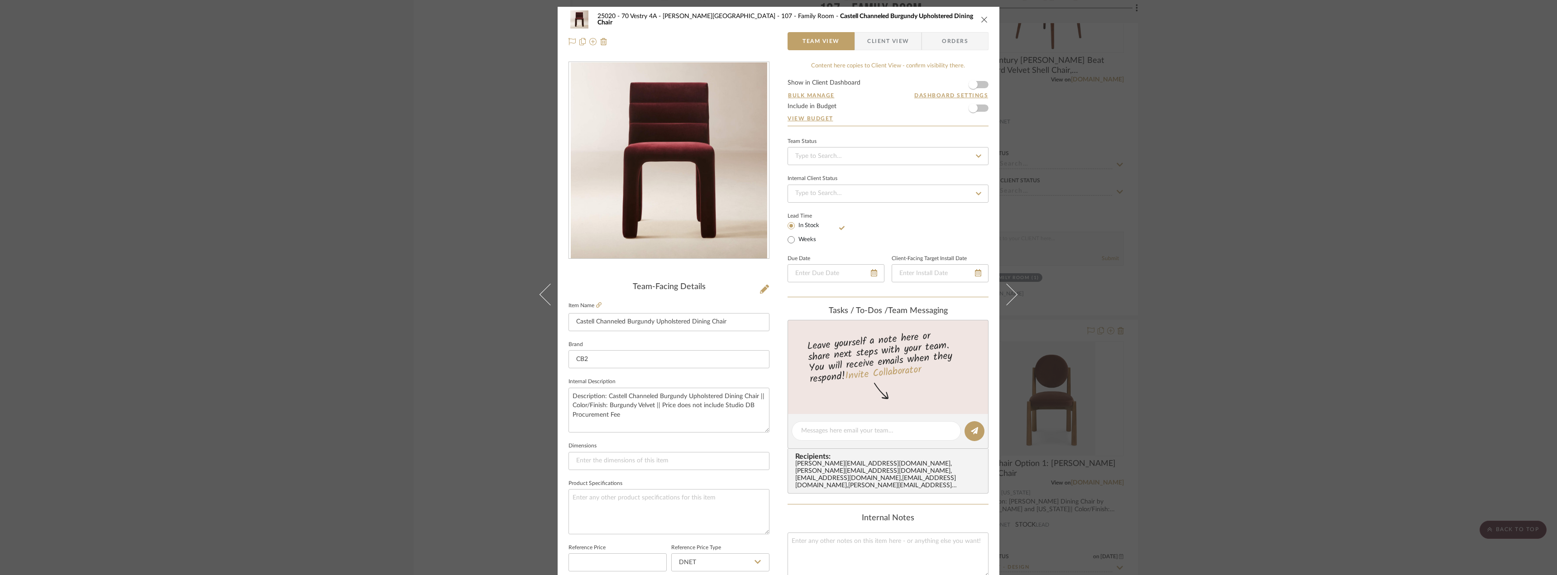
click at [891, 38] on span "Client View" at bounding box center [888, 41] width 42 height 18
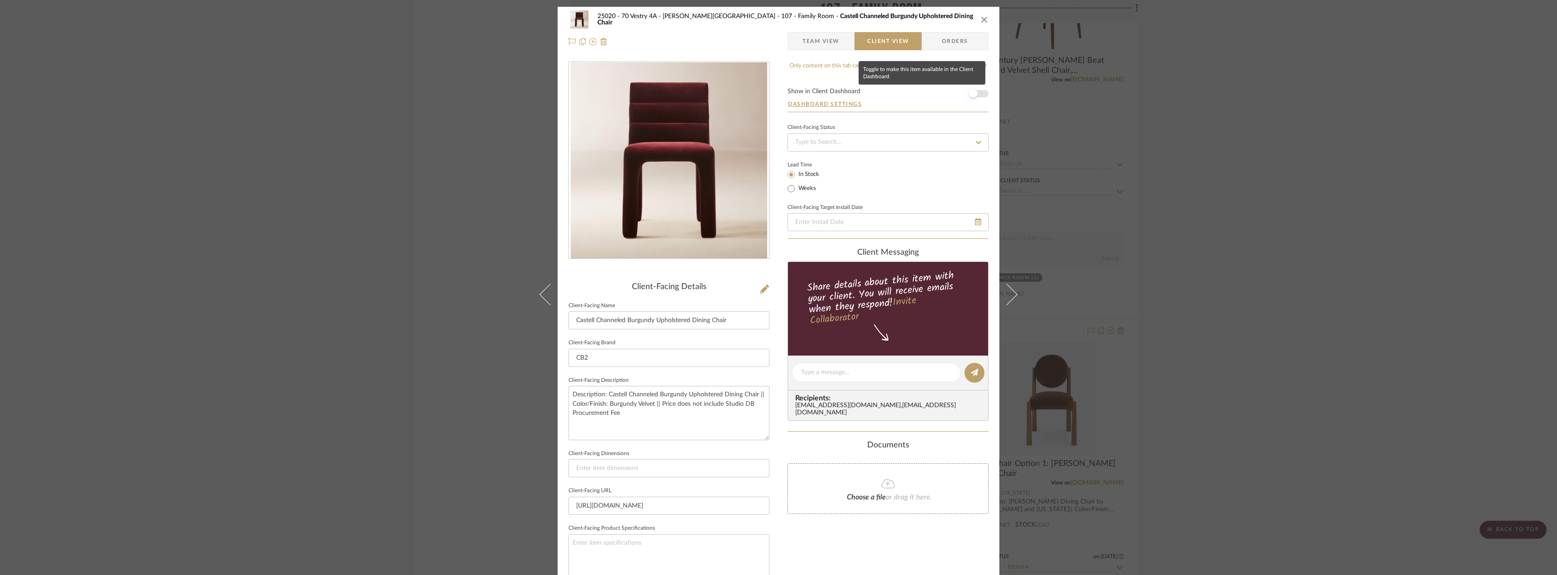
click at [974, 88] on span "button" at bounding box center [973, 94] width 20 height 20
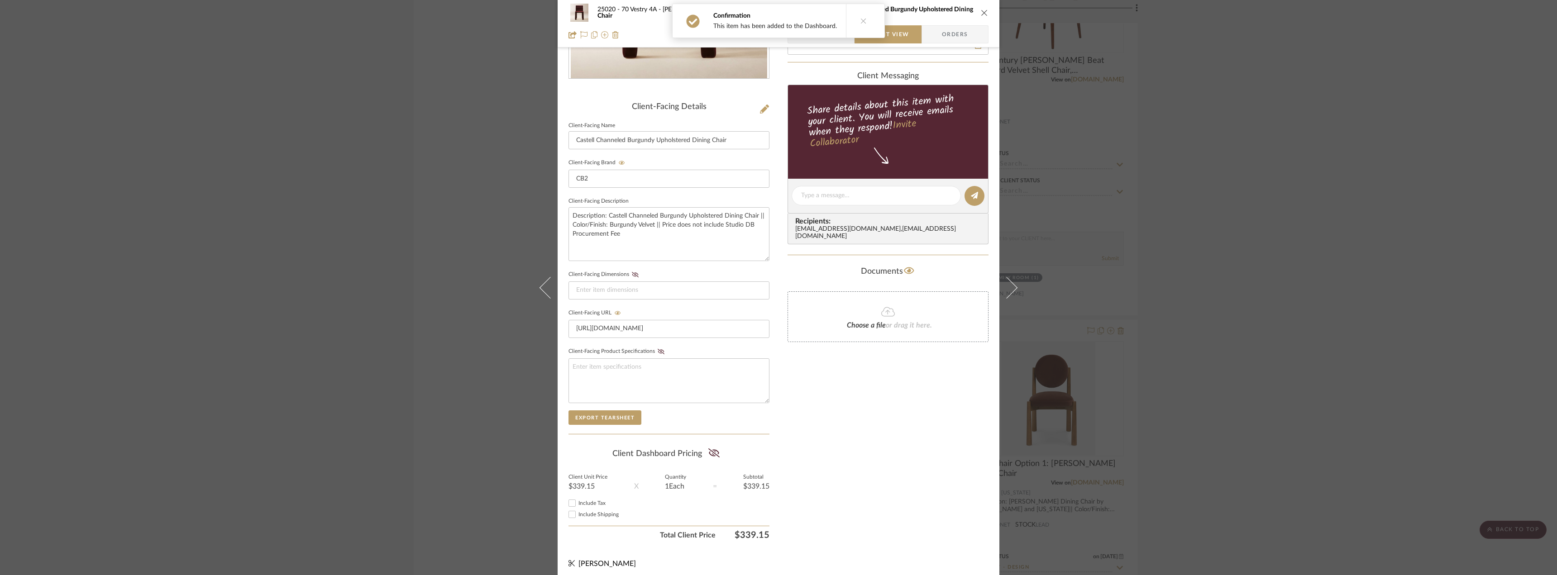
scroll to position [185, 0]
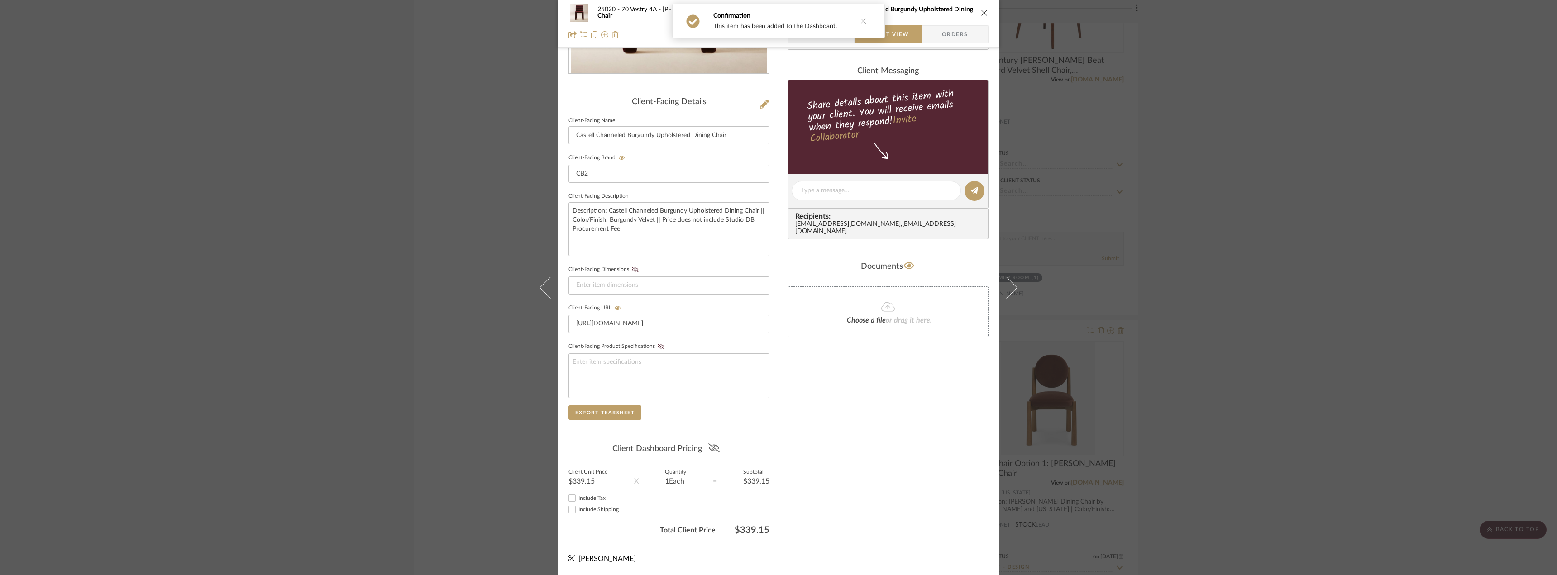
click at [708, 444] on icon at bounding box center [713, 448] width 11 height 9
click at [579, 495] on label "Include Tax" at bounding box center [674, 498] width 191 height 7
click at [578, 495] on input "Include Tax" at bounding box center [572, 498] width 11 height 11
checkbox input "true"
click at [584, 507] on span "Include Shipping" at bounding box center [599, 509] width 40 height 5
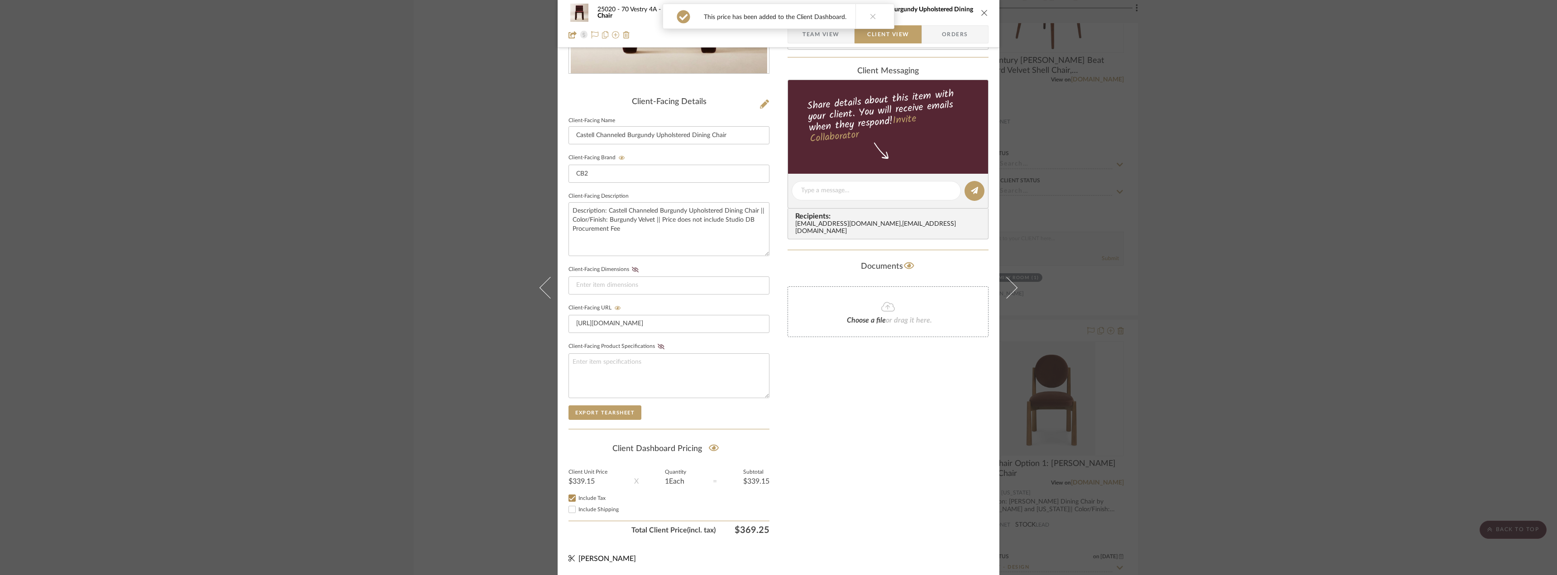
click at [578, 507] on input "Include Shipping" at bounding box center [572, 509] width 11 height 11
checkbox input "true"
click at [920, 462] on div "Only content on this tab can share to Dashboard. Click eyeball icon to show or …" at bounding box center [888, 207] width 201 height 663
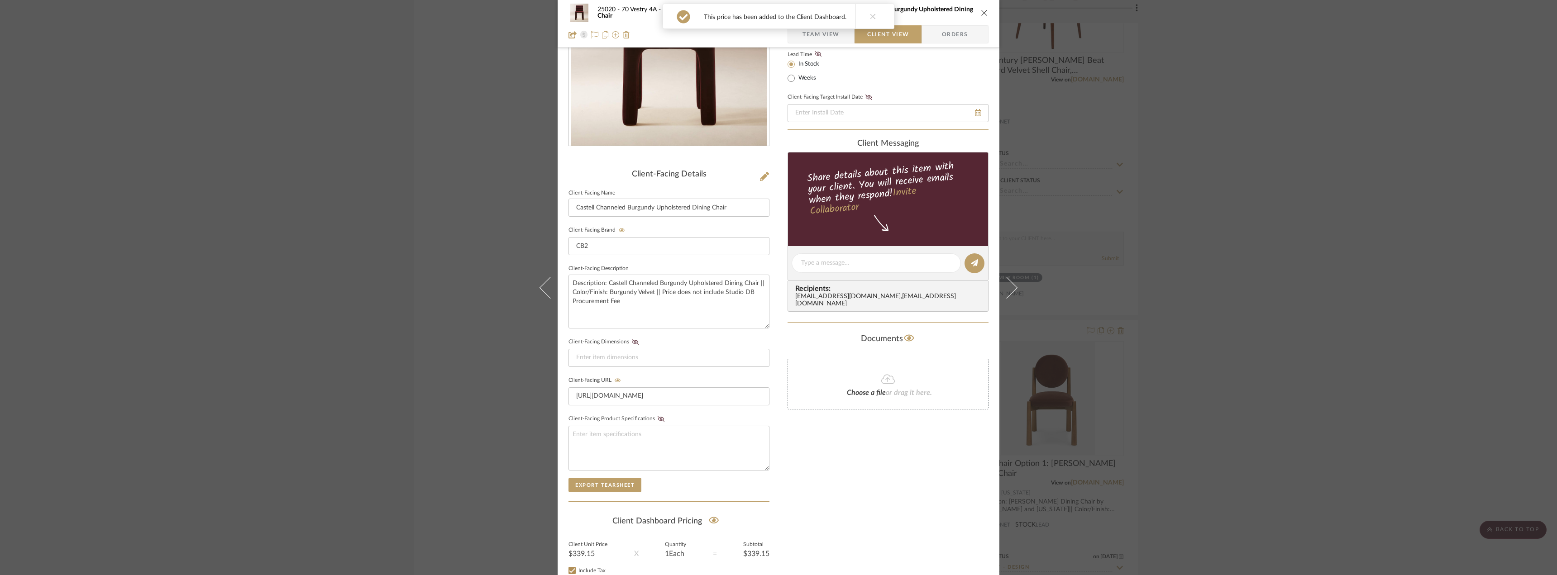
scroll to position [0, 0]
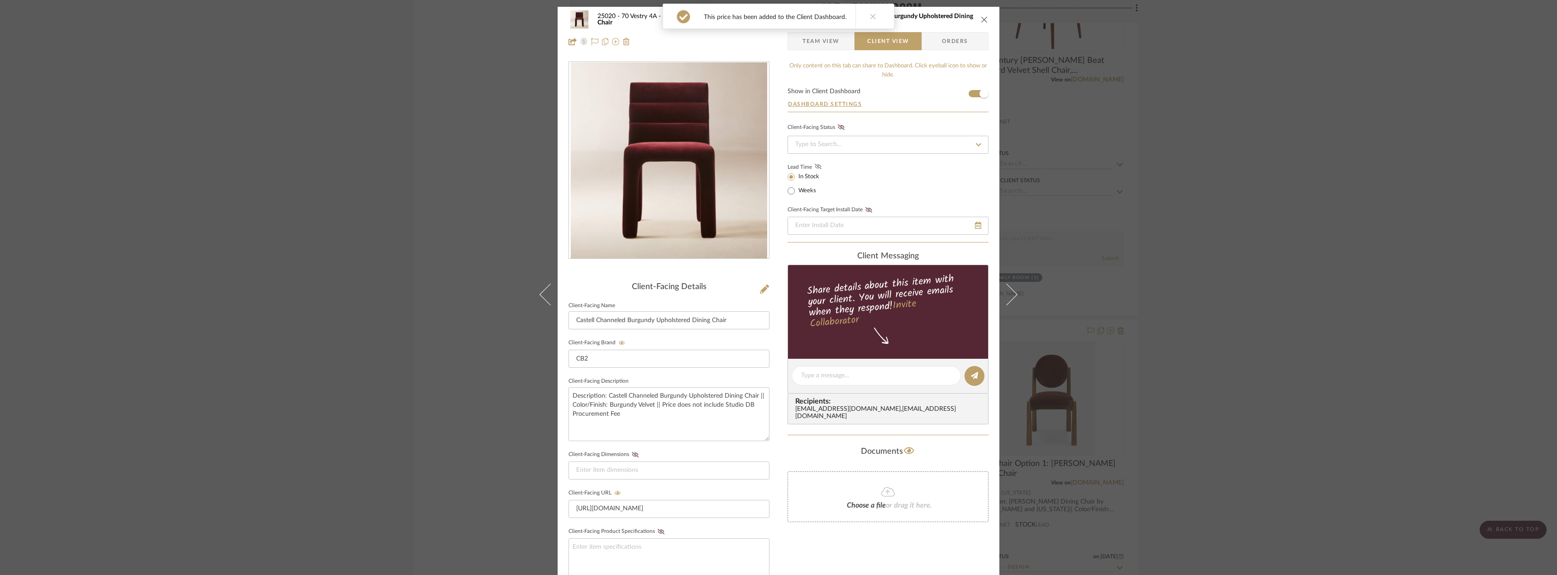
click at [816, 164] on icon at bounding box center [818, 166] width 7 height 5
click at [830, 43] on span "Team View" at bounding box center [821, 41] width 37 height 18
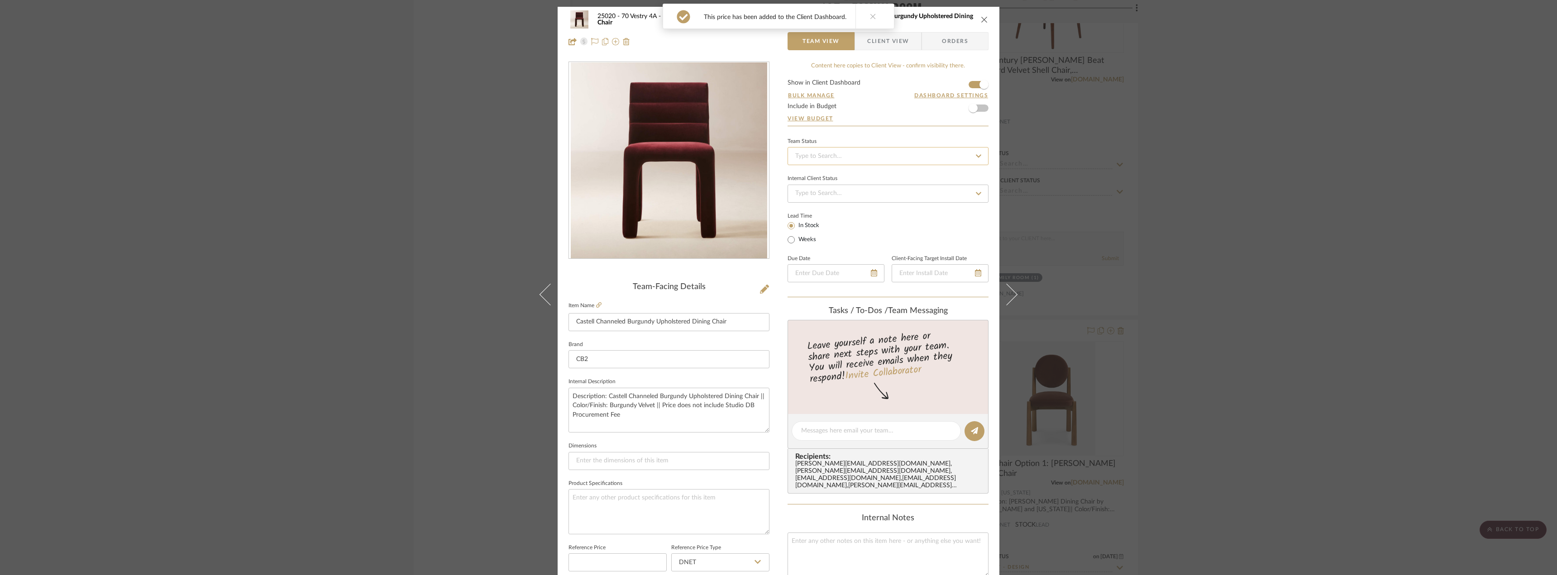
click at [845, 154] on input at bounding box center [888, 156] width 201 height 18
type input "approval"
click at [830, 212] on div "Approval Pending" at bounding box center [885, 203] width 200 height 23
type input "[DATE]"
type input "Approval Pending"
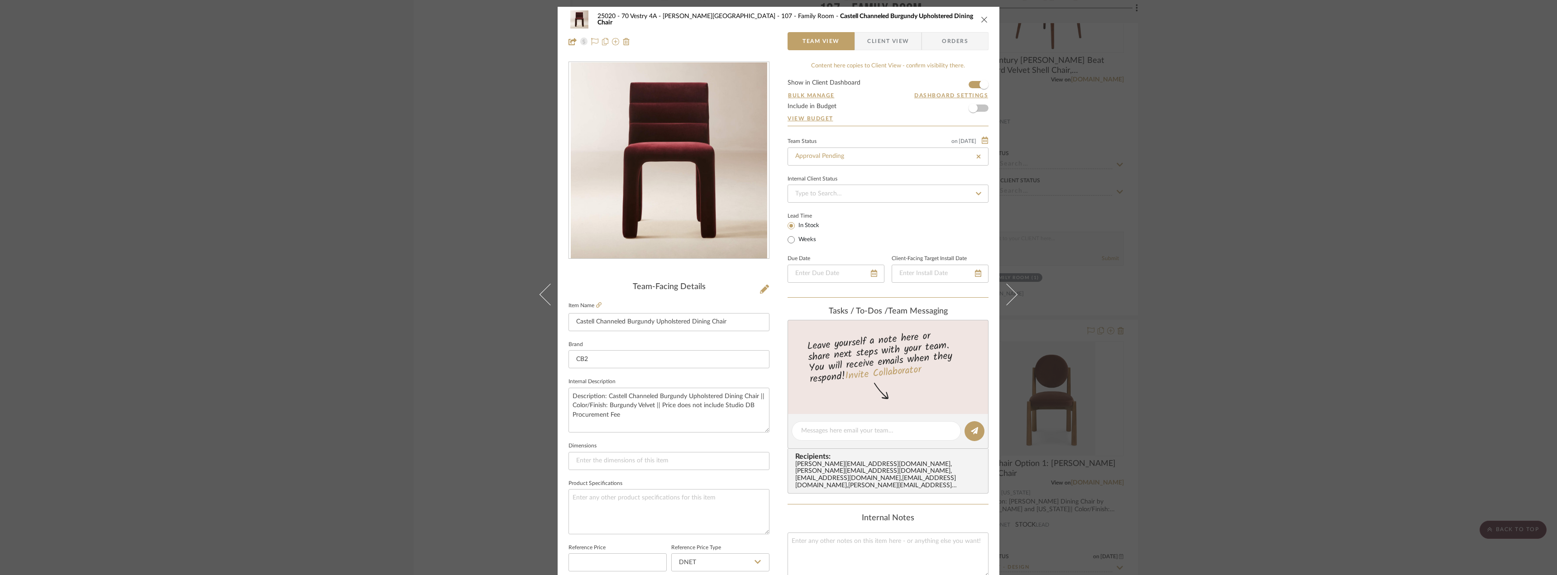
click at [1287, 206] on div "25020 - 70 Vestry 4A - Grant-Stanleigh 107 - Family Room Castell Channeled Burg…" at bounding box center [778, 287] width 1557 height 575
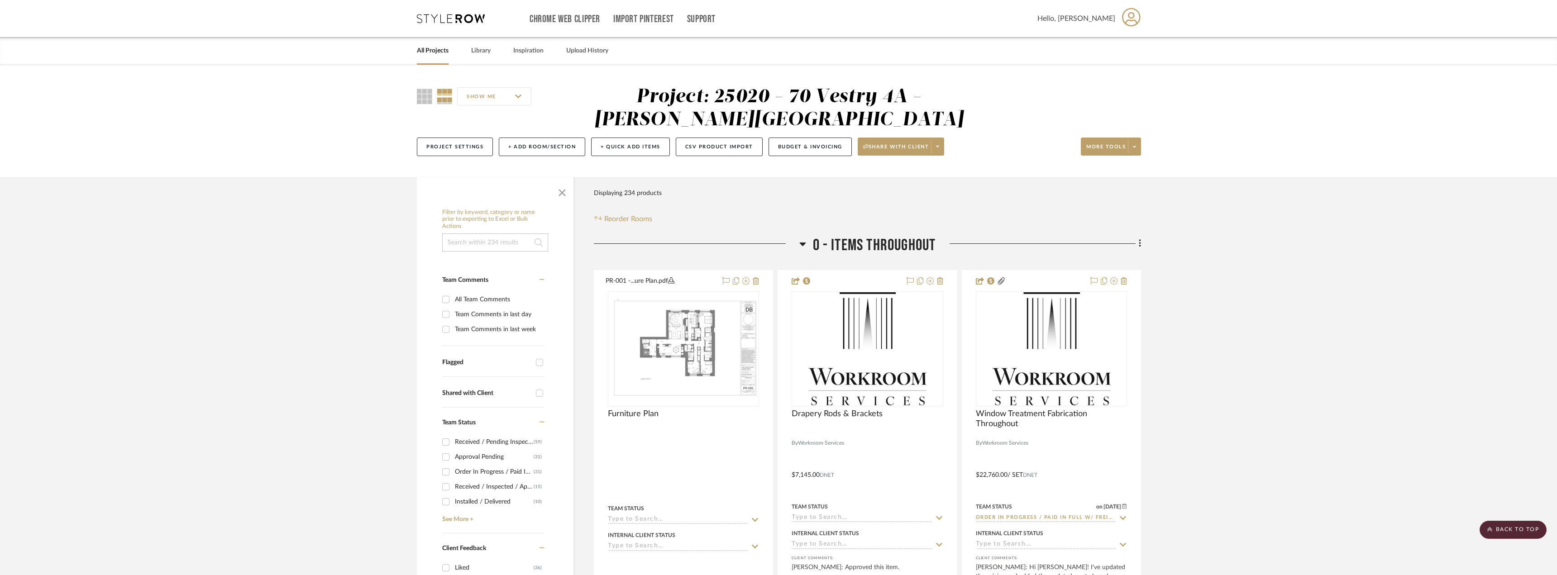
type input "[DATE]"
type input "Approval Pending"
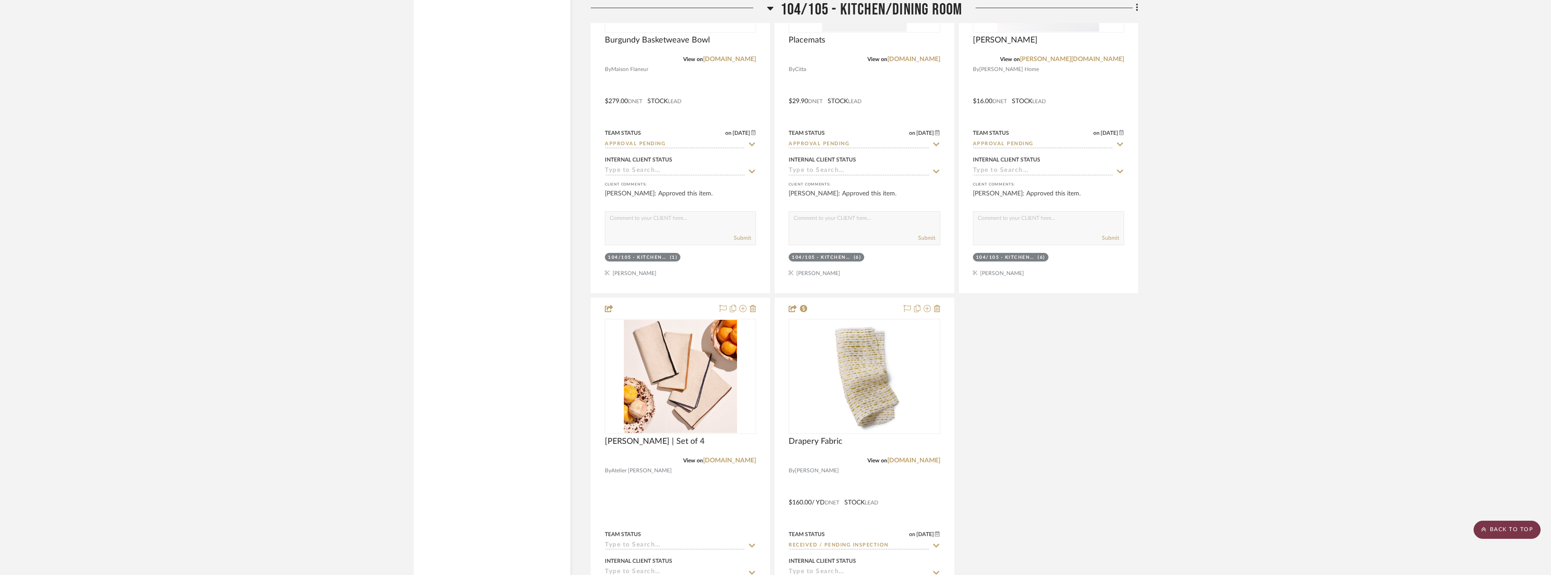
click at [1385, 527] on icon at bounding box center [1483, 529] width 5 height 5
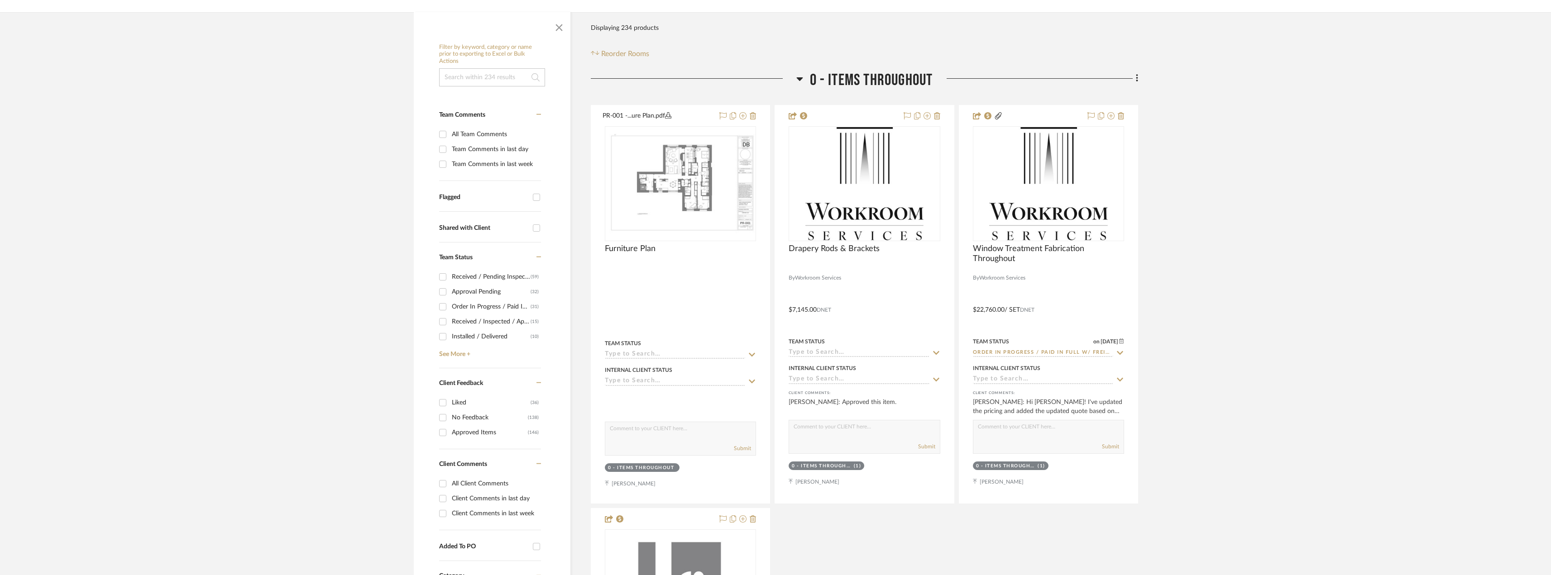
scroll to position [181, 0]
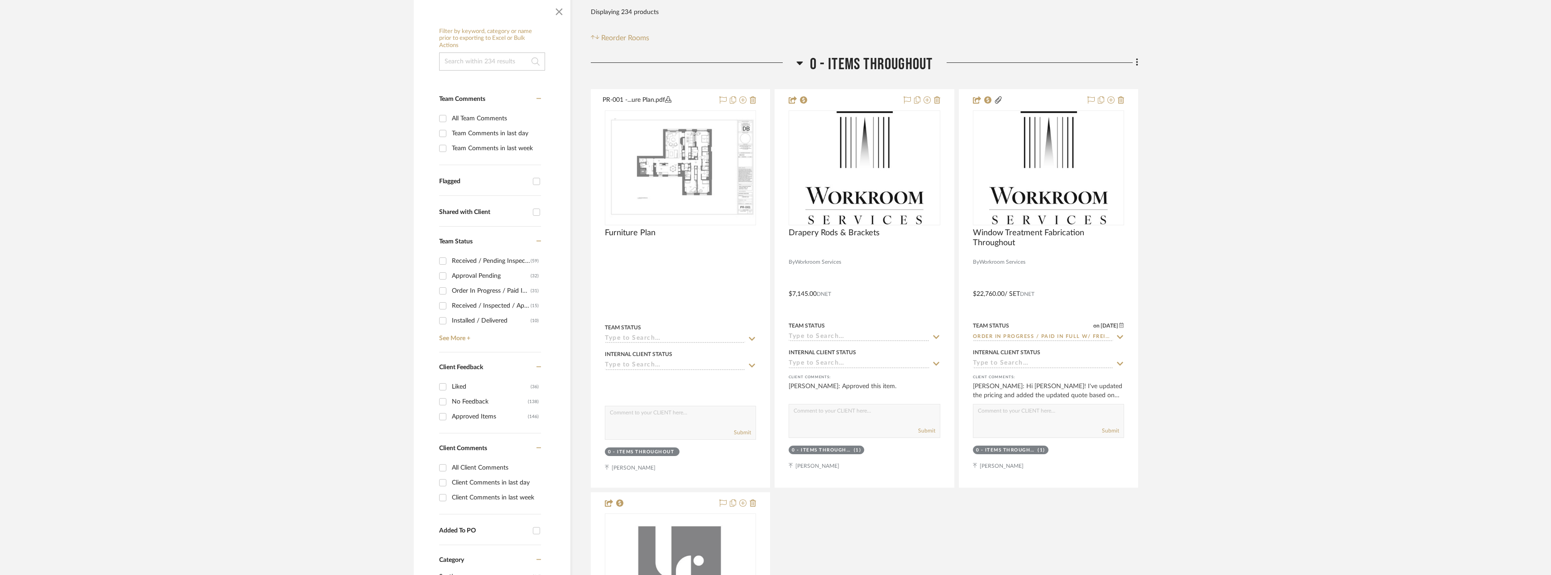
click at [481, 483] on div "Client Comments in last day" at bounding box center [495, 483] width 87 height 14
click at [450, 483] on input "Client Comments in last day" at bounding box center [443, 483] width 14 height 14
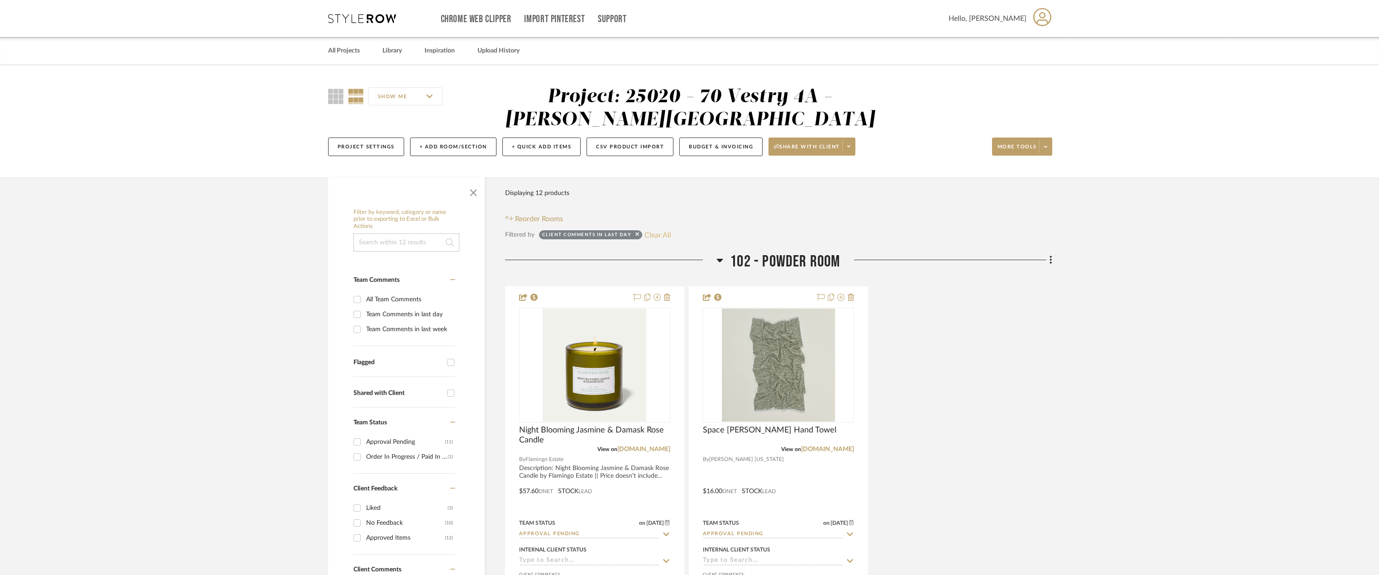
click at [662, 235] on button "Clear All" at bounding box center [658, 235] width 27 height 12
checkbox input "false"
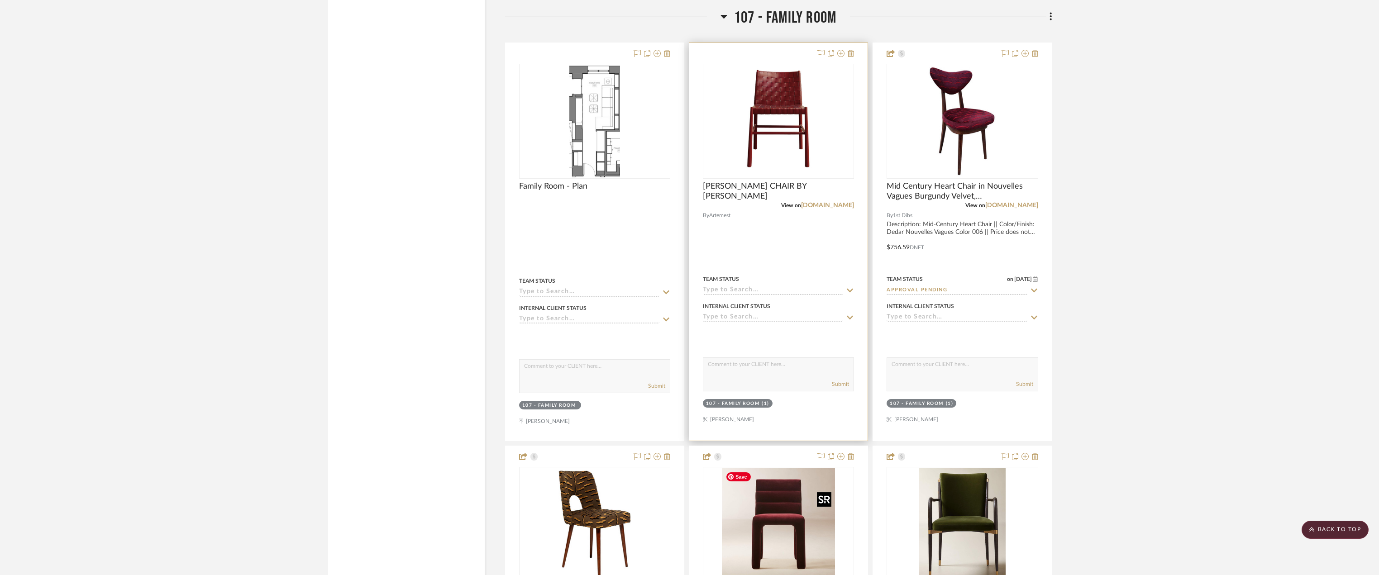
scroll to position [12314, 0]
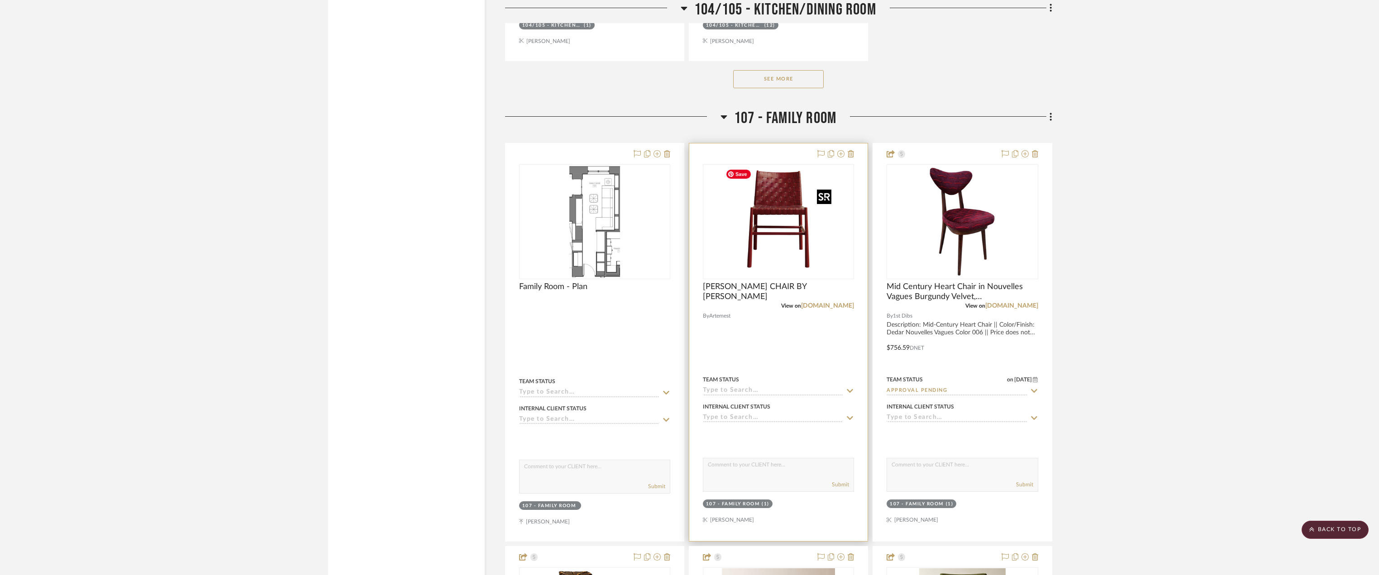
click at [765, 242] on img "0" at bounding box center [778, 221] width 113 height 113
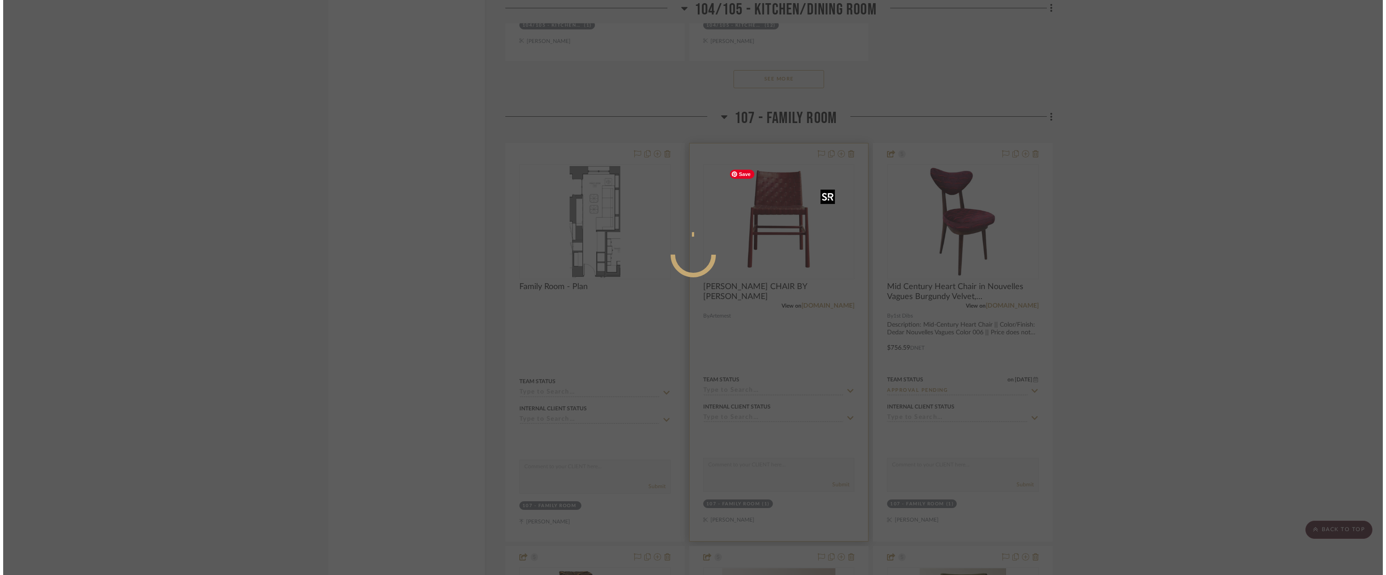
scroll to position [0, 0]
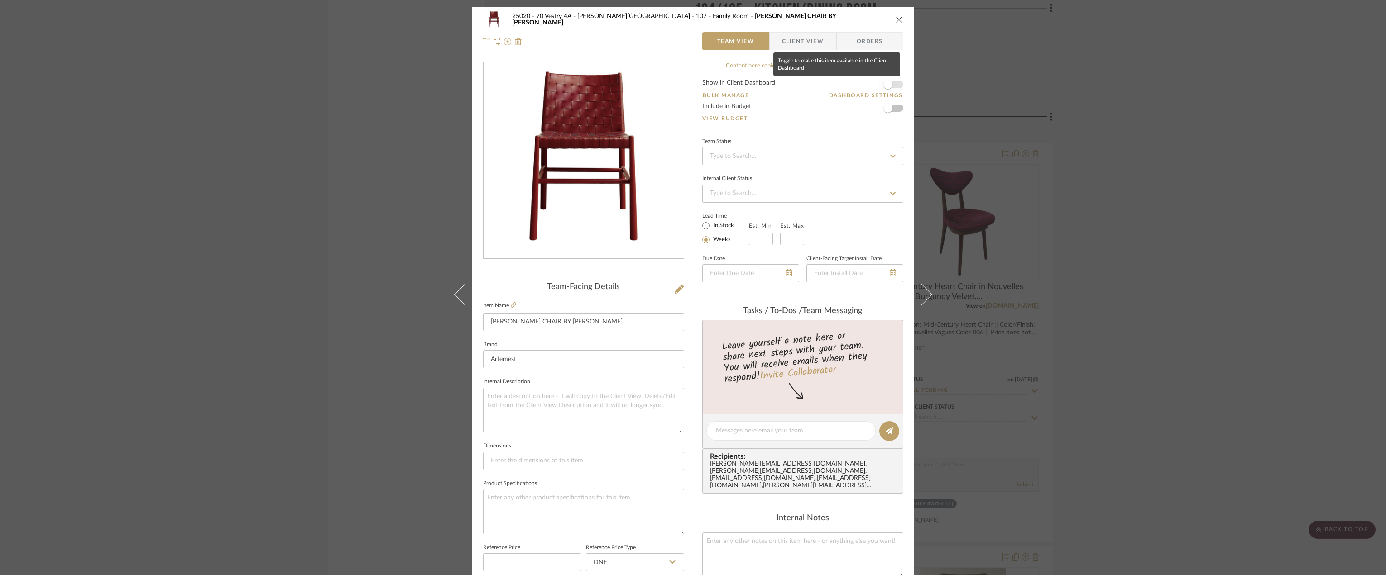
click at [890, 83] on span "button" at bounding box center [888, 85] width 20 height 20
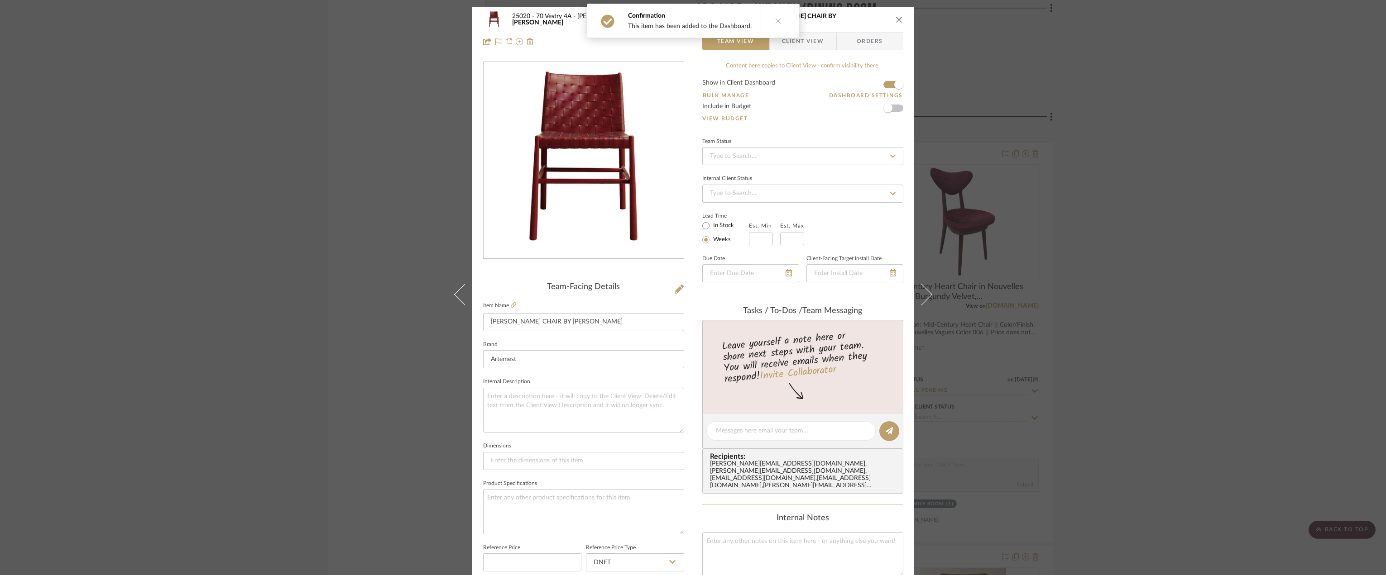
click at [781, 29] on button at bounding box center [778, 21] width 35 height 34
click at [797, 41] on span "Client View" at bounding box center [803, 41] width 42 height 18
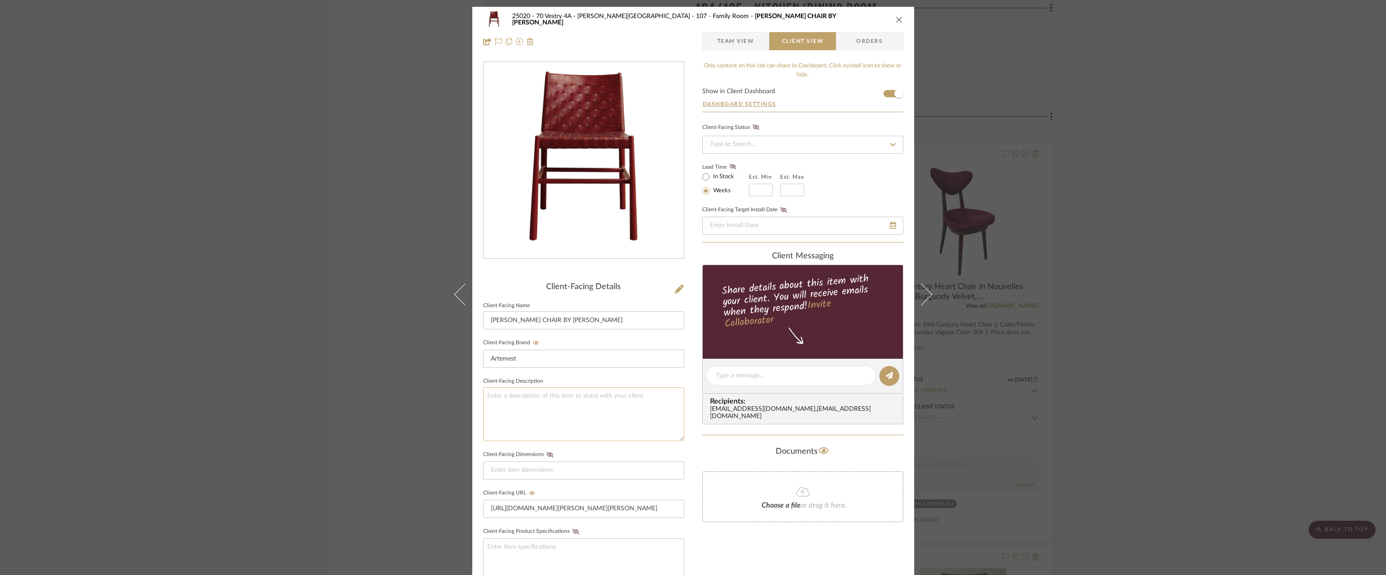
click at [558, 408] on textarea at bounding box center [583, 415] width 201 height 54
paste textarea "Castell Channeled Burgundy Upholstered Dining Chair"
type textarea "Castell Channeled Burgundy Upholstered Dining Chair"
click at [1002, 221] on div "25020 - 70 Vestry 4A - Grant-Stanleigh 107 - Family Room JULIE BURGUNDY CHAIR B…" at bounding box center [693, 287] width 1386 height 575
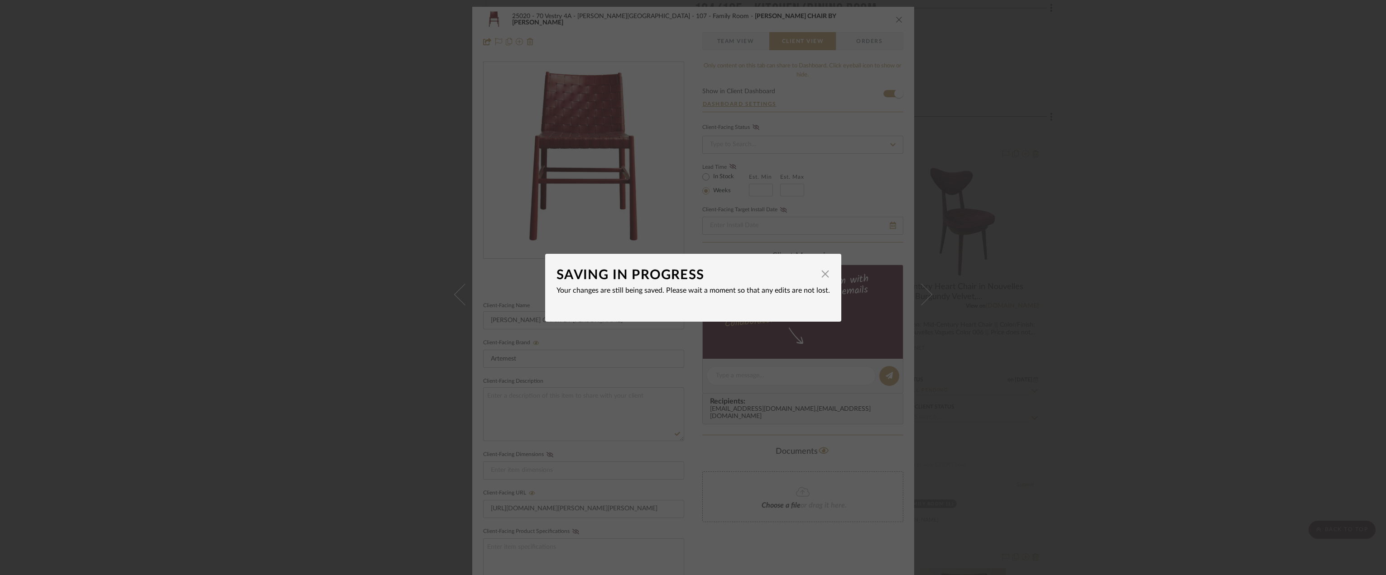
click at [962, 237] on div "SAVING IN PROGRESS × Your changes are still being saved. Please wait a moment s…" at bounding box center [693, 287] width 1386 height 575
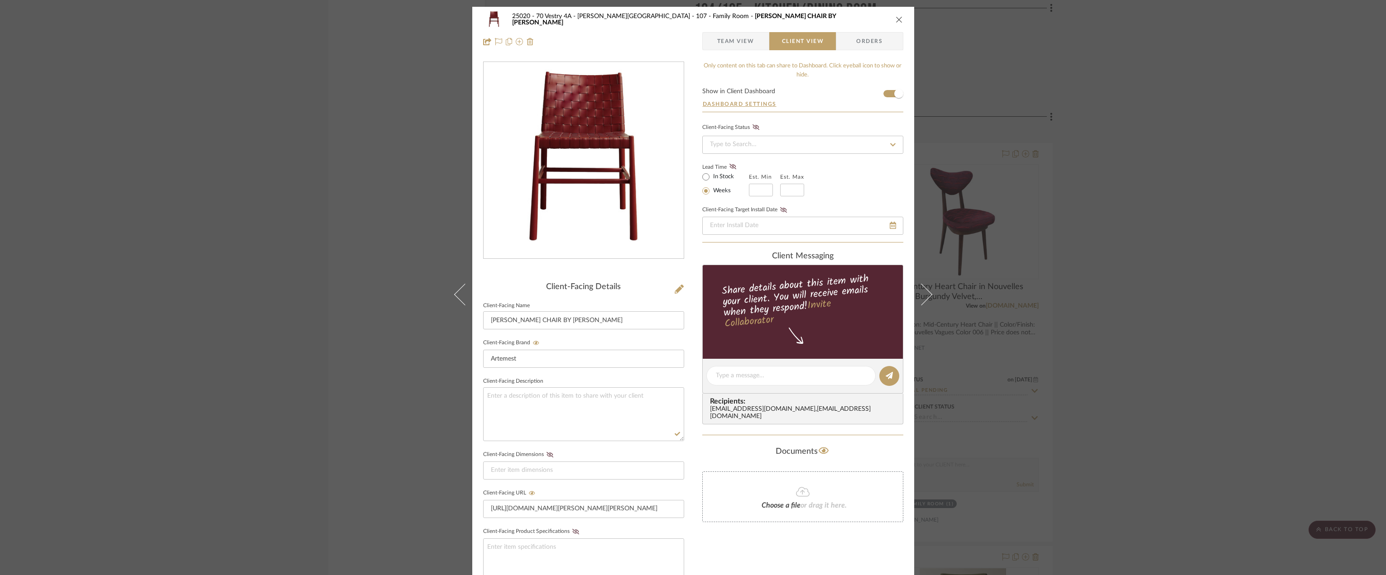
click at [898, 16] on icon "close" at bounding box center [898, 19] width 7 height 7
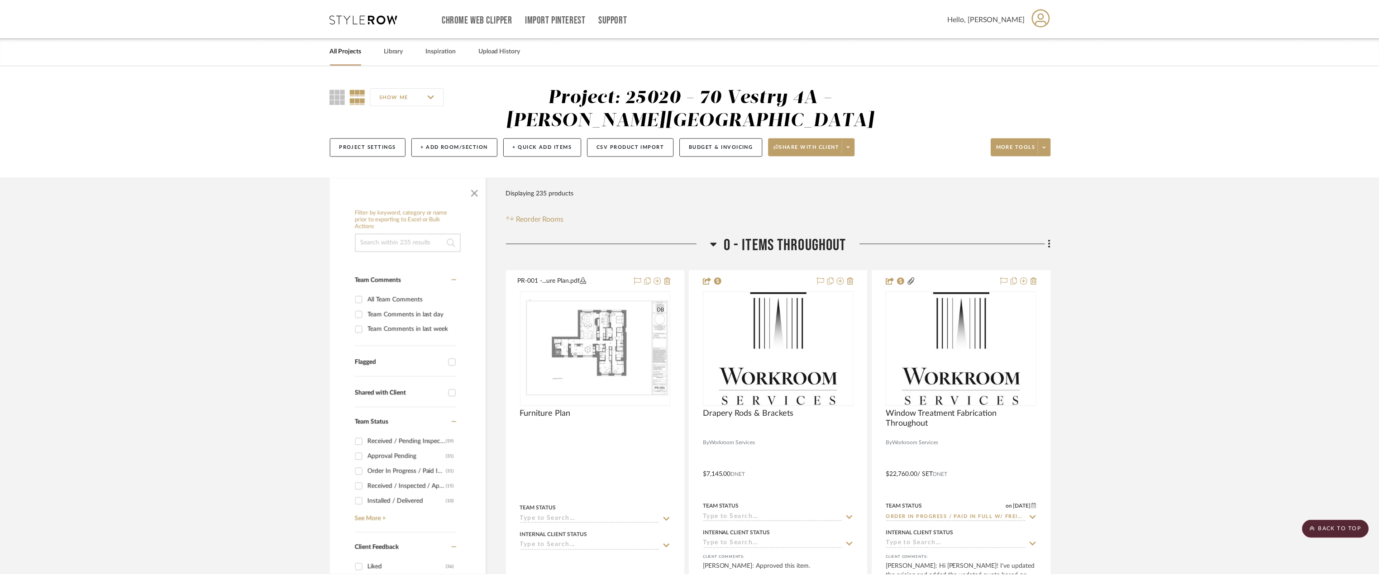
scroll to position [12314, 0]
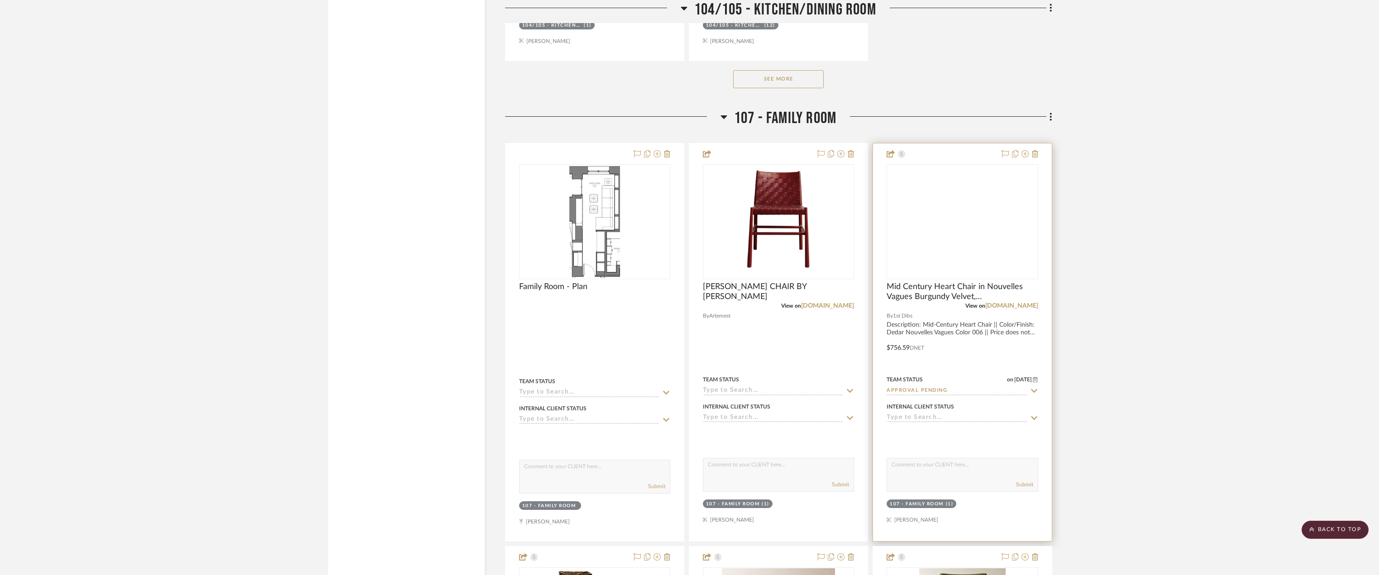
click at [0, 0] on img at bounding box center [0, 0] width 0 height 0
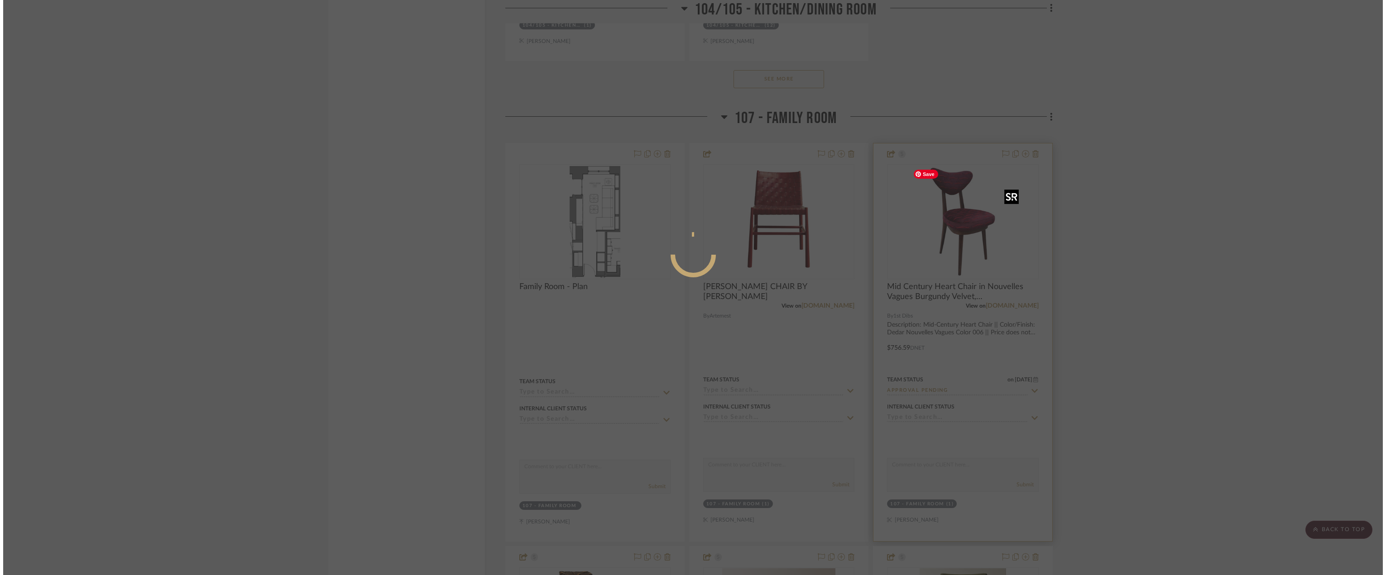
scroll to position [0, 0]
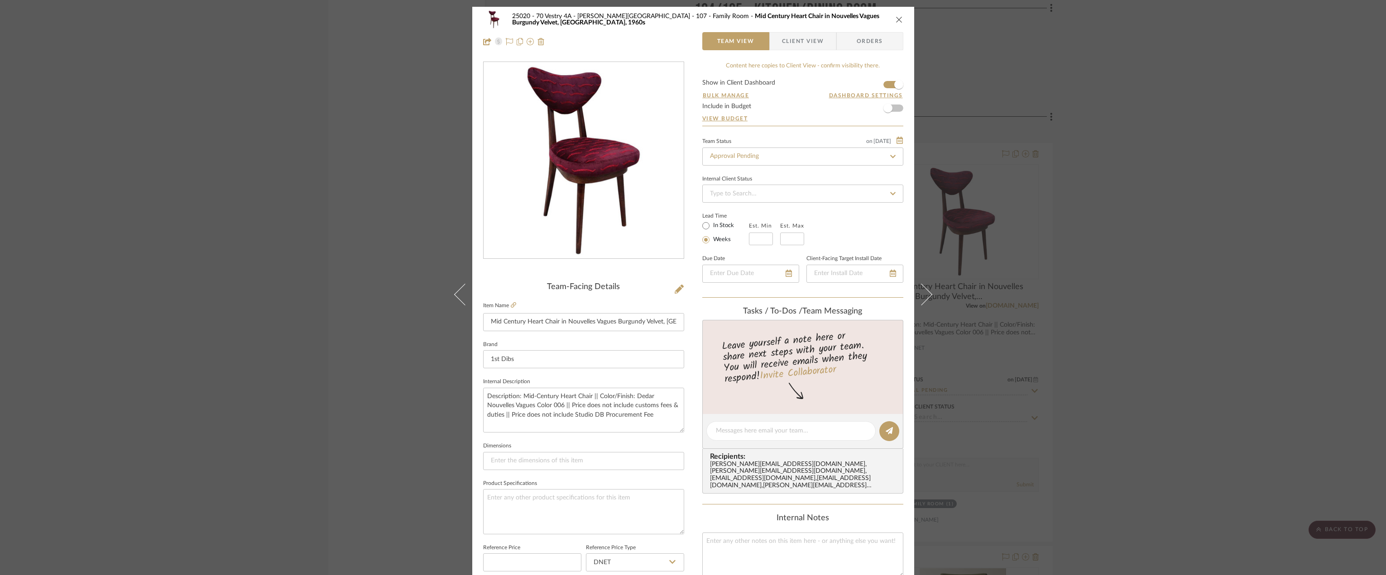
click at [790, 31] on div "25020 - 70 Vestry 4A - Grant-Stanleigh 107 - Family Room Mid Century Heart Chai…" at bounding box center [693, 31] width 442 height 48
click at [790, 34] on span "Client View" at bounding box center [803, 41] width 42 height 18
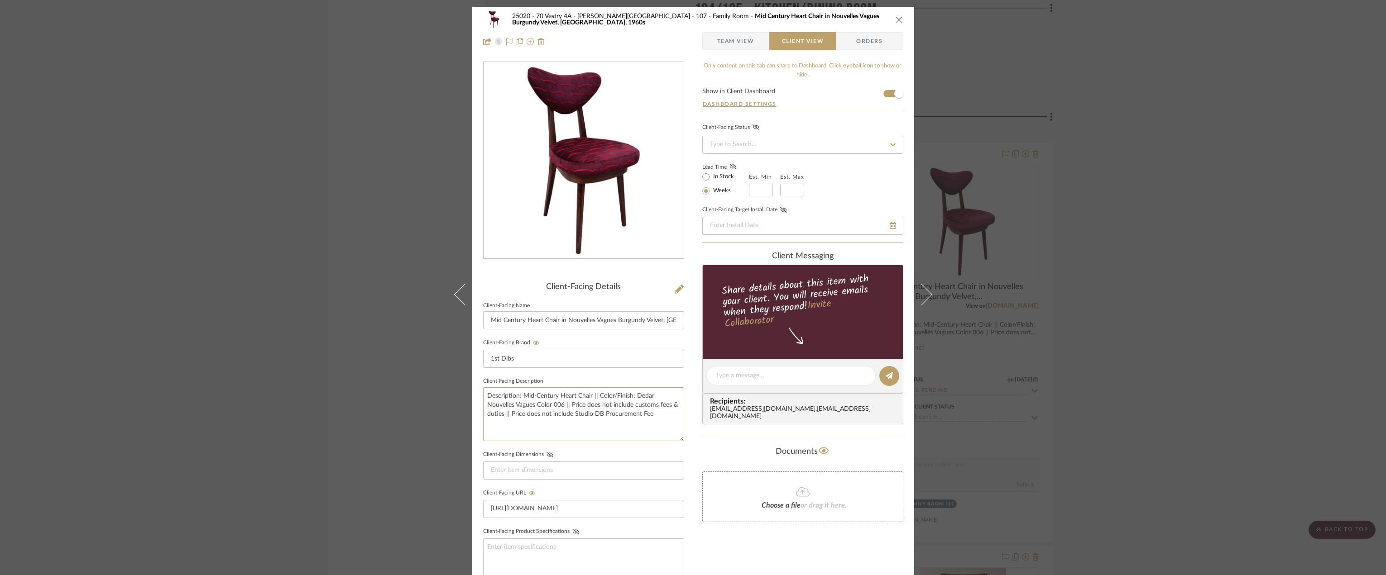
drag, startPoint x: 670, startPoint y: 418, endPoint x: 478, endPoint y: 391, distance: 194.3
click at [478, 391] on div "25020 - 70 Vestry 4A - Grant-Stanleigh 107 - Family Room Mid Century Heart Chai…" at bounding box center [693, 384] width 442 height 754
drag, startPoint x: 1192, startPoint y: 358, endPoint x: 851, endPoint y: 244, distance: 359.0
click at [1192, 358] on div "25020 - 70 Vestry 4A - Grant-Stanleigh 107 - Family Room Mid Century Heart Chai…" at bounding box center [693, 287] width 1386 height 575
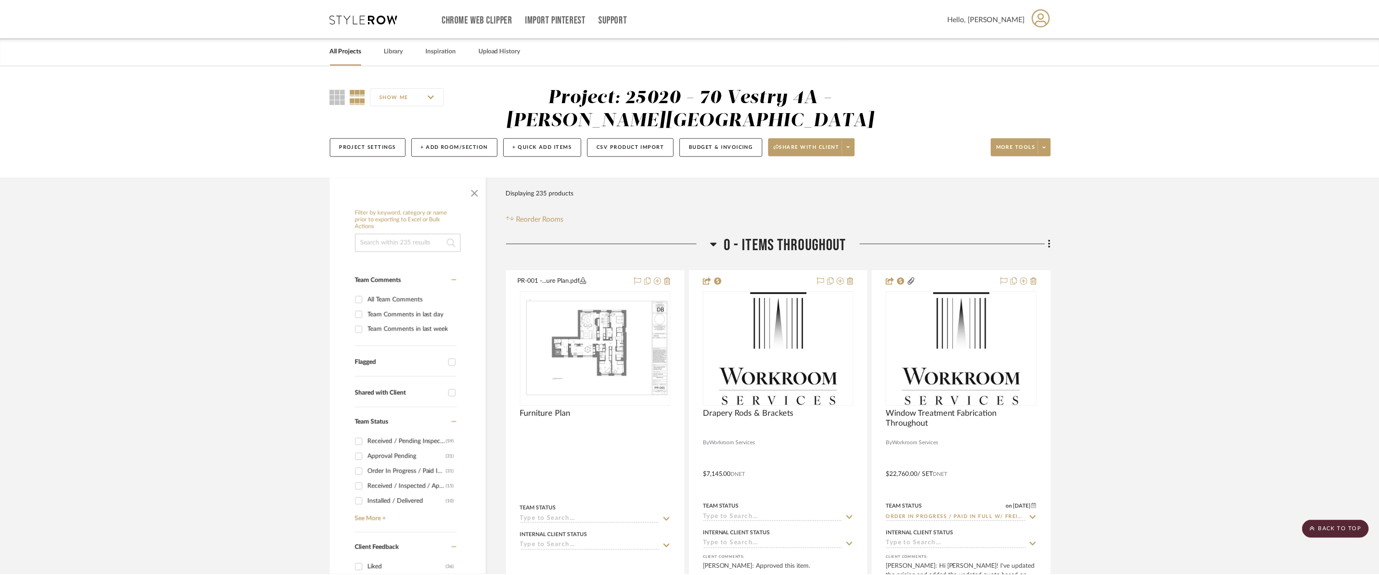
scroll to position [12314, 0]
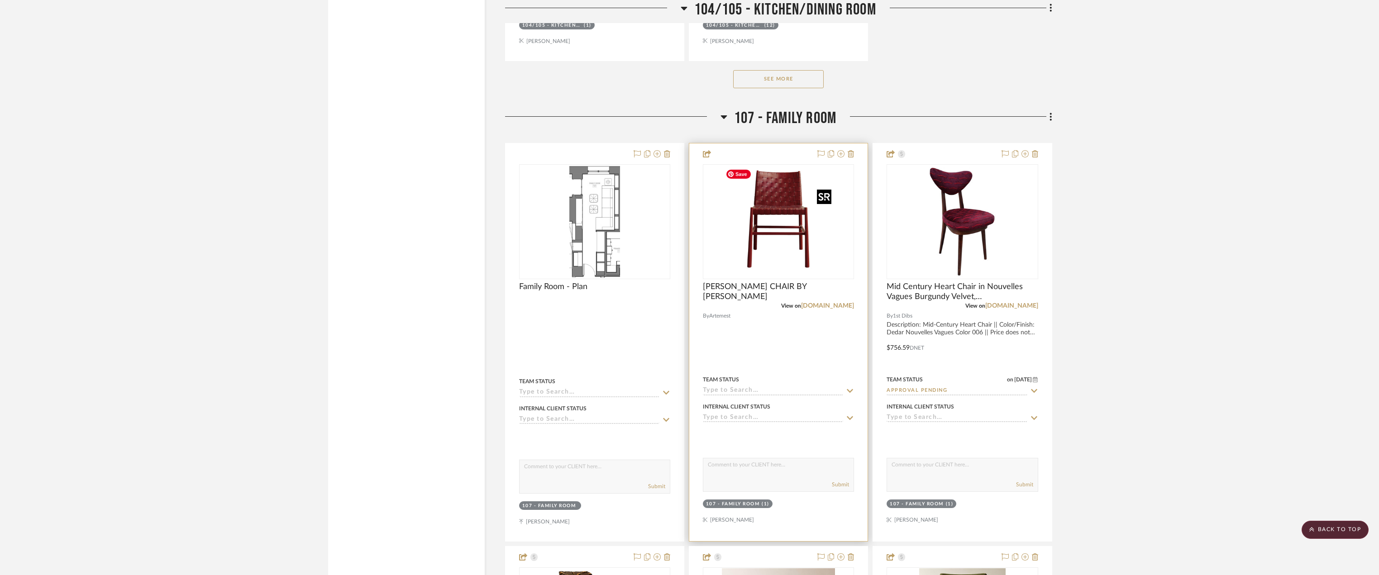
click at [780, 222] on img "0" at bounding box center [778, 221] width 113 height 113
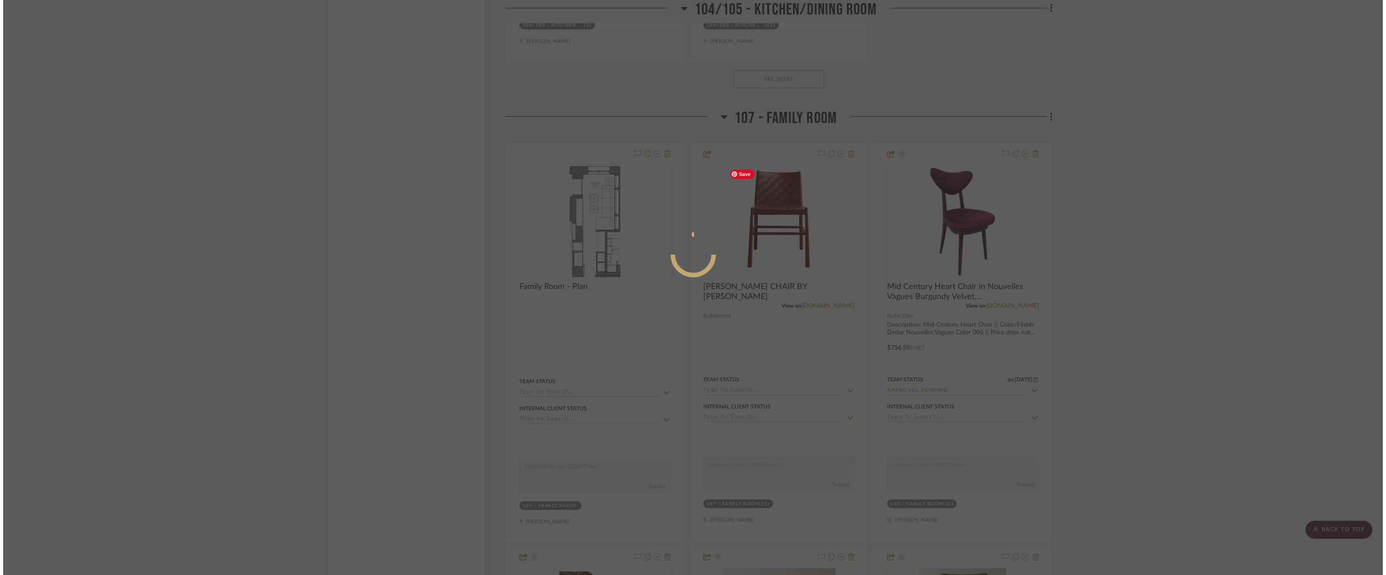
scroll to position [0, 0]
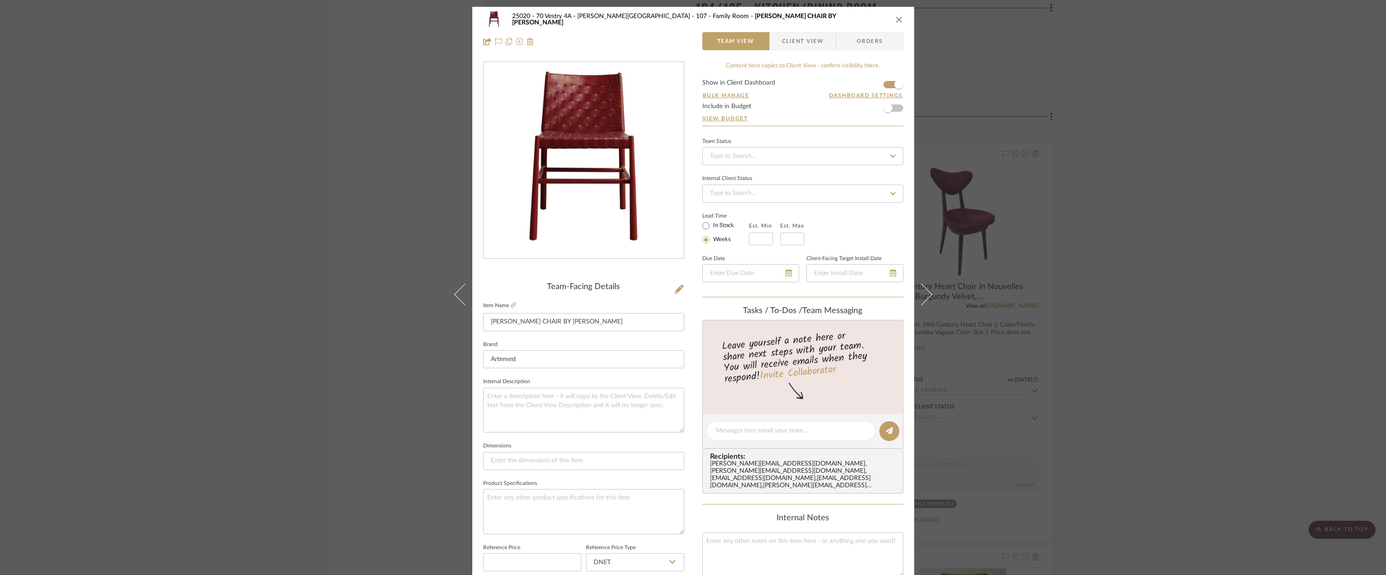
click at [808, 40] on span "Client View" at bounding box center [803, 41] width 42 height 18
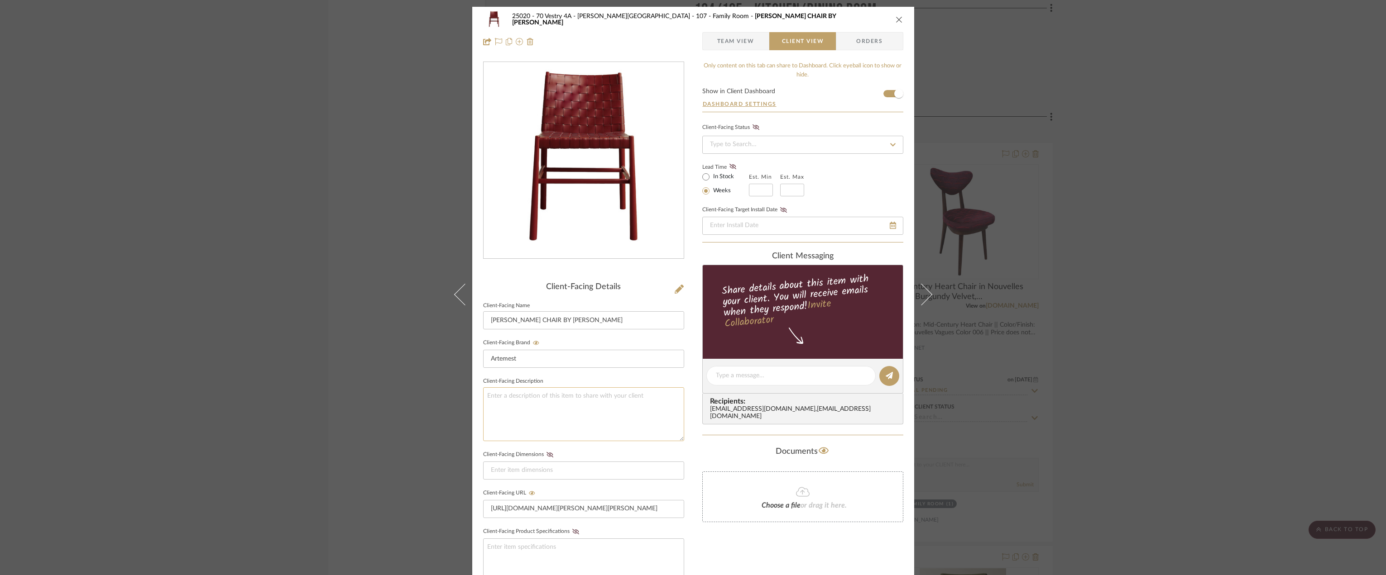
click at [563, 430] on textarea at bounding box center [583, 415] width 201 height 54
paste textarea "Description: Mid-Century Heart Chair || Color/Finish: Dedar Nouvelles Vagues Co…"
click at [560, 398] on textarea "Description: Mid-Century Heart Chair || Color/Finish: Dedar Nouvelles Vagues Co…" at bounding box center [583, 415] width 201 height 54
drag, startPoint x: 590, startPoint y: 396, endPoint x: 522, endPoint y: 397, distance: 68.4
click at [522, 397] on textarea "Description: Mid-Century Heart Chair || Color/Finish: Dedar Nouvelles Vagues Co…" at bounding box center [583, 415] width 201 height 54
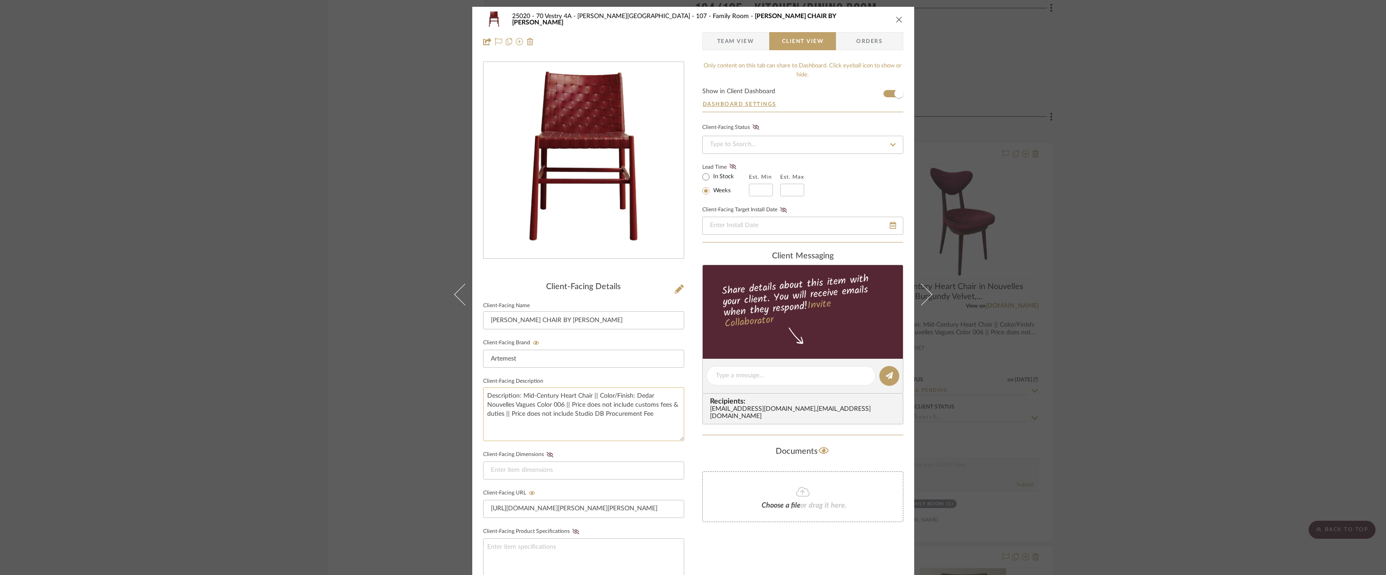
paste textarea "Julie Burgundy Chair By Emilio Nanni"
click at [561, 411] on textarea "Description: Julie Burgundy Chair By Emilio Nanni || Color/Finish: Dedar Nouvel…" at bounding box center [583, 415] width 201 height 54
drag, startPoint x: 615, startPoint y: 404, endPoint x: 525, endPoint y: 408, distance: 90.6
click at [525, 408] on textarea "Description: Julie Burgundy Chair By Emilio Nanni || Color/Finish: Dedar Nouvel…" at bounding box center [583, 415] width 201 height 54
click at [618, 414] on textarea "Description: Julie Burgundy Chair By Emilio Nanni || Color/Finish: Burgundy Lea…" at bounding box center [583, 415] width 201 height 54
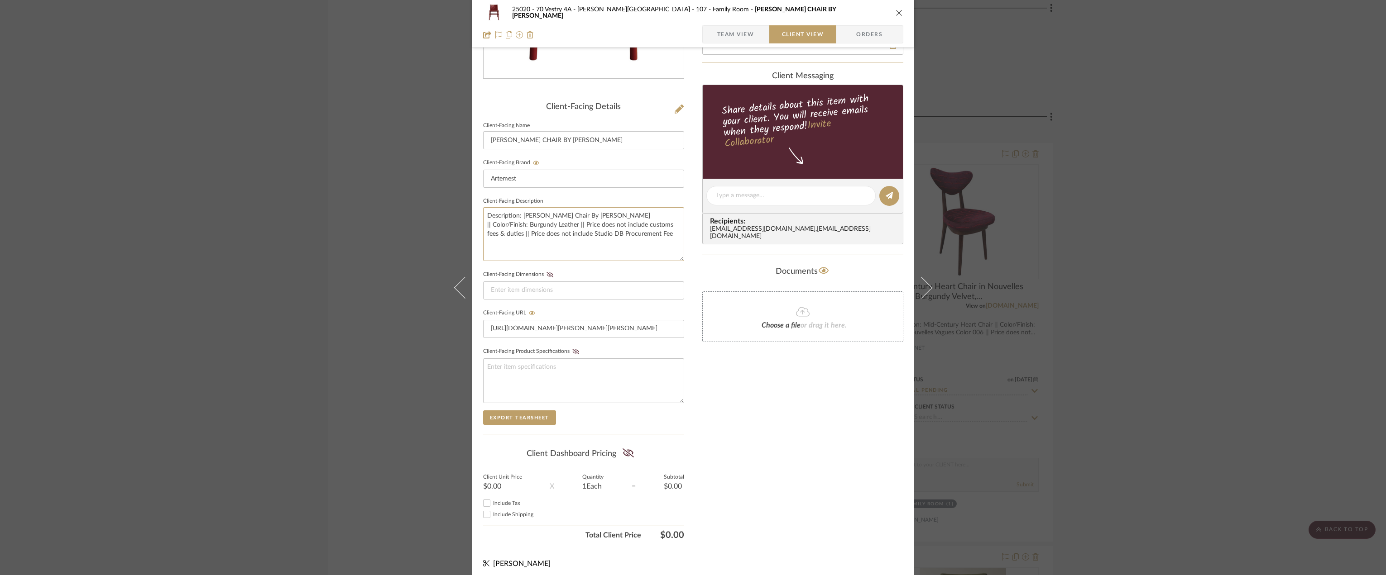
scroll to position [181, 0]
click at [743, 36] on span "Team View" at bounding box center [735, 34] width 37 height 18
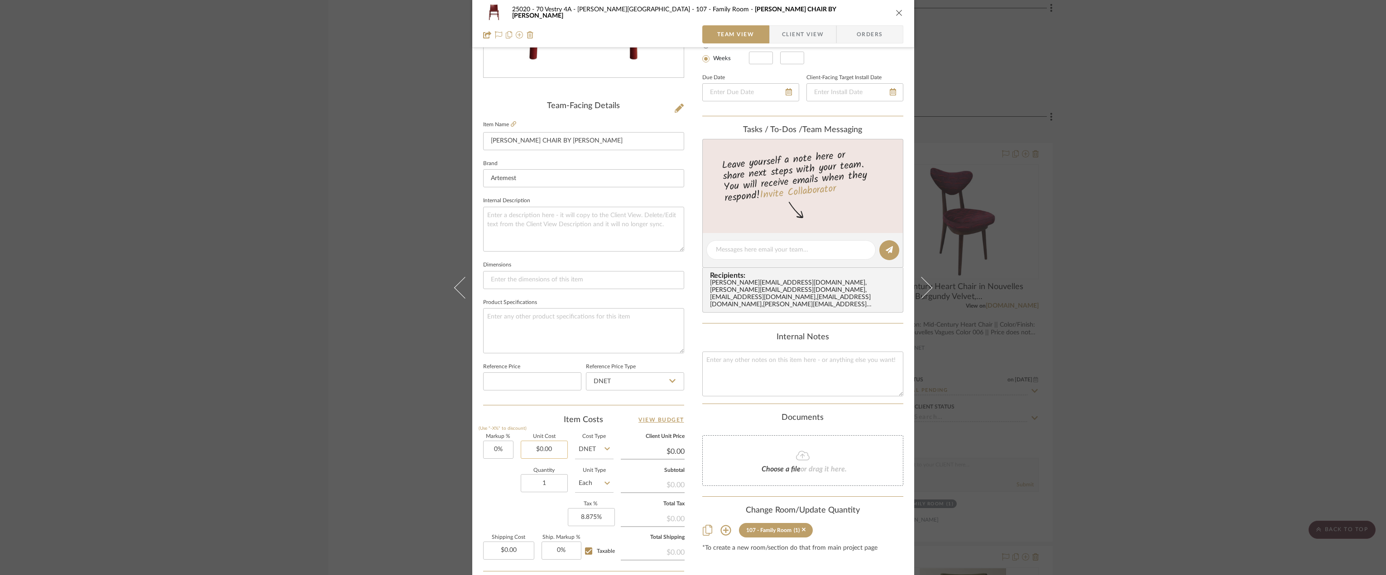
drag, startPoint x: 560, startPoint y: 440, endPoint x: 554, endPoint y: 447, distance: 8.6
click at [559, 441] on fieldset "Unit Cost $0.00" at bounding box center [544, 447] width 47 height 24
click at [554, 447] on input "0.00" at bounding box center [544, 450] width 47 height 18
click at [512, 548] on input "0.00" at bounding box center [508, 551] width 51 height 18
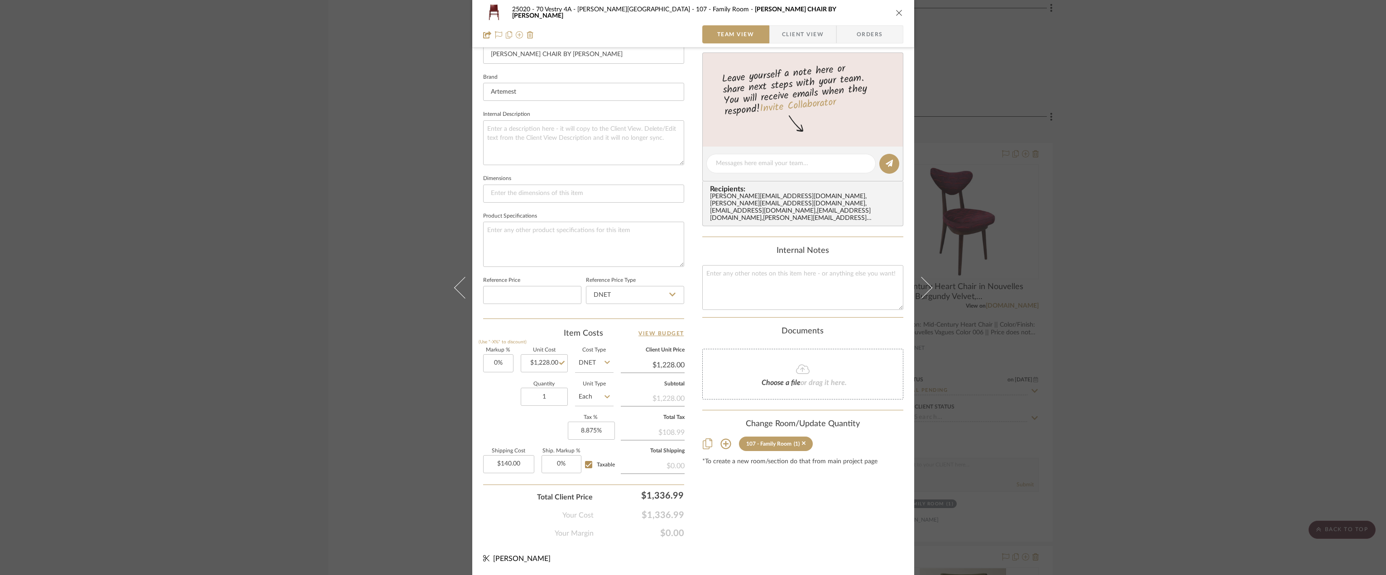
click at [770, 511] on div "Content here copies to Client View - confirm visibility there. Show in Client D…" at bounding box center [802, 166] width 201 height 745
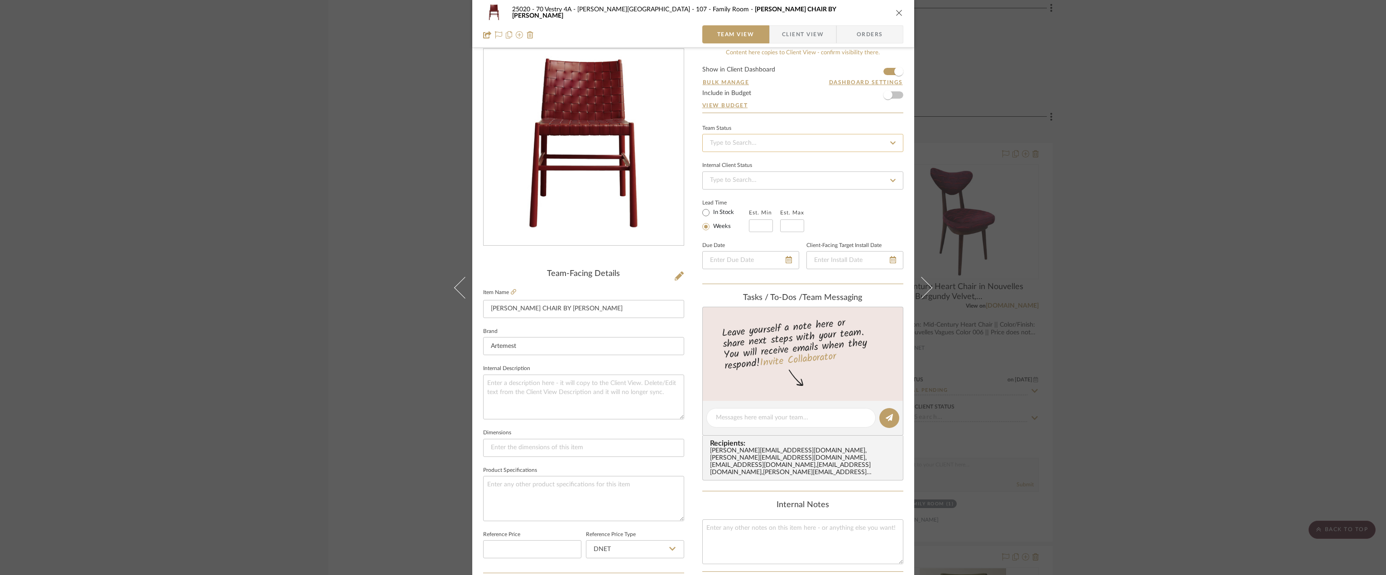
scroll to position [0, 0]
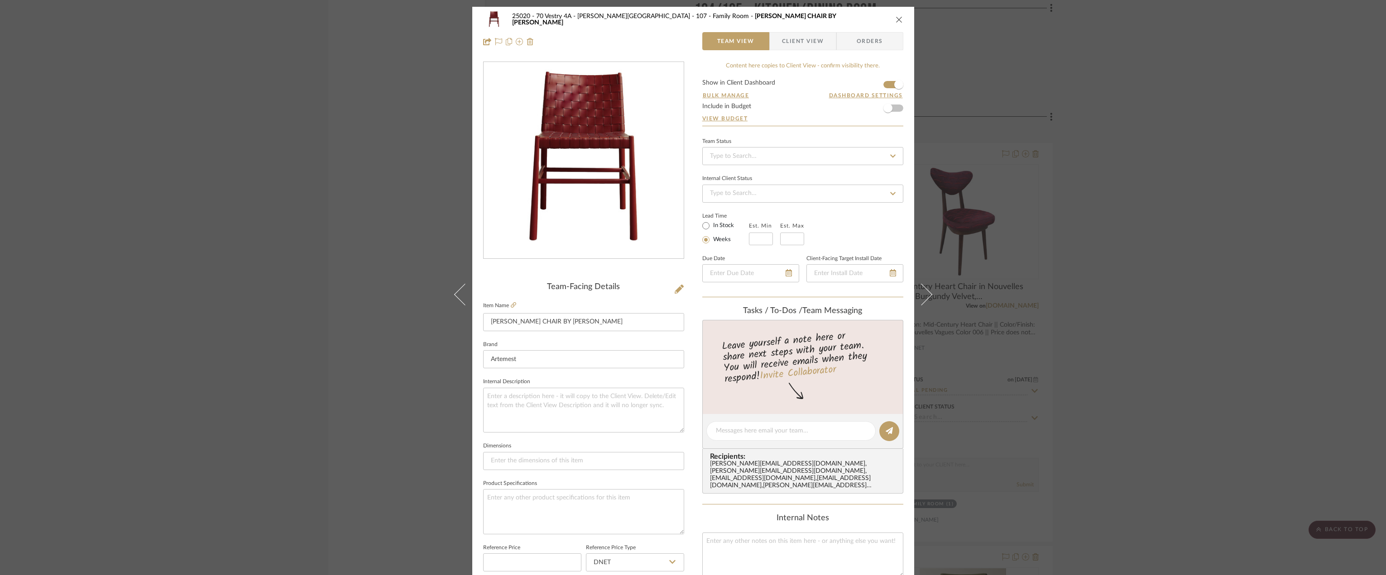
drag, startPoint x: 778, startPoint y: 35, endPoint x: 778, endPoint y: 53, distance: 17.7
click at [778, 35] on span "Client View" at bounding box center [803, 41] width 66 height 18
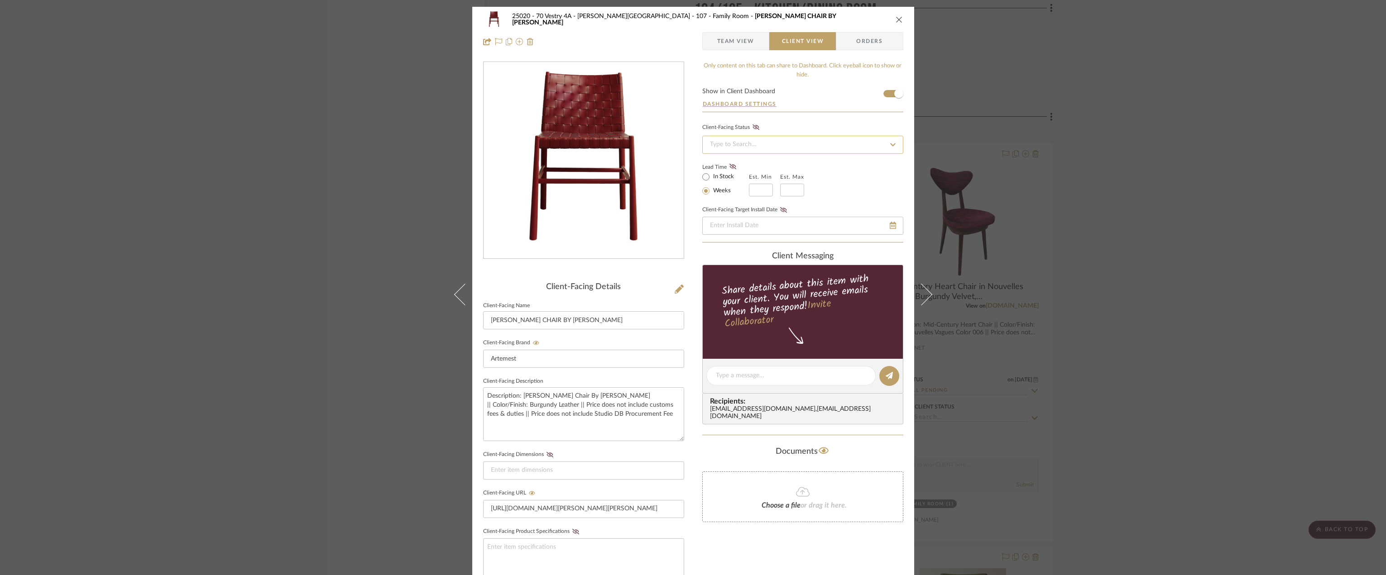
click at [749, 145] on input at bounding box center [802, 145] width 201 height 18
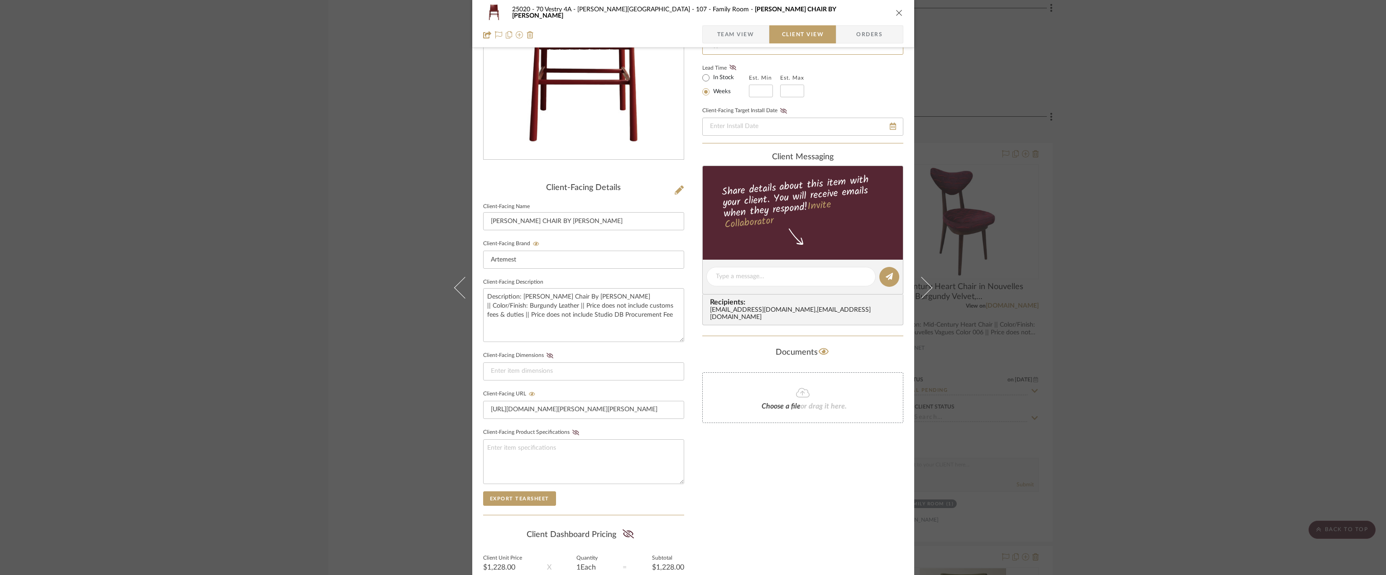
scroll to position [185, 0]
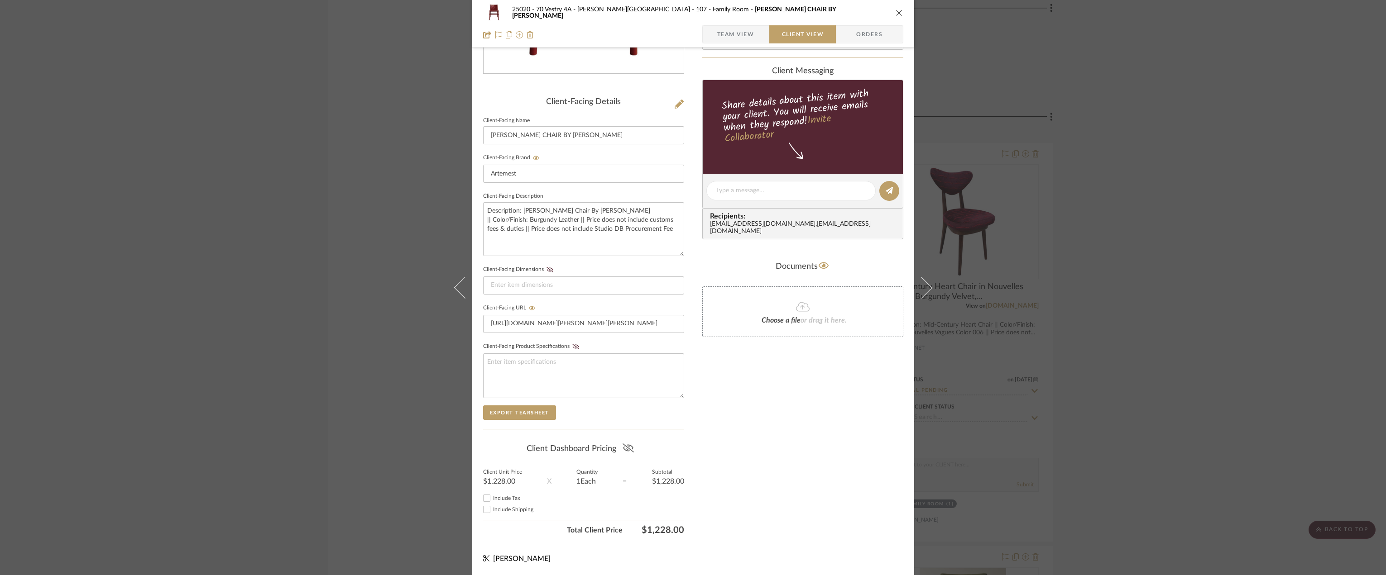
click at [622, 450] on icon at bounding box center [627, 448] width 11 height 9
click at [505, 503] on div "Include Tax" at bounding box center [583, 498] width 201 height 11
click at [506, 505] on div "Include Shipping" at bounding box center [583, 509] width 201 height 11
click at [507, 500] on span "Include Tax" at bounding box center [506, 498] width 27 height 5
click at [492, 500] on input "Include Tax" at bounding box center [486, 498] width 11 height 11
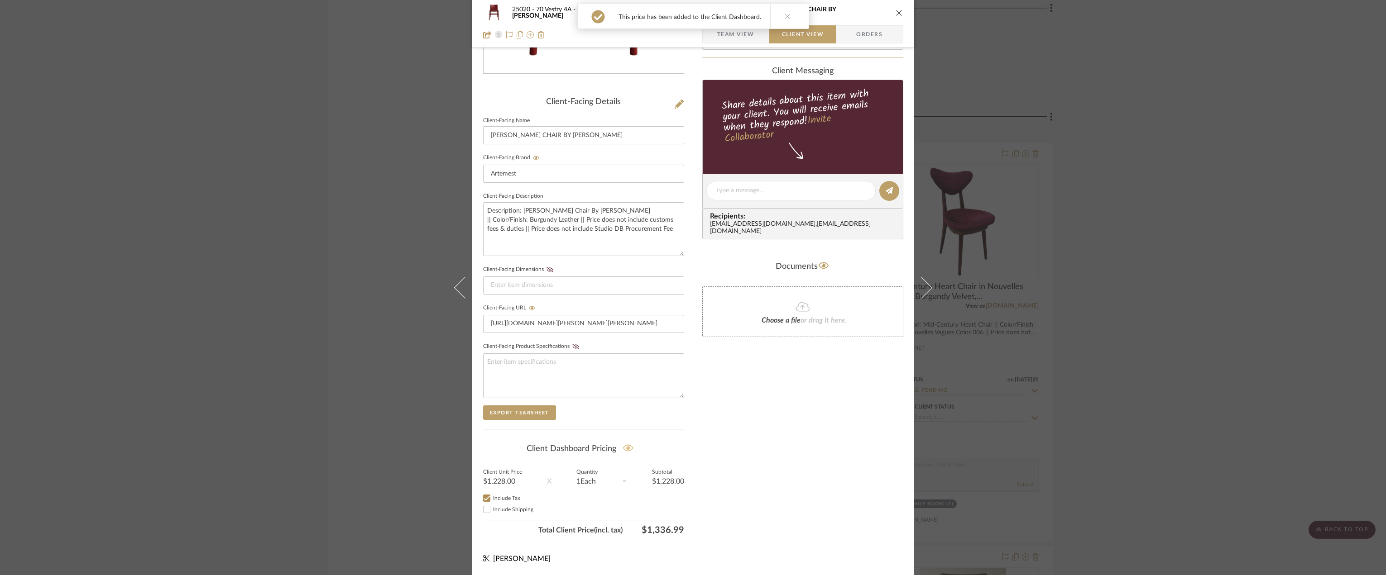
click at [507, 508] on span "Include Shipping" at bounding box center [513, 509] width 40 height 5
click at [492, 508] on input "Include Shipping" at bounding box center [486, 509] width 11 height 11
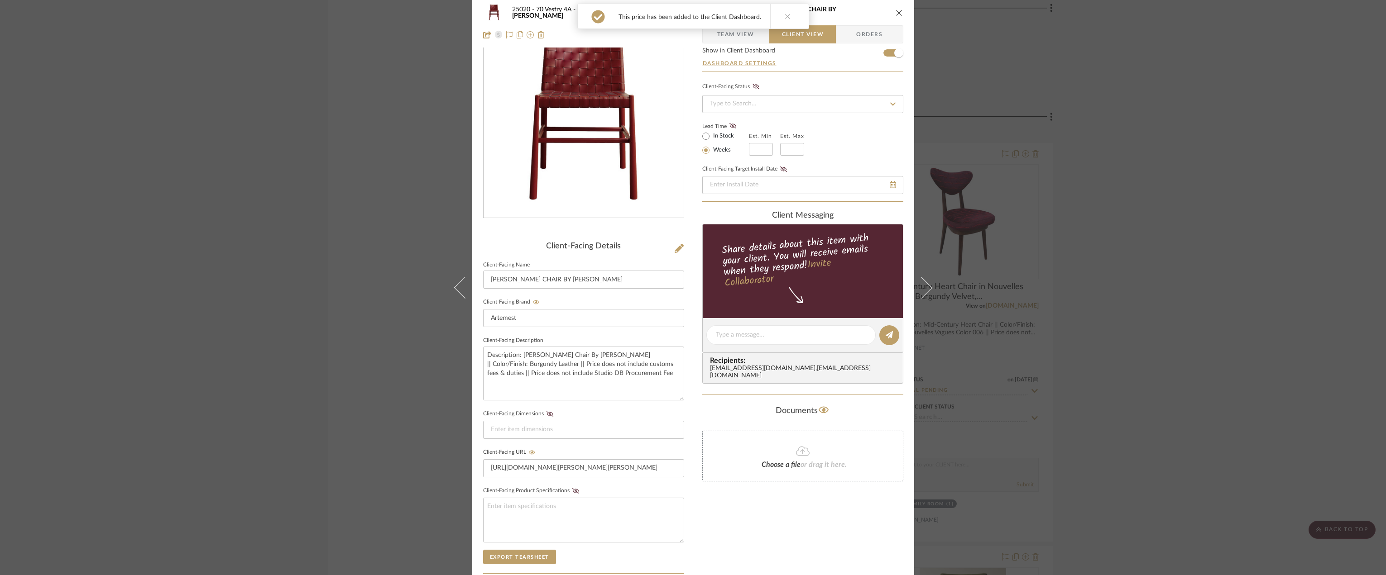
scroll to position [0, 0]
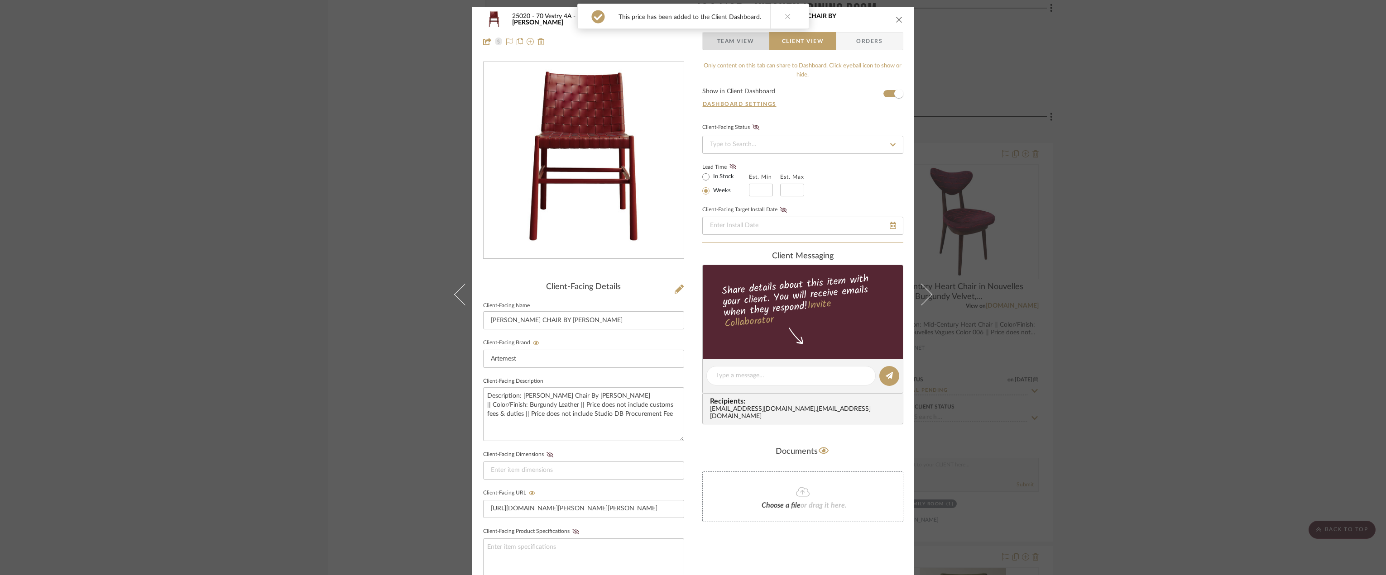
click at [719, 38] on span "Team View" at bounding box center [735, 41] width 37 height 18
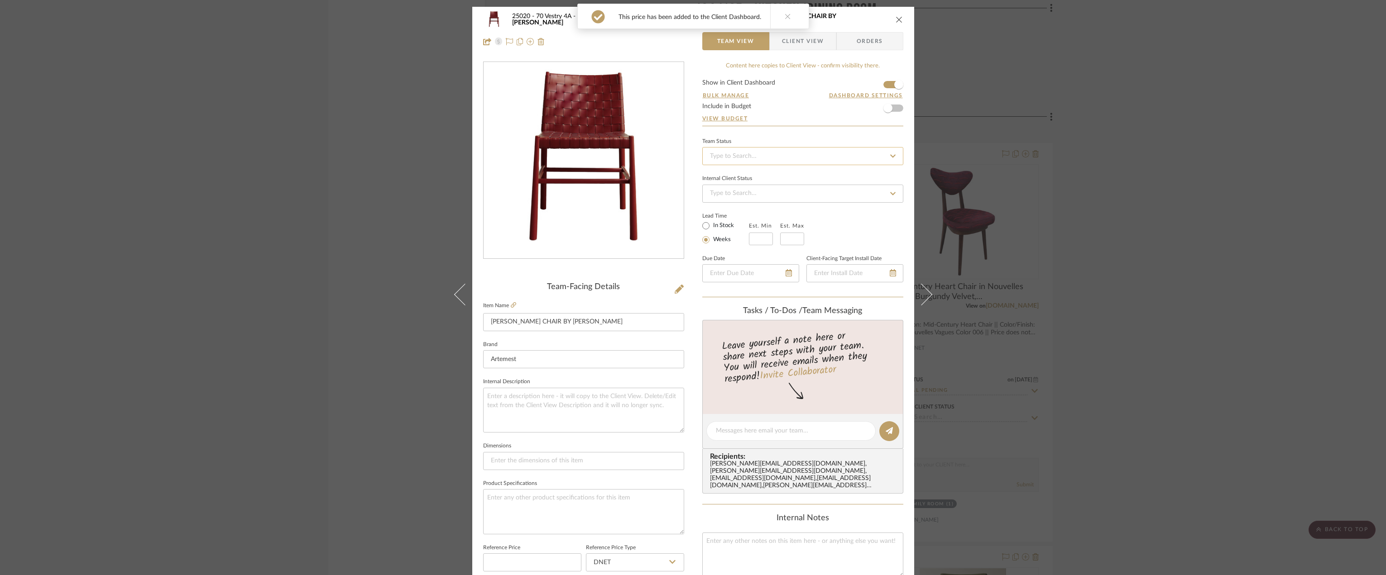
click at [795, 158] on input at bounding box center [802, 156] width 201 height 18
click at [765, 219] on div "Approval Pending" at bounding box center [799, 226] width 200 height 23
click at [895, 20] on button "close" at bounding box center [899, 19] width 8 height 8
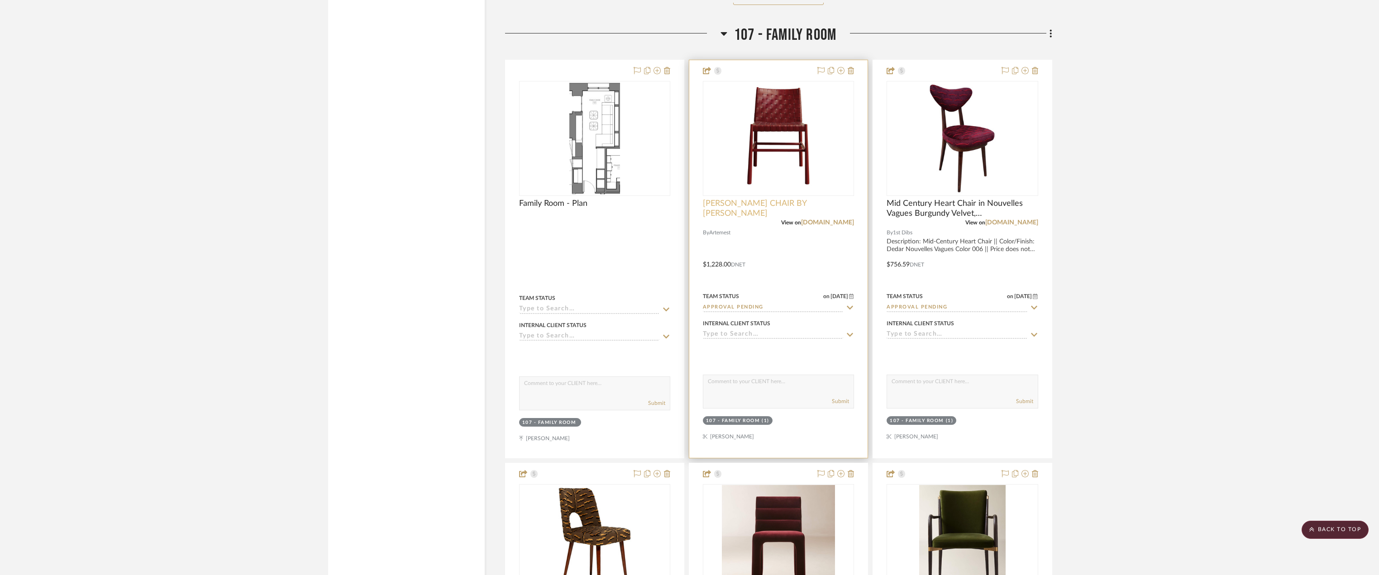
scroll to position [12449, 0]
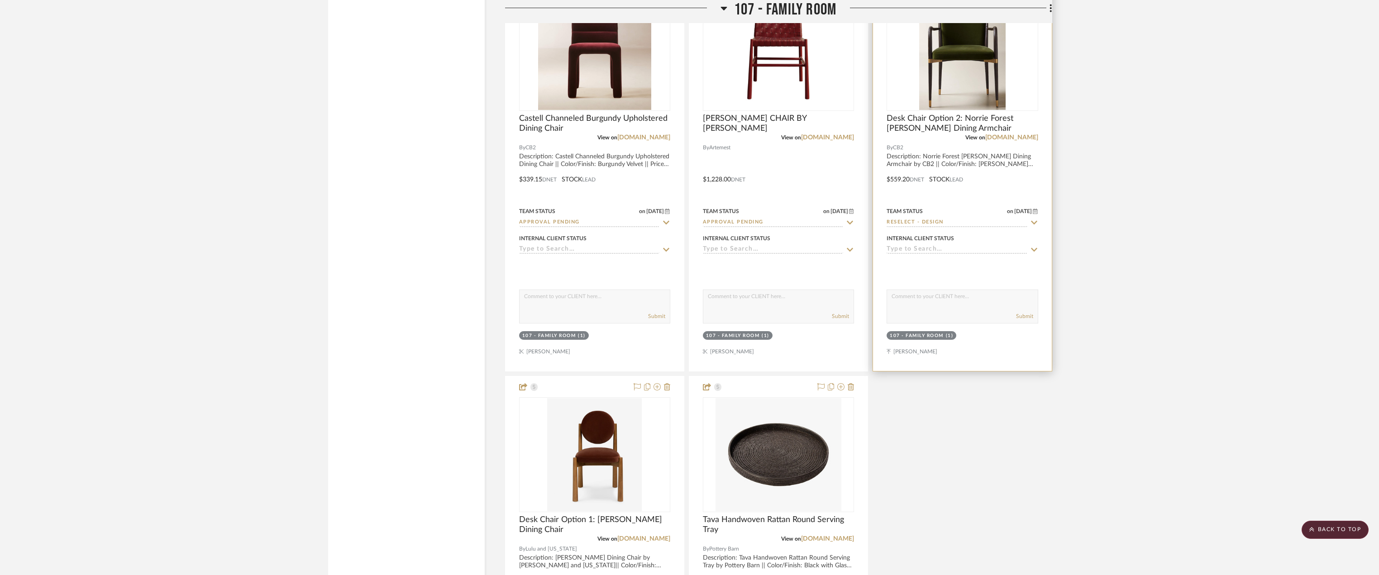
scroll to position [12812, 0]
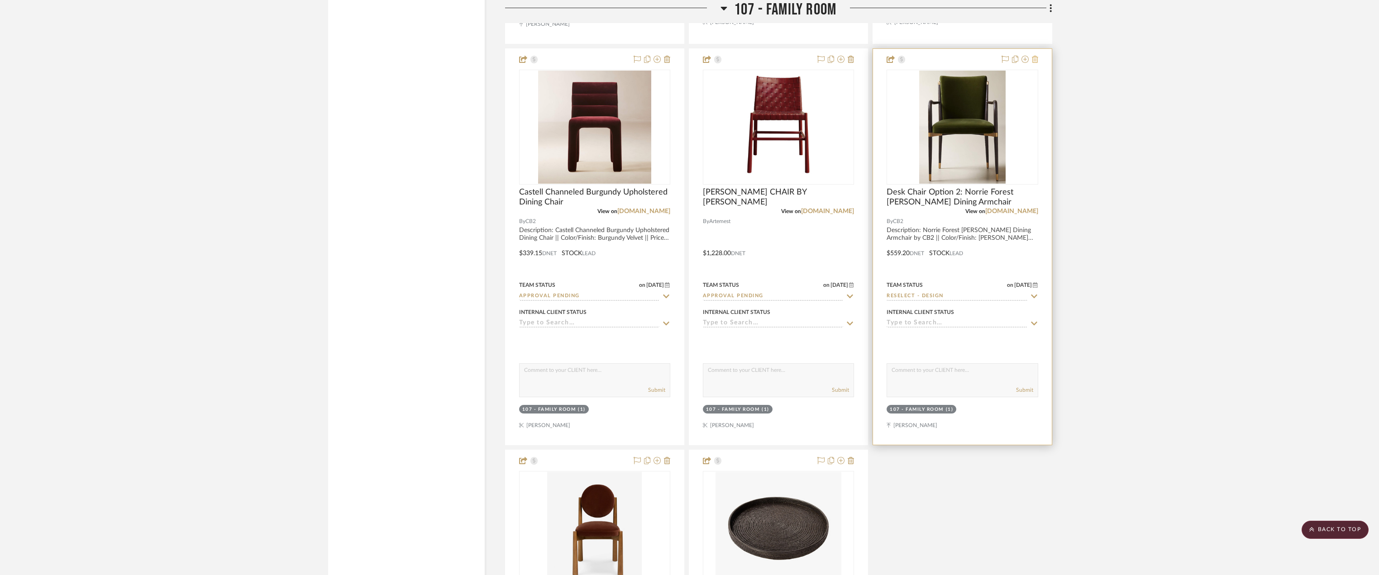
click at [1038, 62] on icon at bounding box center [1035, 59] width 6 height 7
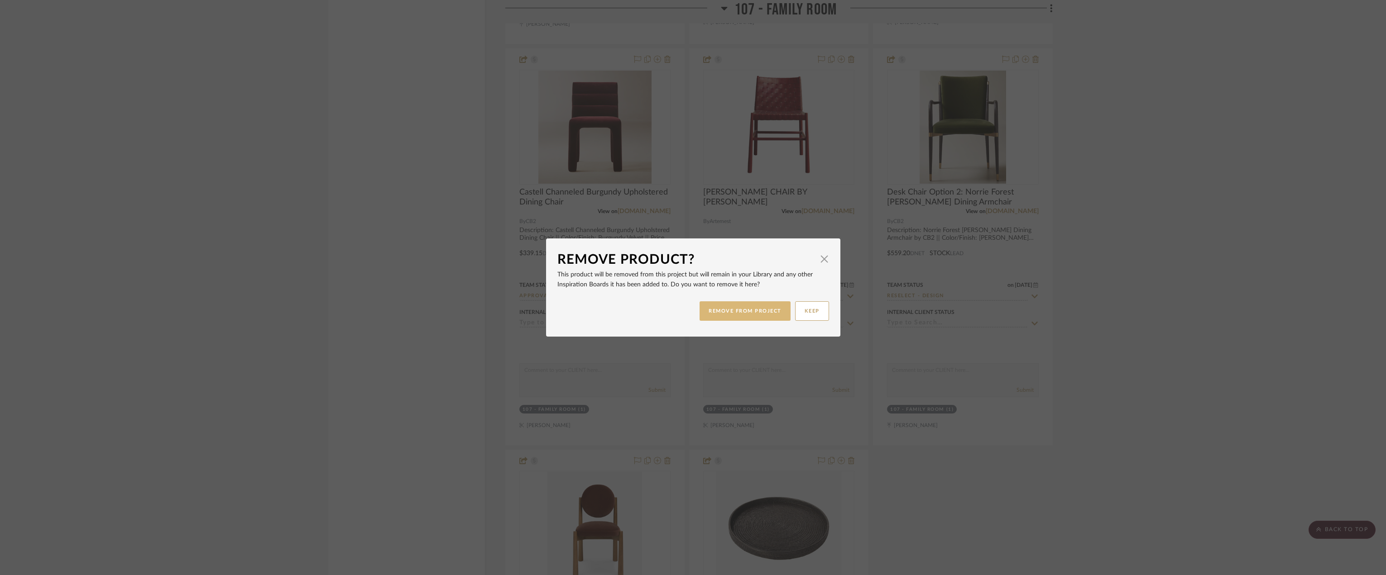
click at [766, 305] on button "REMOVE FROM PROJECT" at bounding box center [744, 311] width 91 height 19
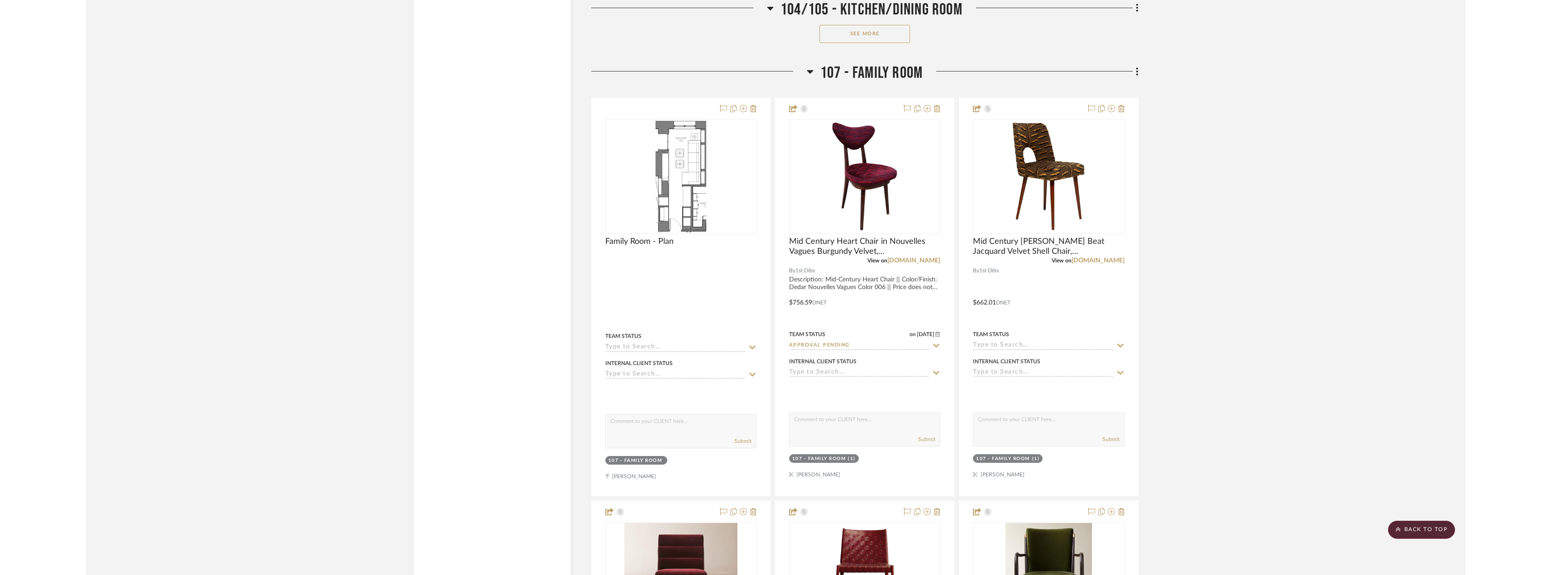
scroll to position [12087, 0]
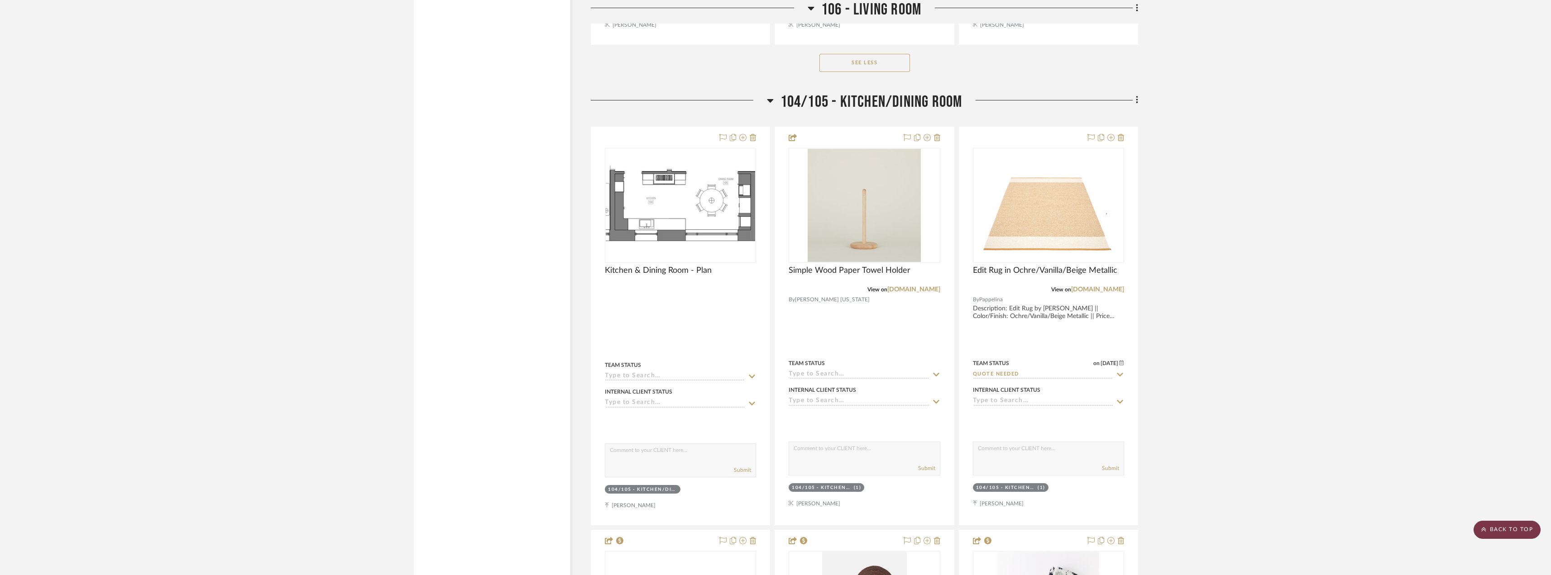
click at [1385, 526] on scroll-to-top-button "BACK TO TOP" at bounding box center [1507, 530] width 67 height 18
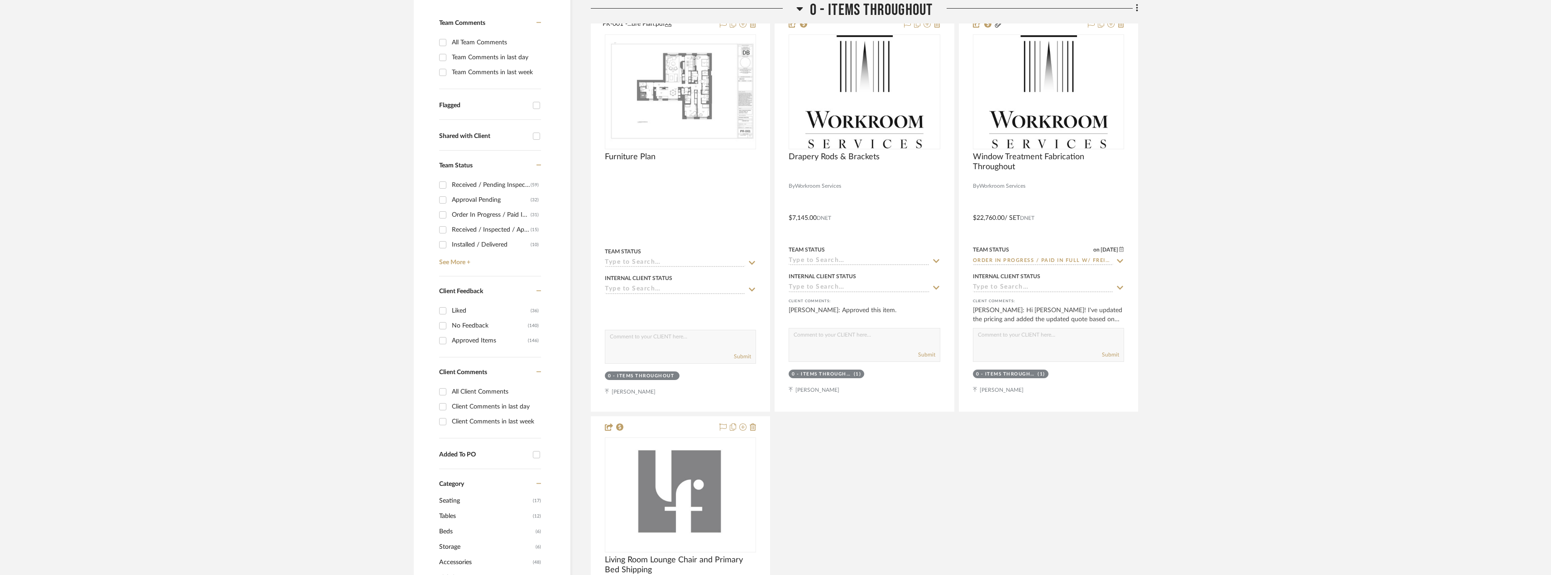
scroll to position [272, 0]
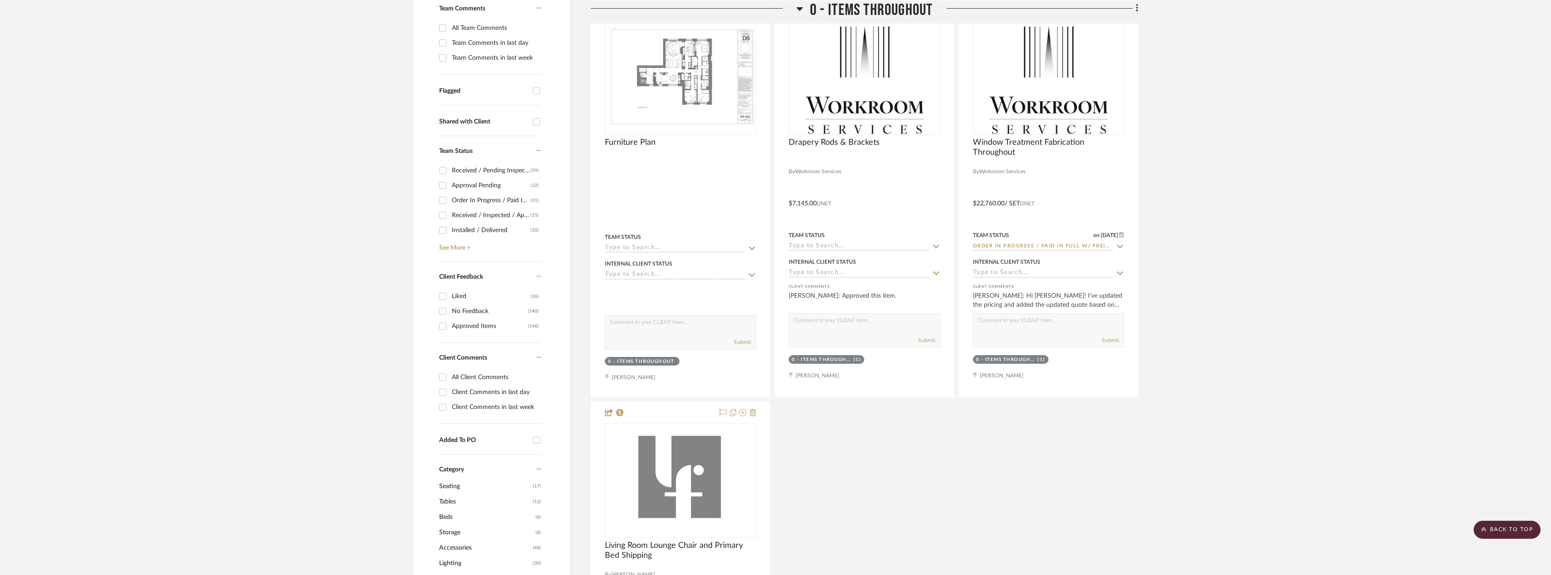
drag, startPoint x: 497, startPoint y: 392, endPoint x: 513, endPoint y: 391, distance: 16.4
click at [497, 392] on div "Client Comments in last day" at bounding box center [495, 392] width 87 height 14
click at [450, 392] on input "Client Comments in last day" at bounding box center [443, 392] width 14 height 14
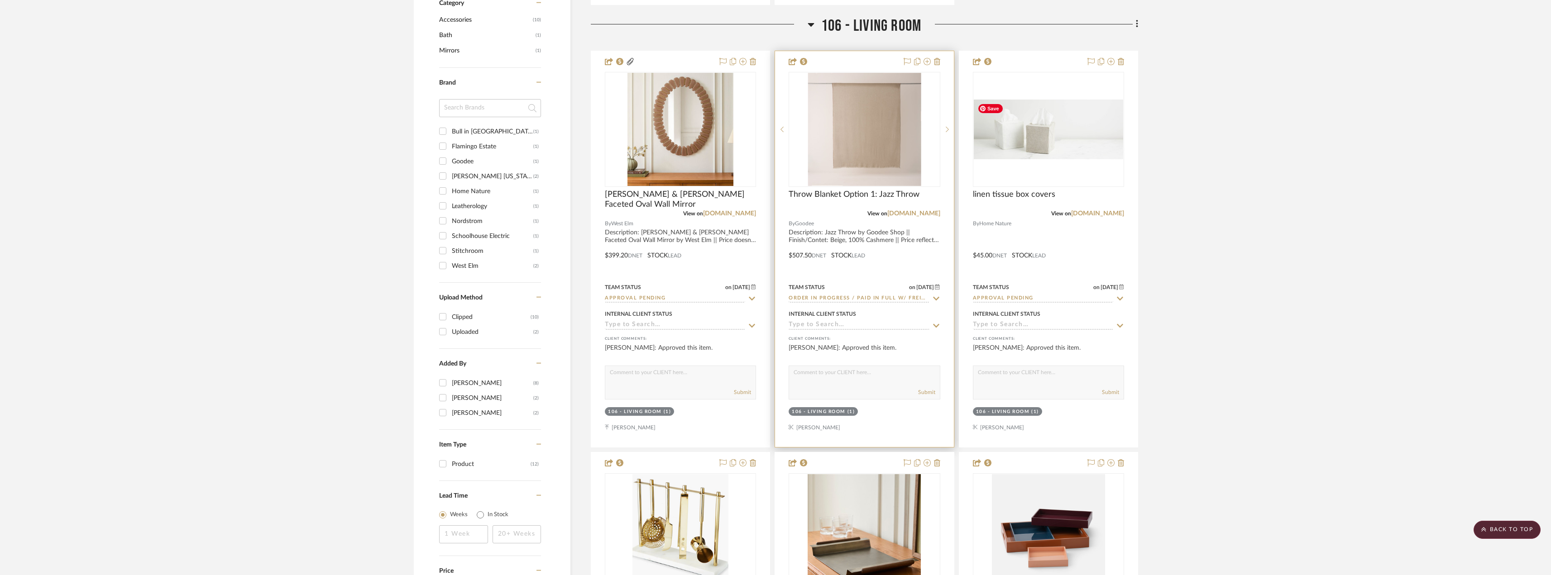
scroll to position [679, 0]
click at [742, 212] on link "[DOMAIN_NAME]" at bounding box center [729, 213] width 53 height 6
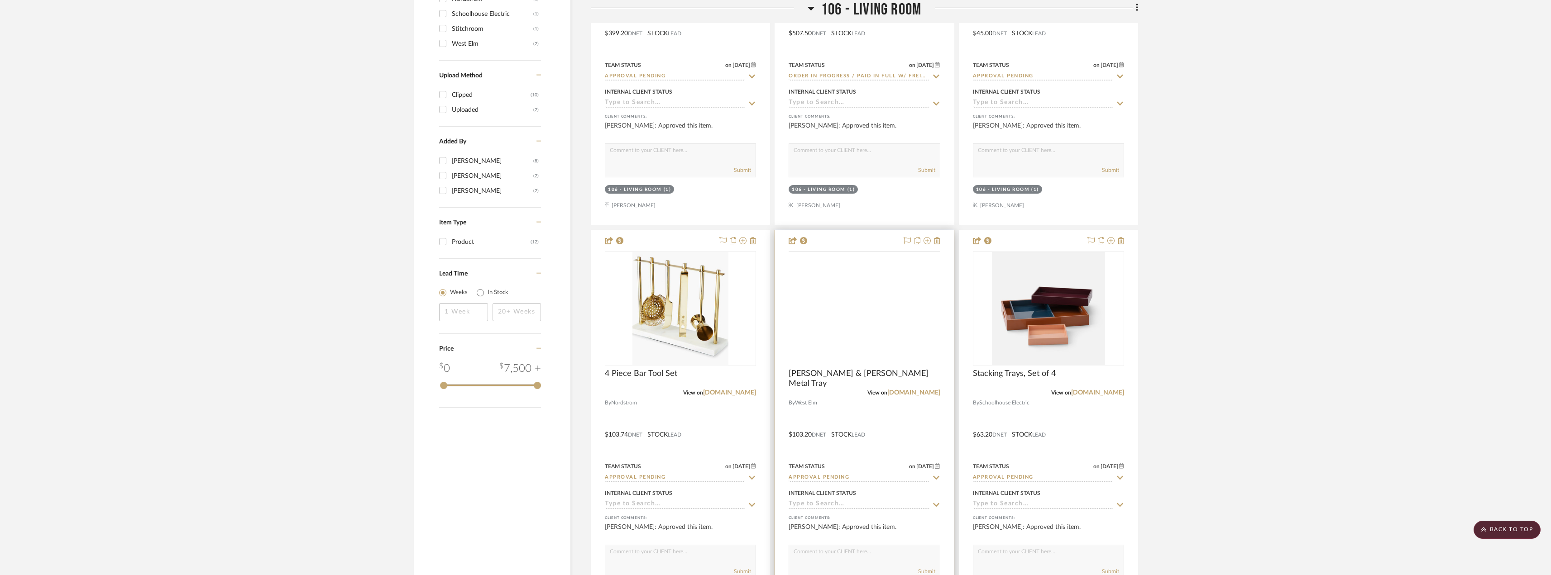
scroll to position [905, 0]
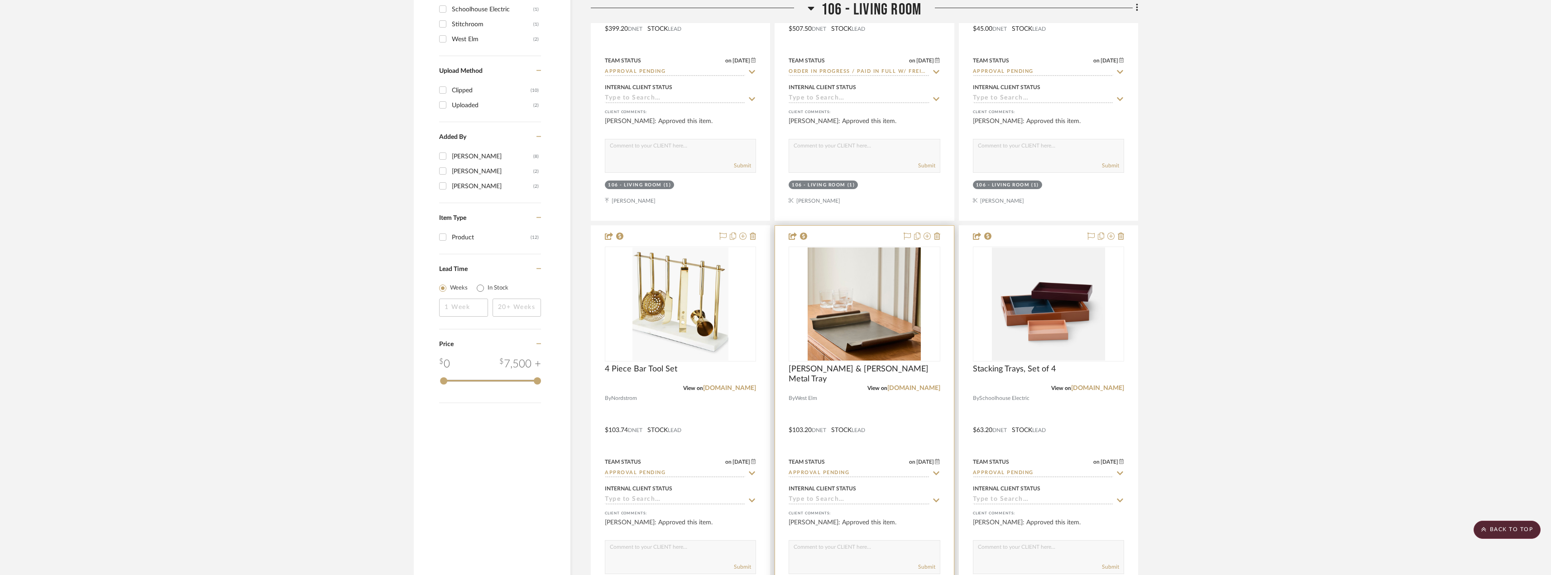
click at [915, 392] on div "View on westelm.com" at bounding box center [864, 388] width 151 height 8
click at [919, 389] on link "[DOMAIN_NAME]" at bounding box center [913, 388] width 53 height 6
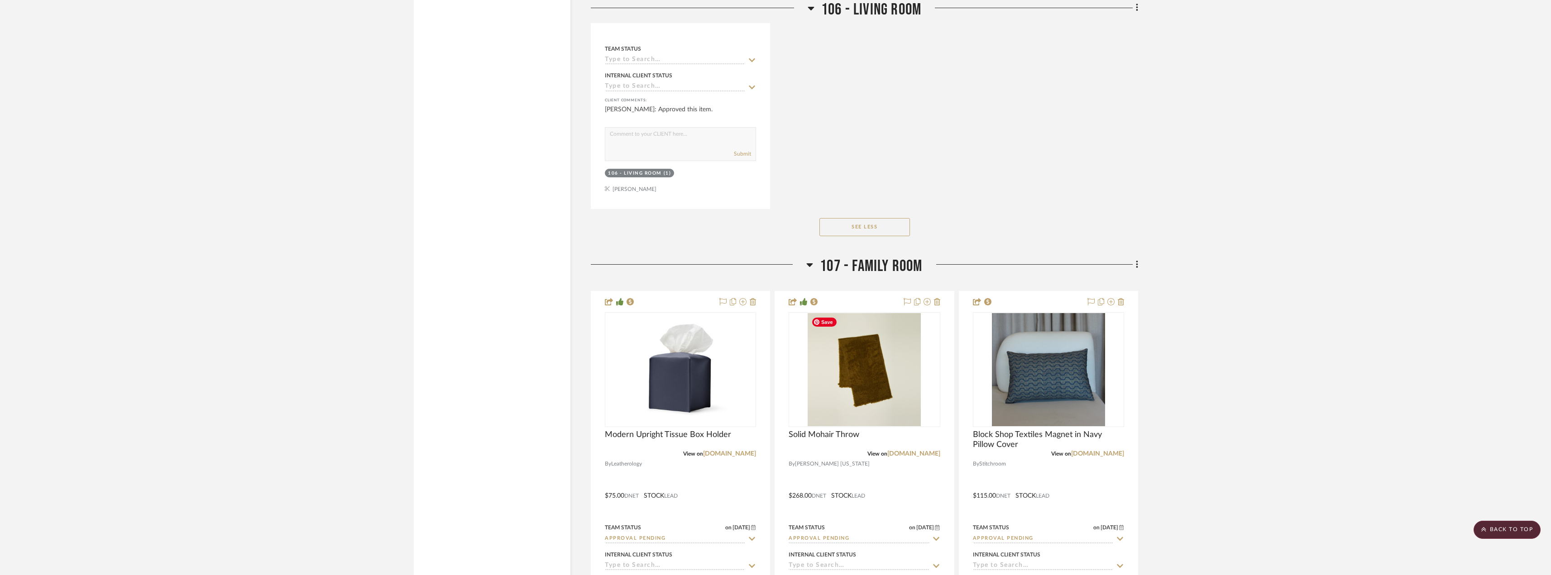
scroll to position [1893, 0]
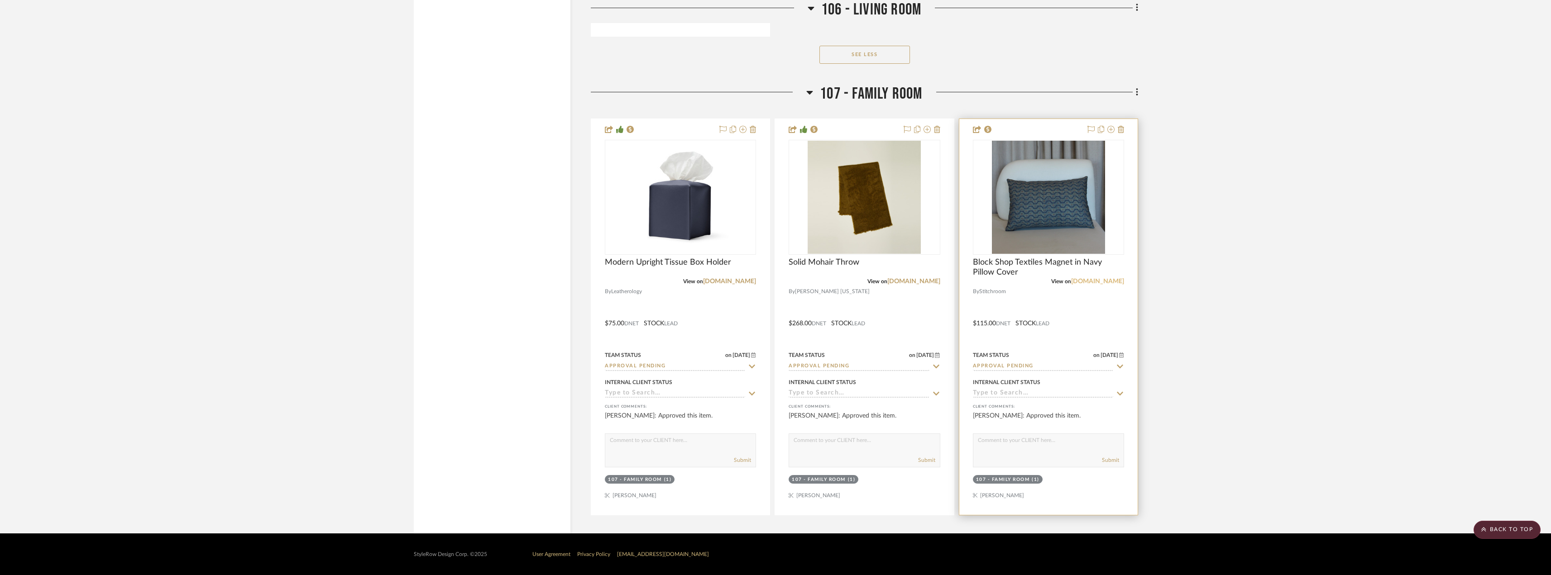
click at [1110, 280] on link "[DOMAIN_NAME]" at bounding box center [1097, 281] width 53 height 6
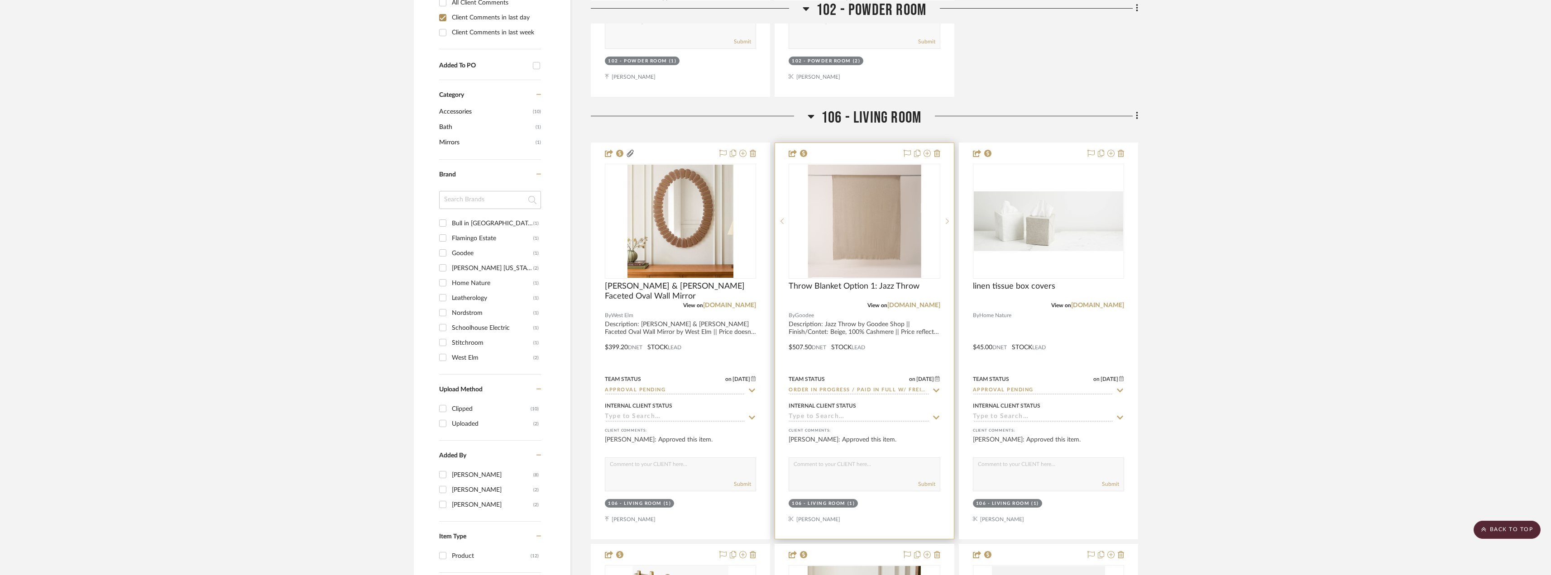
scroll to position [535, 0]
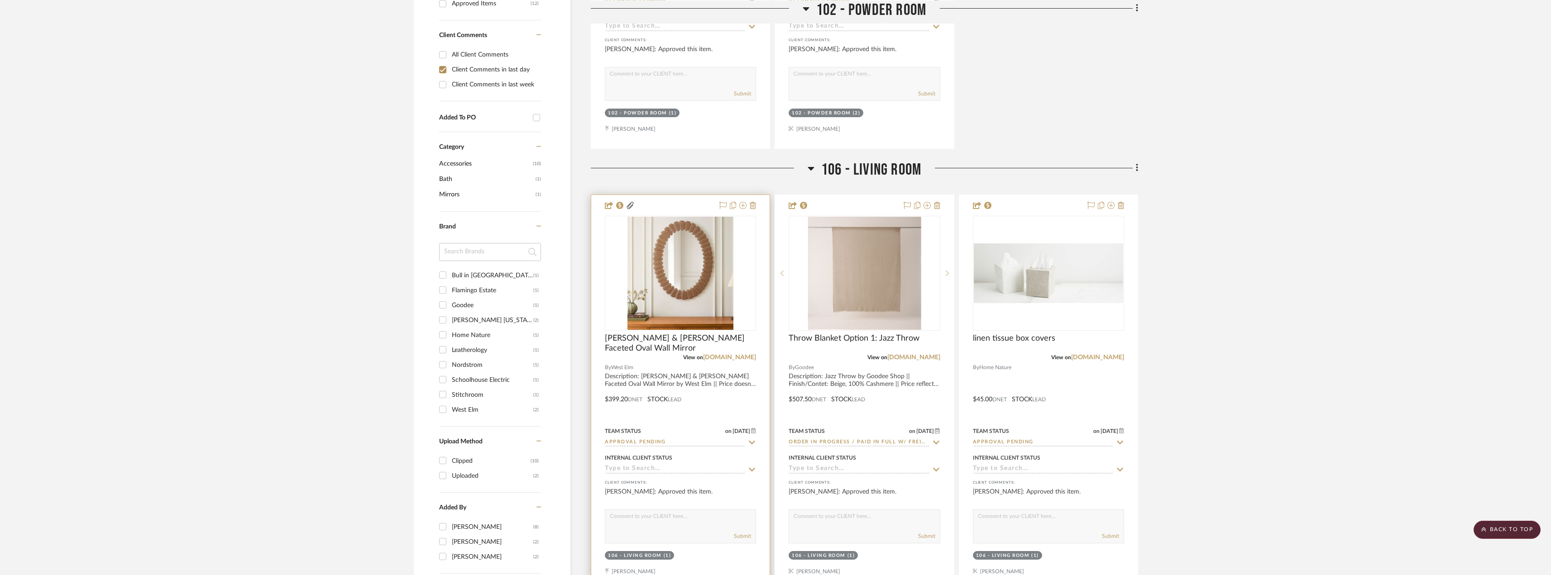
click at [664, 439] on input "Approval Pending" at bounding box center [675, 443] width 140 height 9
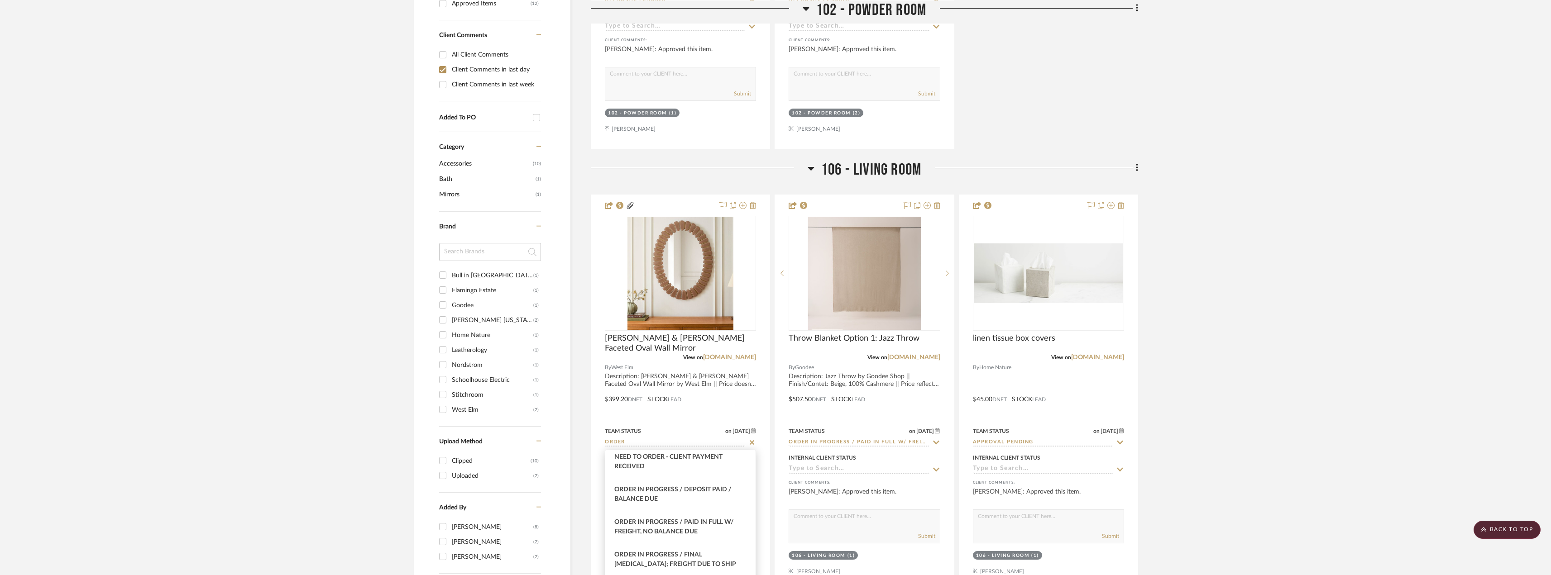
scroll to position [136, 0]
click at [676, 494] on span "Order In Progress / Paid In Full w/ Freight, No Balance due" at bounding box center [674, 488] width 120 height 16
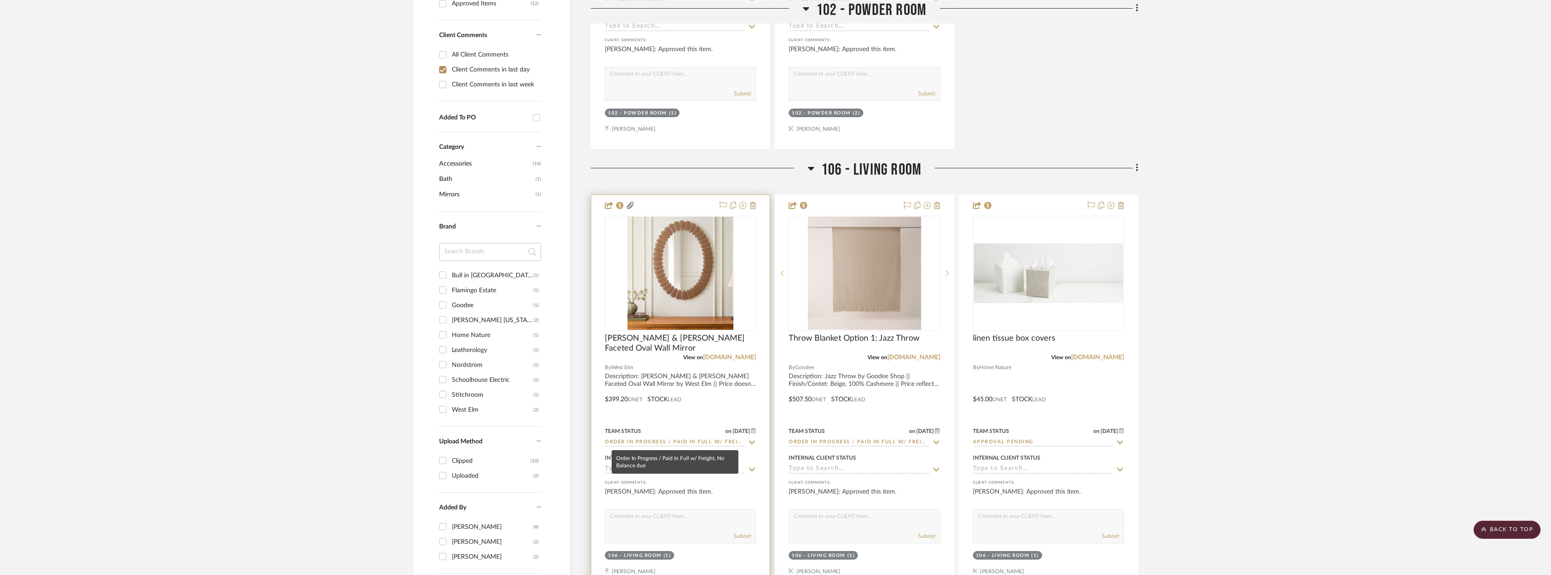
click at [638, 442] on input "Order In Progress / Paid In Full w/ Freight, No Balance due" at bounding box center [675, 443] width 140 height 9
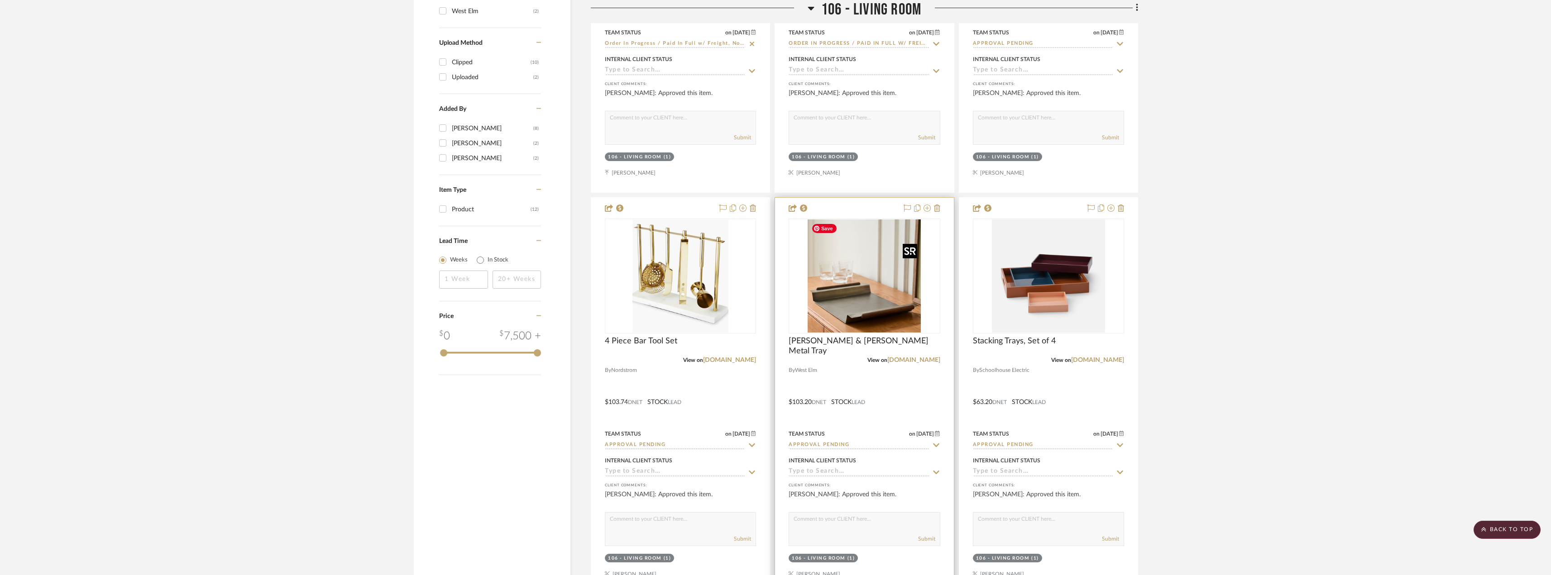
scroll to position [1123, 0]
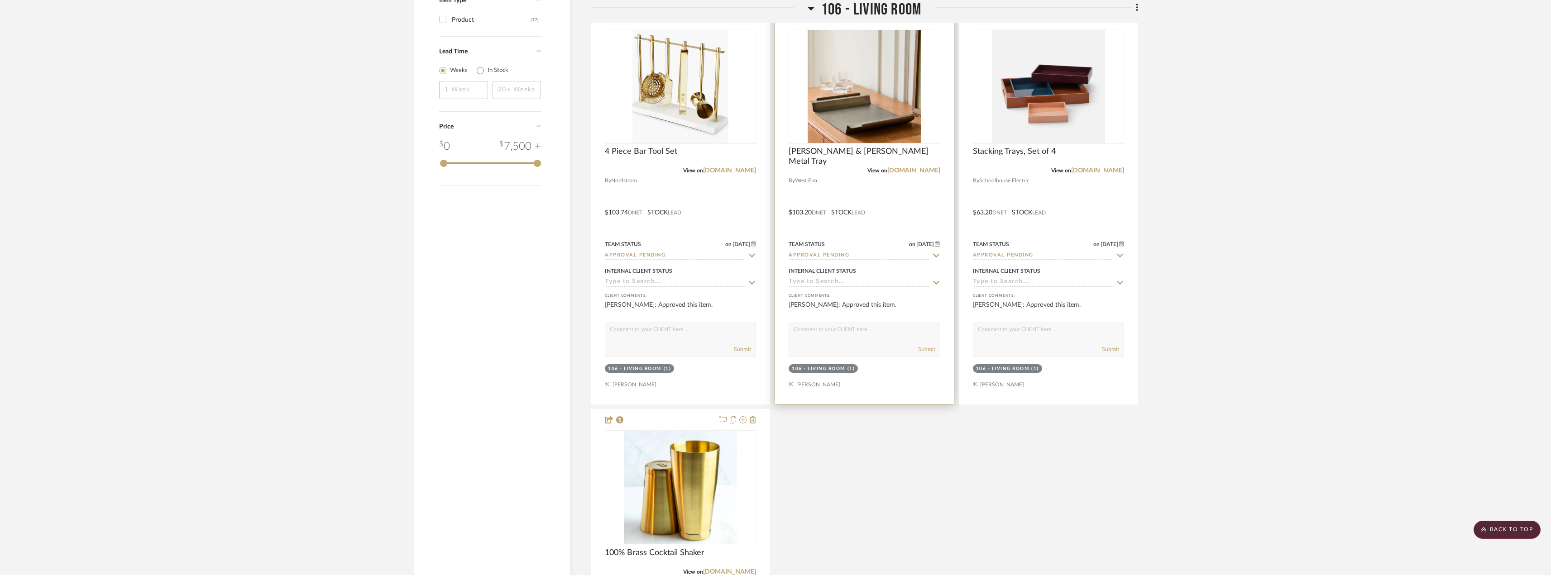
click at [822, 255] on input "Approval Pending" at bounding box center [859, 256] width 140 height 9
paste input "Order In Progress / Paid In Full w/ Freight, No Balance due"
click at [822, 255] on input "Order In Progress / Paid In Full w/ Freight, No Balance due" at bounding box center [859, 256] width 140 height 9
click at [1210, 252] on project-details-page "SHOW ME Project: 25020 - 70 Vestry 4A - Grant-Stanleigh Project Settings + Add …" at bounding box center [775, 122] width 1551 height 2361
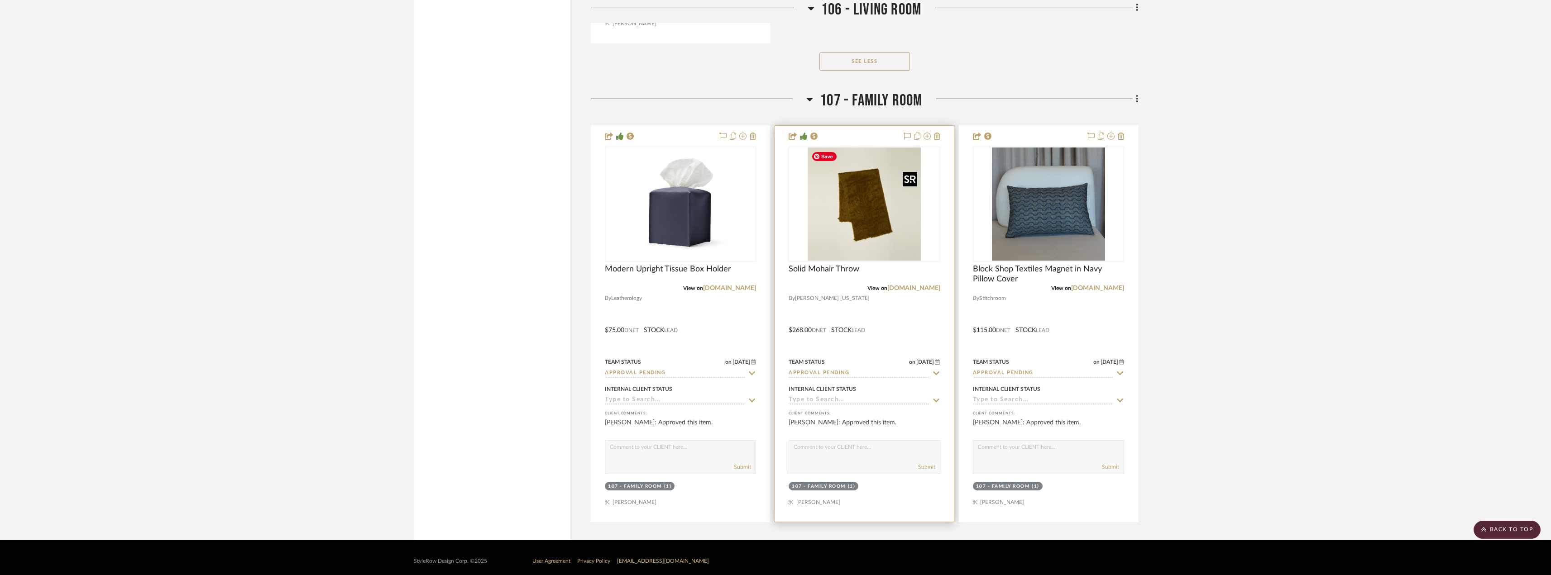
scroll to position [1893, 0]
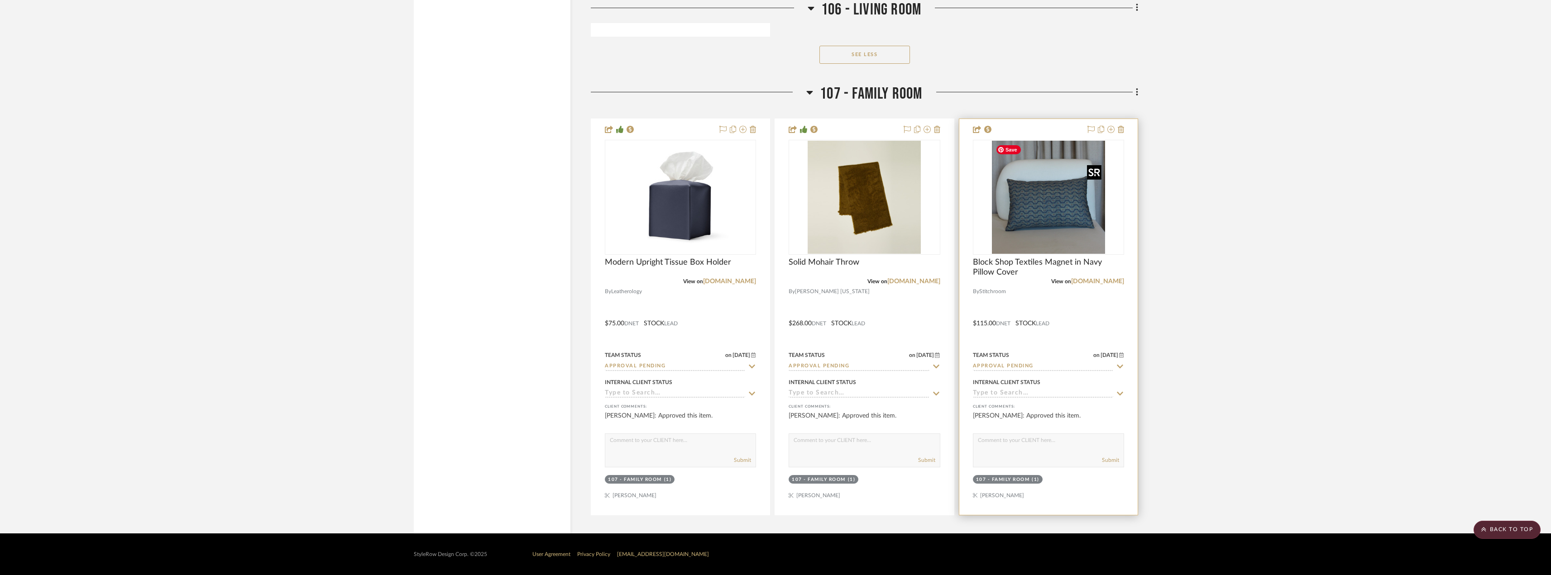
click at [0, 0] on img at bounding box center [0, 0] width 0 height 0
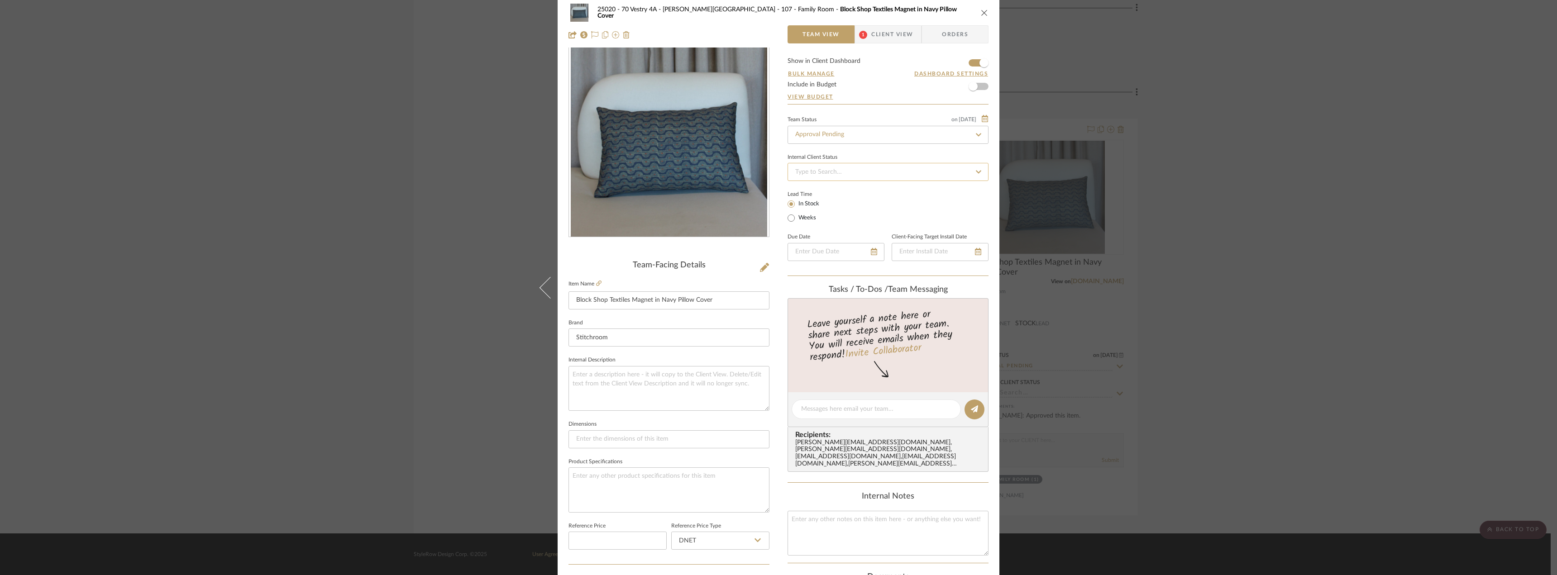
scroll to position [0, 0]
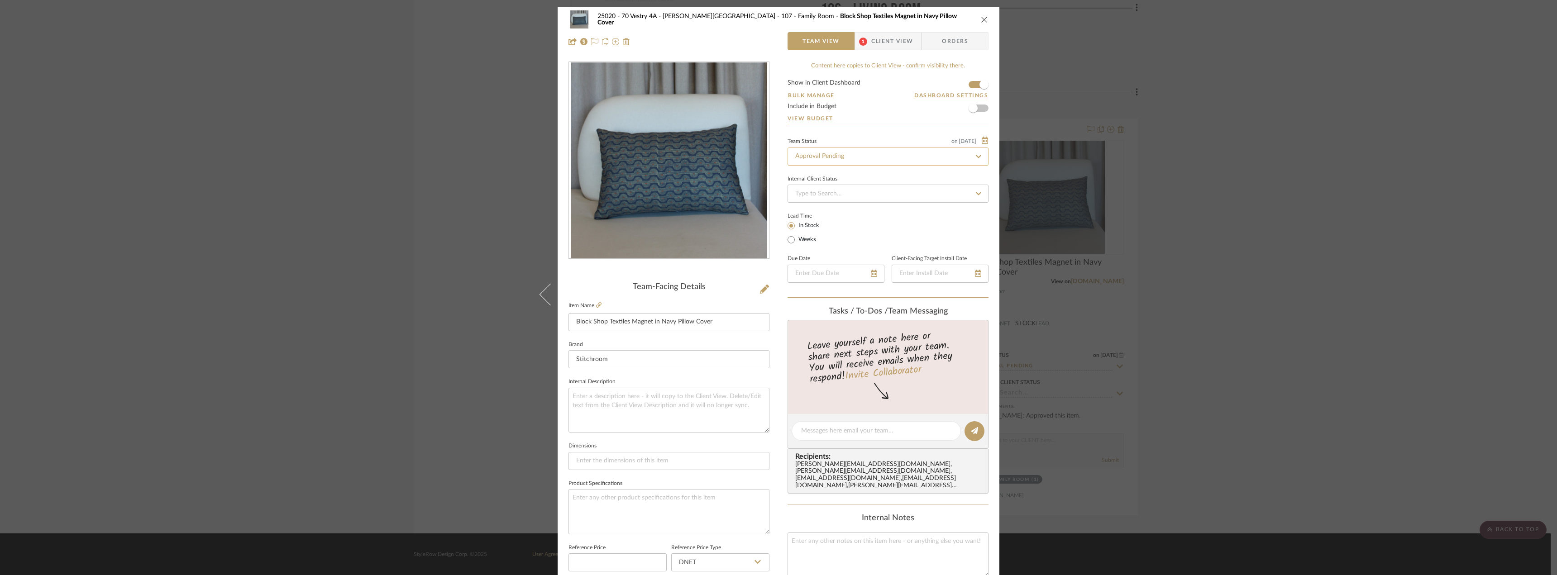
click at [837, 158] on input "Approval Pending" at bounding box center [888, 157] width 201 height 18
click at [911, 187] on div "Order In Progress / Paid In Full w/ Freight, No Balance due" at bounding box center [885, 183] width 200 height 23
click at [303, 154] on div "25020 - 70 Vestry 4A - Grant-Stanleigh 107 - Family Room Block Shop Textiles Ma…" at bounding box center [778, 287] width 1557 height 575
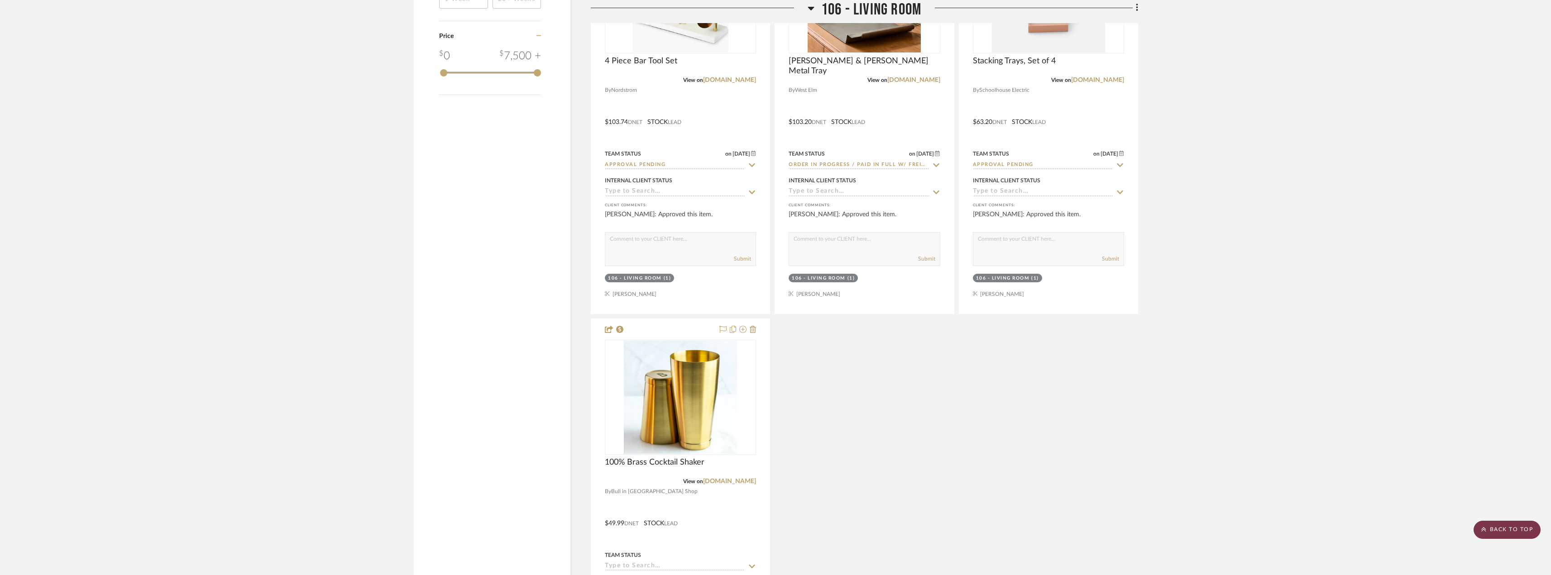
click at [1385, 528] on scroll-to-top-button "BACK TO TOP" at bounding box center [1507, 530] width 67 height 18
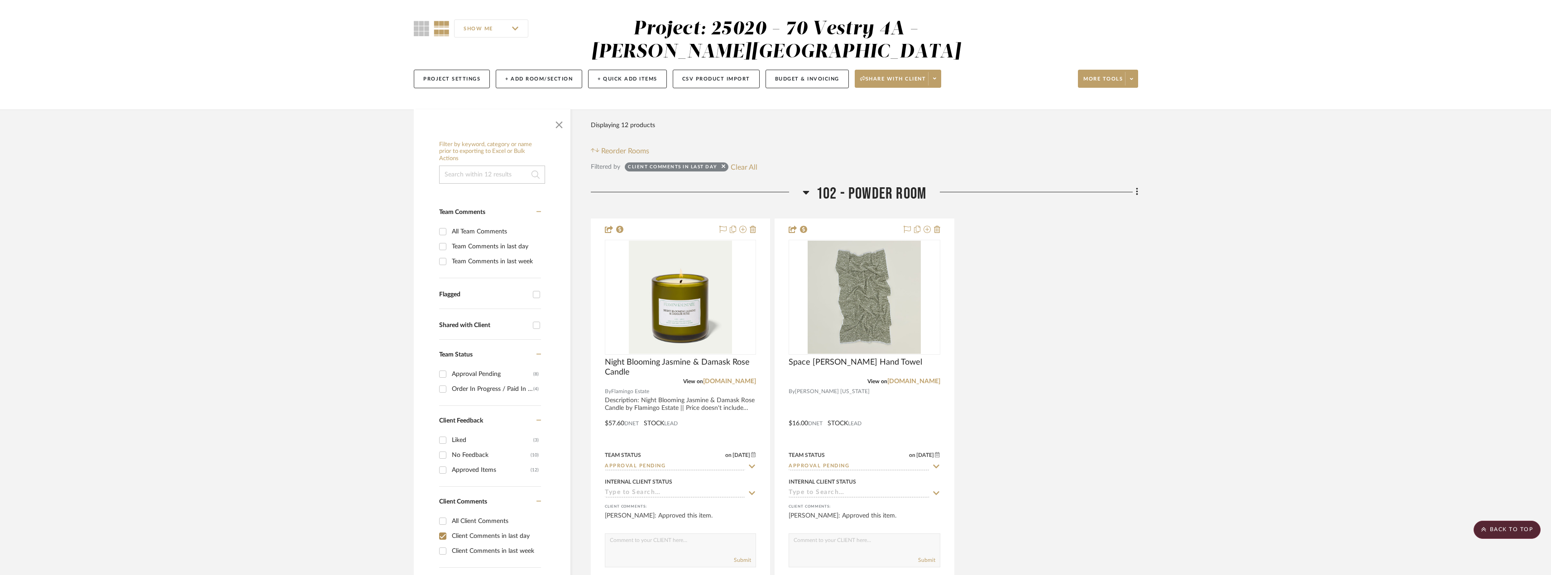
scroll to position [0, 0]
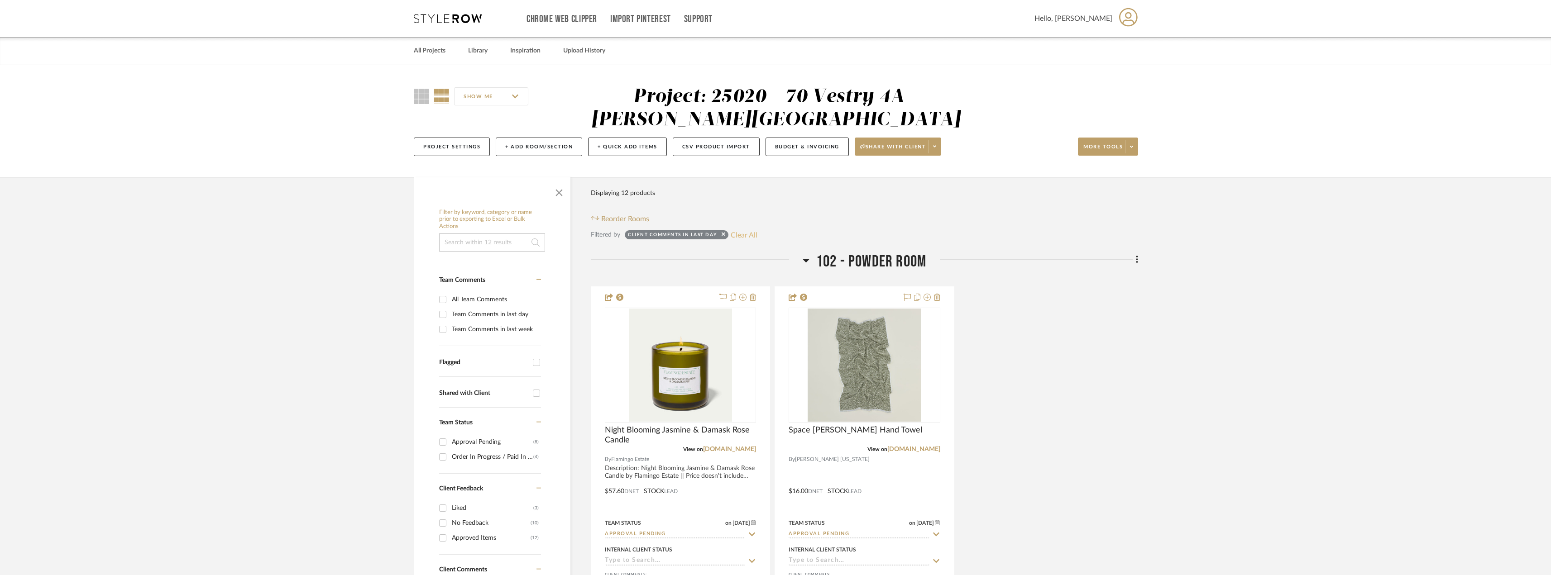
click at [731, 237] on button "Clear All" at bounding box center [744, 235] width 27 height 12
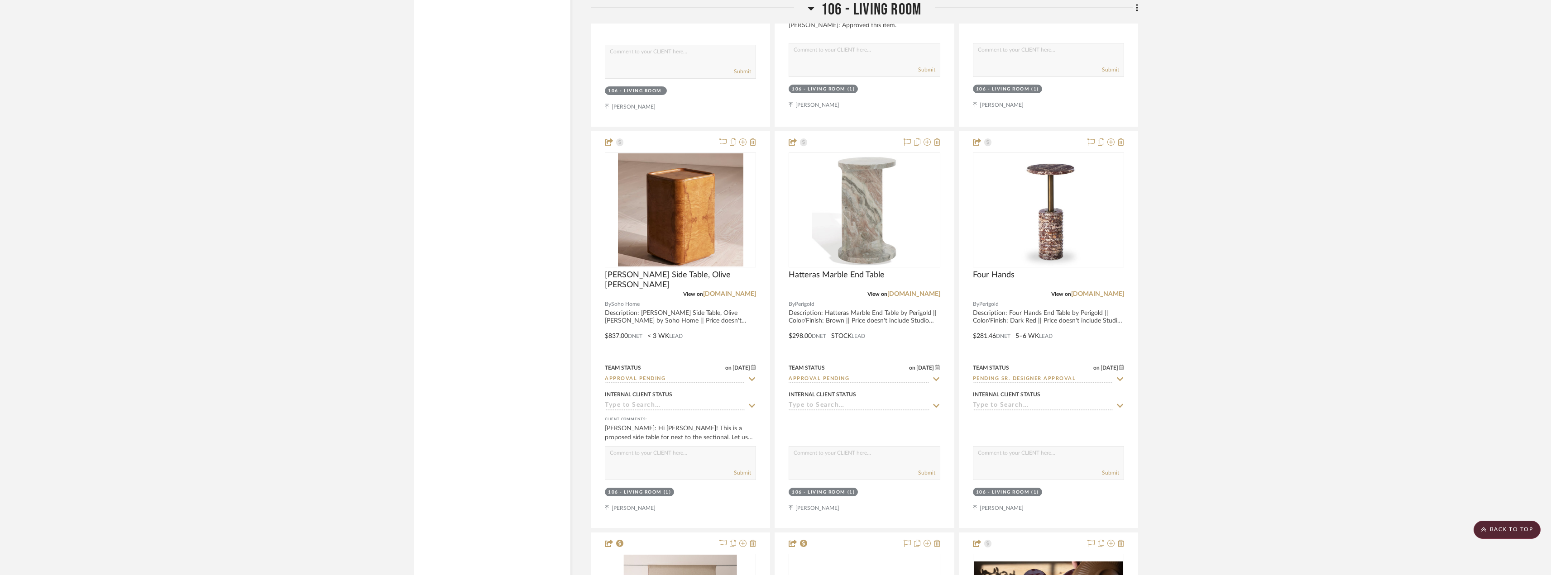
scroll to position [4120, 0]
